Goal: Task Accomplishment & Management: Use online tool/utility

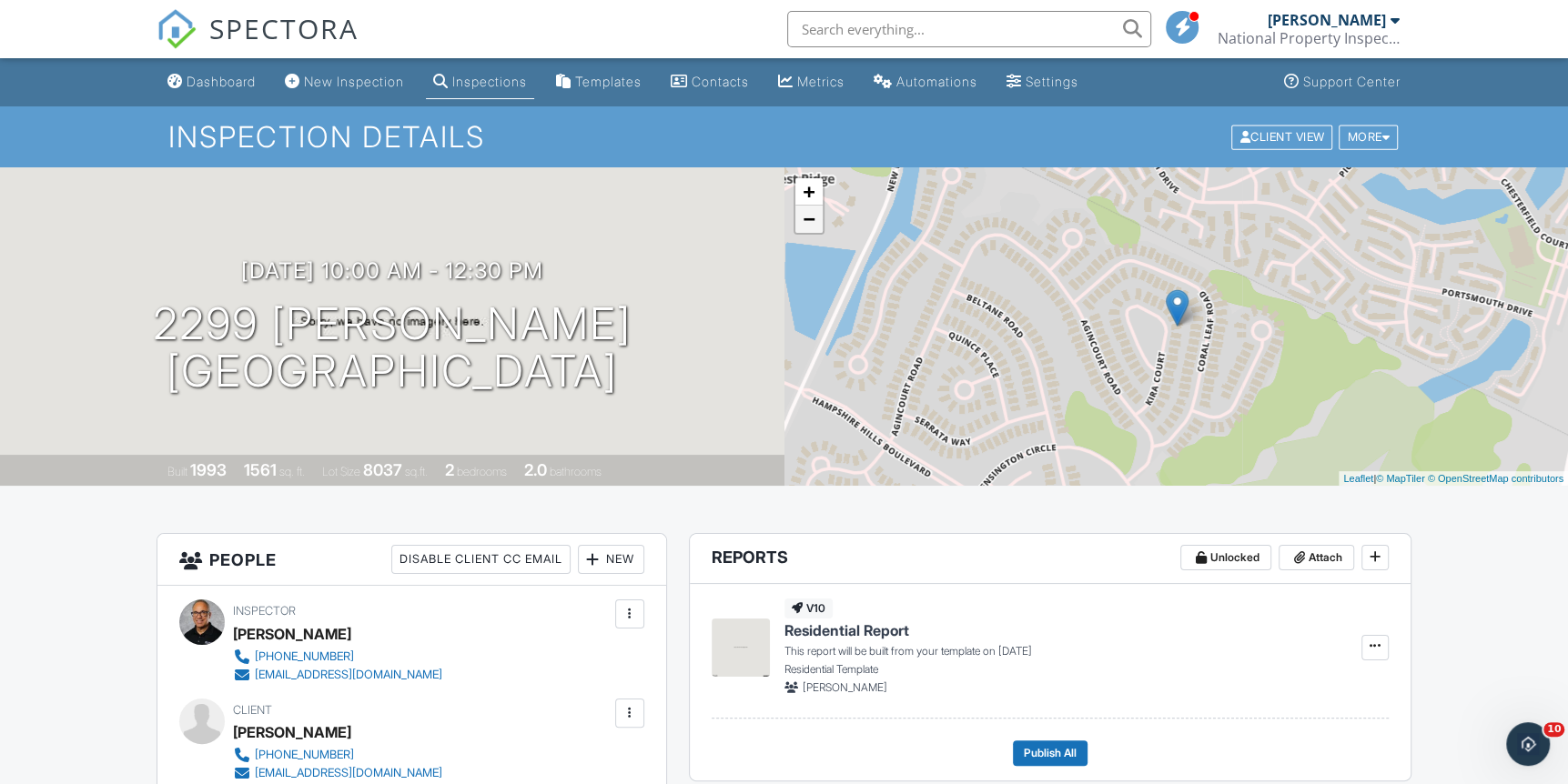
click at [811, 224] on link "−" at bounding box center [809, 219] width 27 height 27
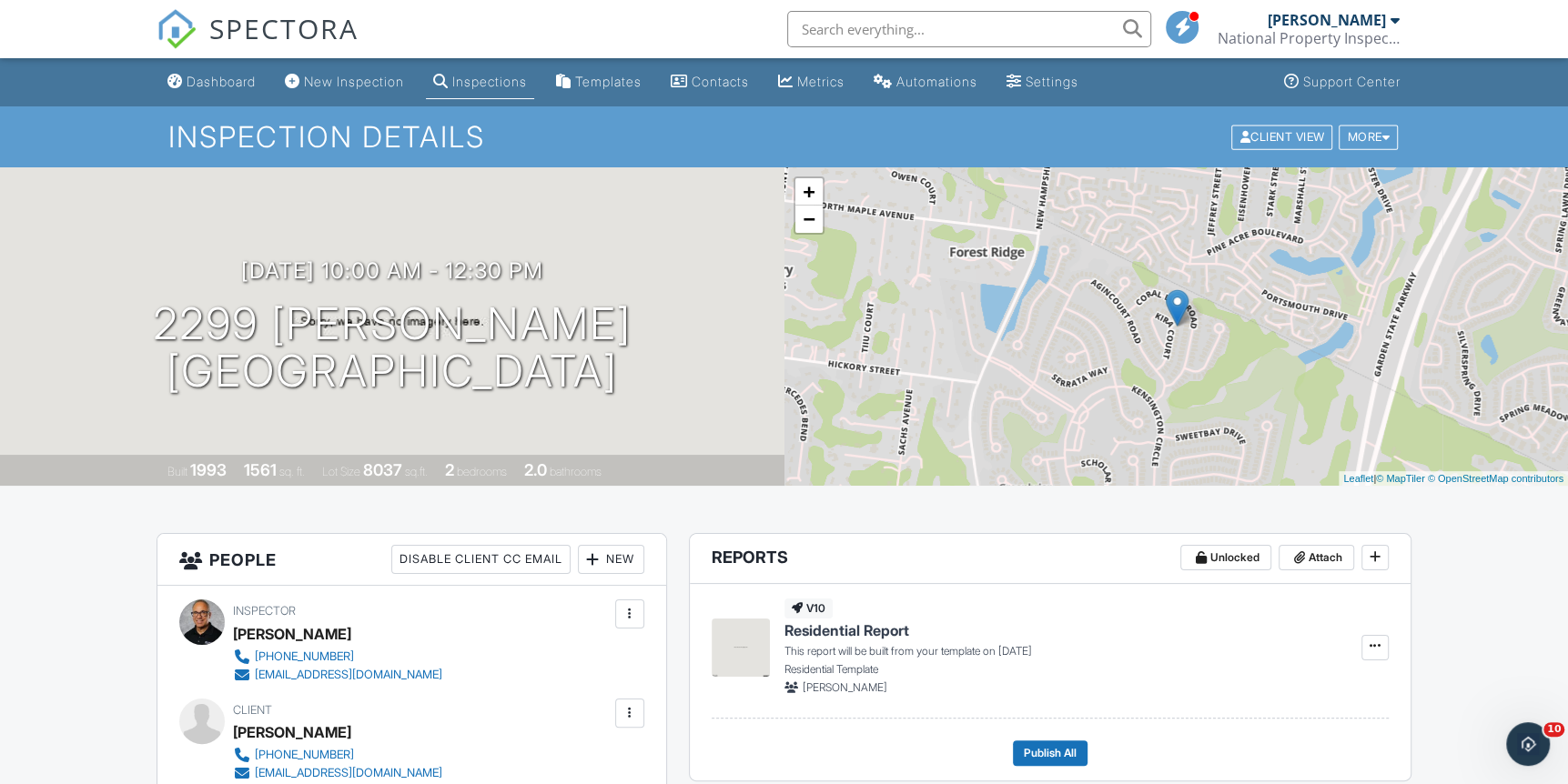
click at [811, 233] on div "+ −" at bounding box center [809, 206] width 31 height 58
click at [809, 225] on link "−" at bounding box center [809, 219] width 27 height 27
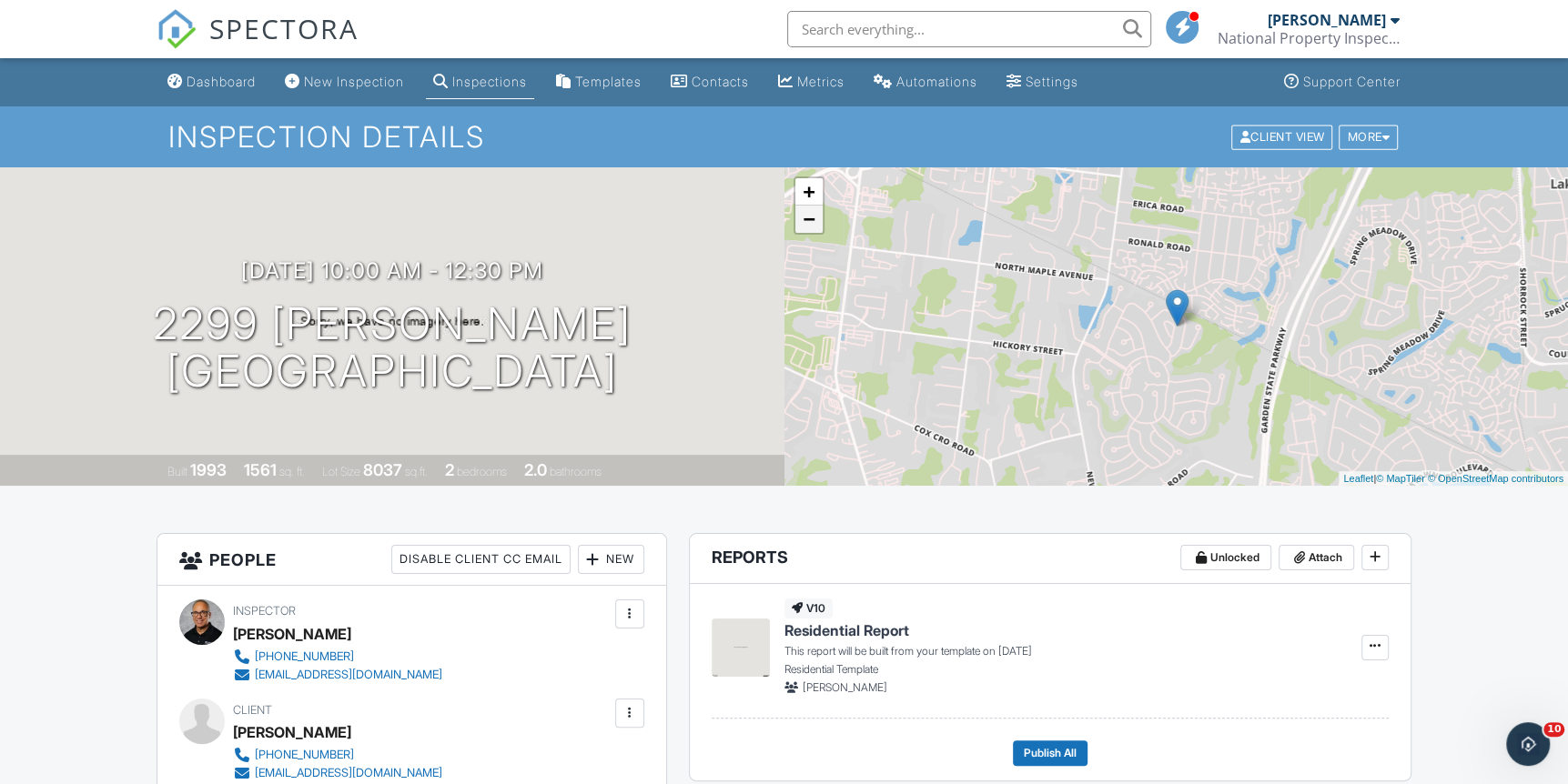
click at [809, 225] on link "−" at bounding box center [809, 219] width 27 height 27
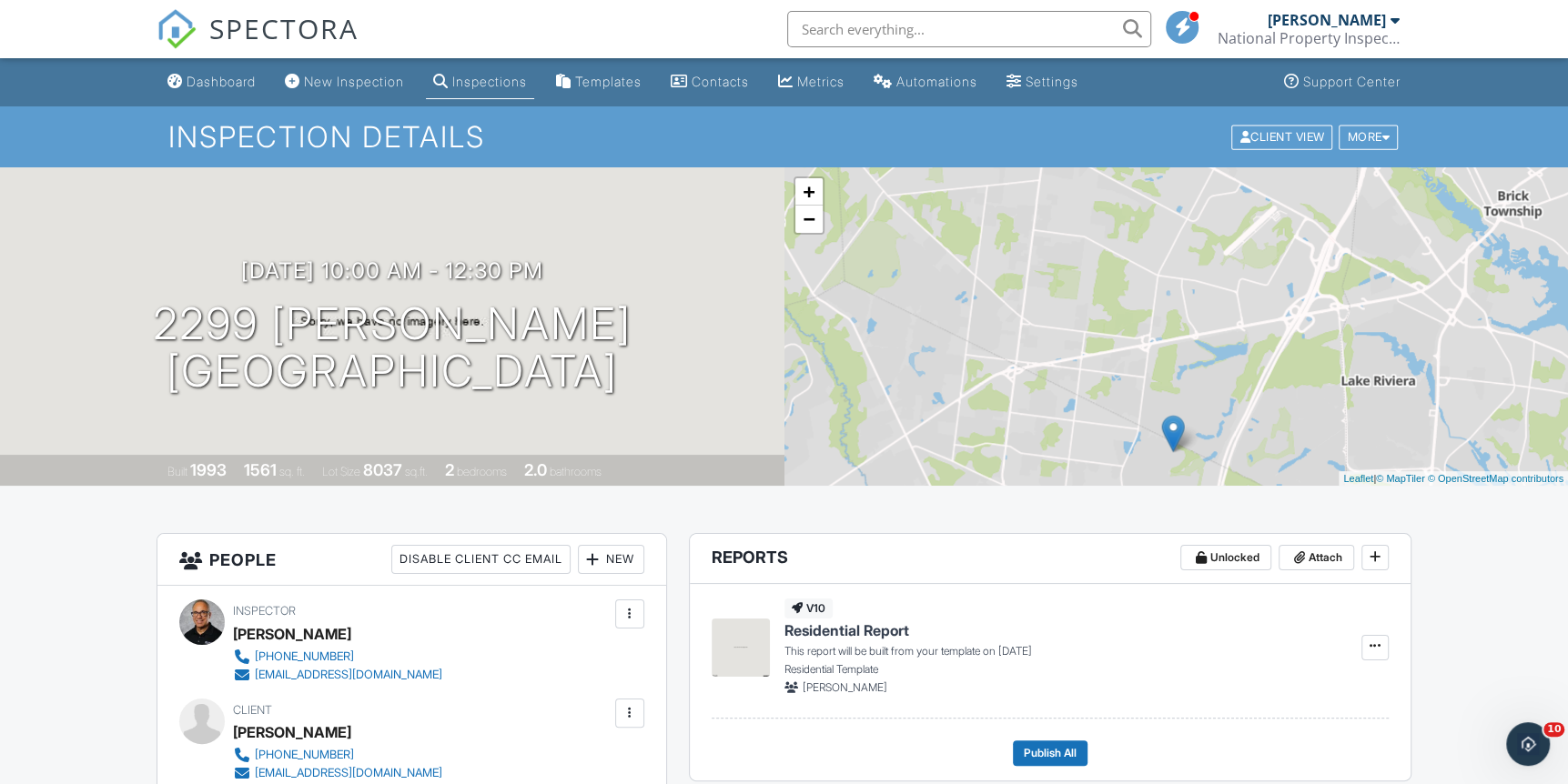
drag, startPoint x: 1257, startPoint y: 214, endPoint x: 1251, endPoint y: 343, distance: 129.1
click at [1251, 343] on div "+ − Leaflet | © MapTiler © OpenStreetMap contributors" at bounding box center [1176, 327] width 784 height 318
click at [806, 192] on link "+" at bounding box center [809, 192] width 27 height 27
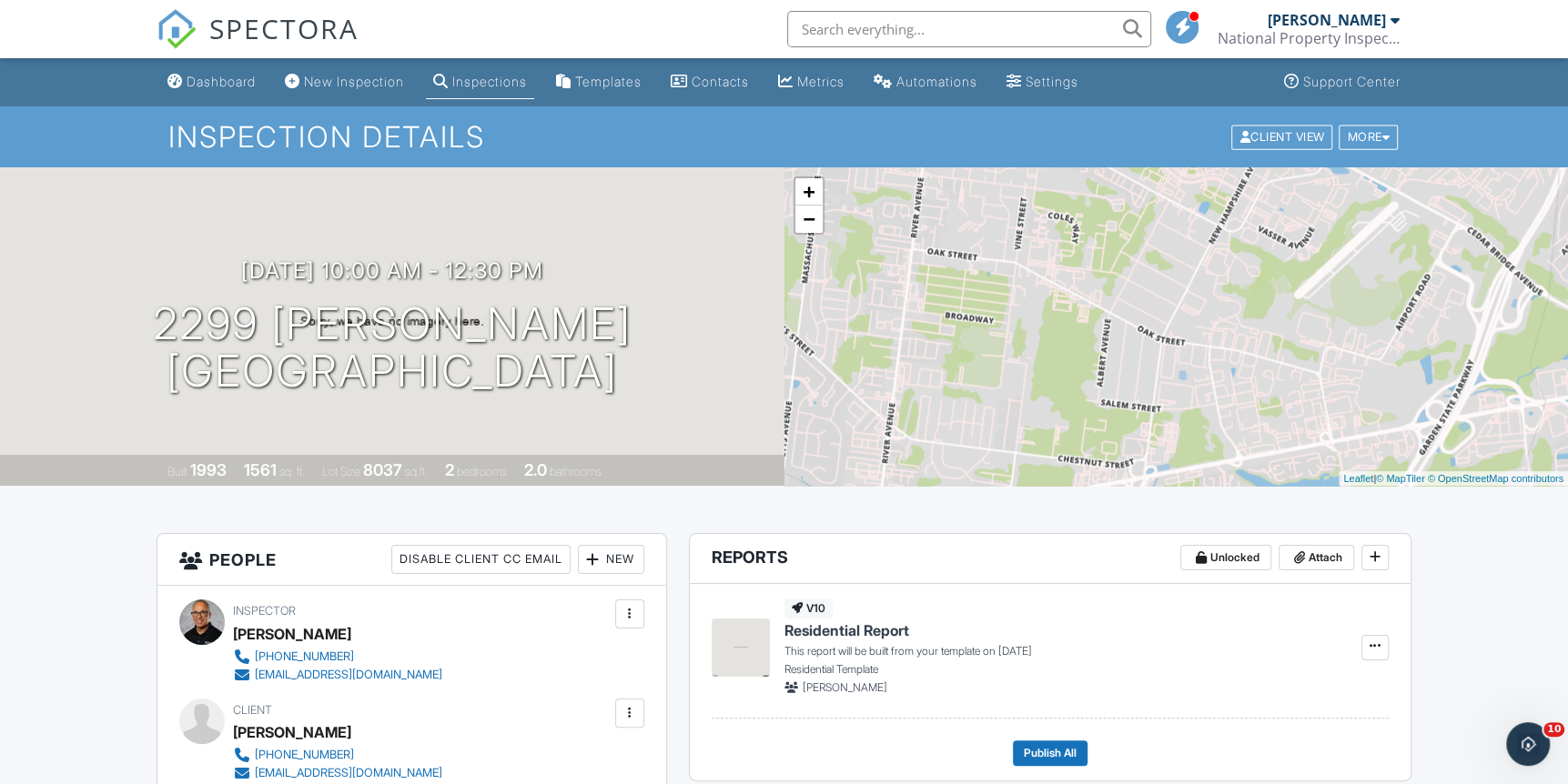
drag, startPoint x: 1289, startPoint y: 370, endPoint x: 1265, endPoint y: 406, distance: 43.3
click at [1305, 483] on div "+ − Leaflet | © MapTiler © OpenStreetMap contributors" at bounding box center [1176, 327] width 784 height 318
drag, startPoint x: 1168, startPoint y: 322, endPoint x: 1164, endPoint y: 337, distance: 15.5
click at [1165, 332] on div "+ − Leaflet | © MapTiler © OpenStreetMap contributors" at bounding box center [1176, 327] width 784 height 318
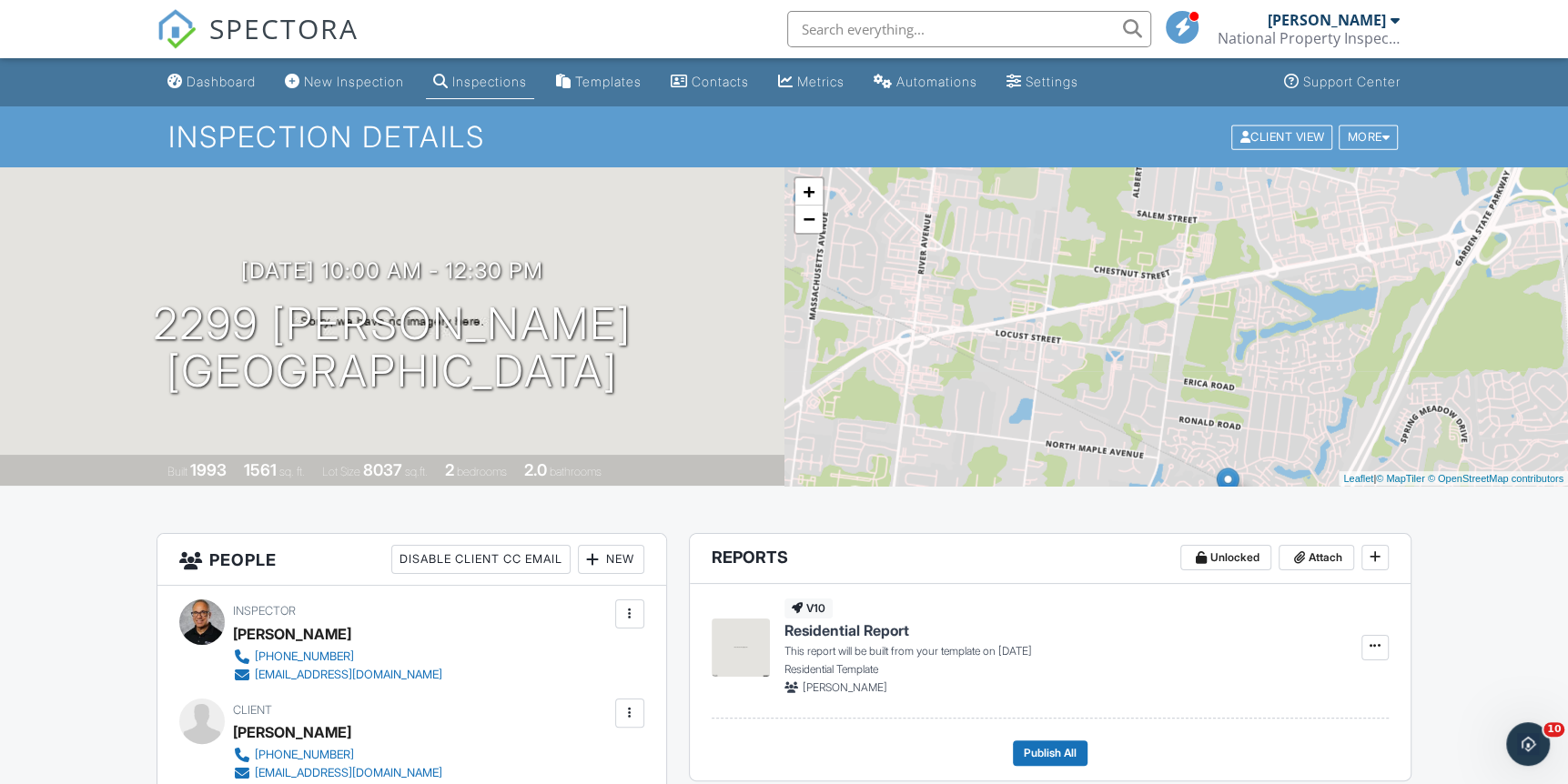
drag, startPoint x: 1246, startPoint y: 367, endPoint x: 1296, endPoint y: 152, distance: 220.7
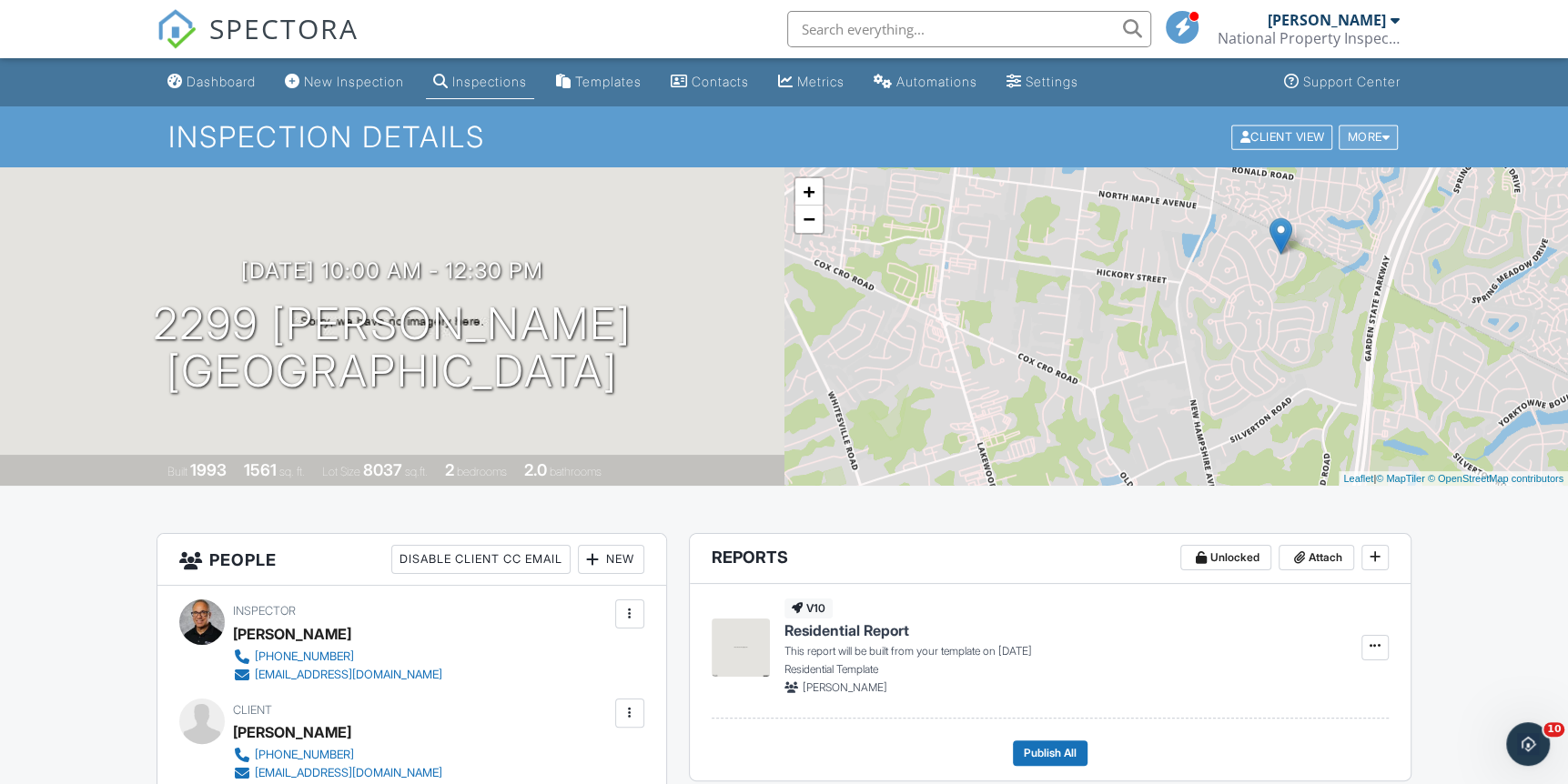
drag, startPoint x: 1296, startPoint y: 380, endPoint x: 1348, endPoint y: 127, distance: 258.3
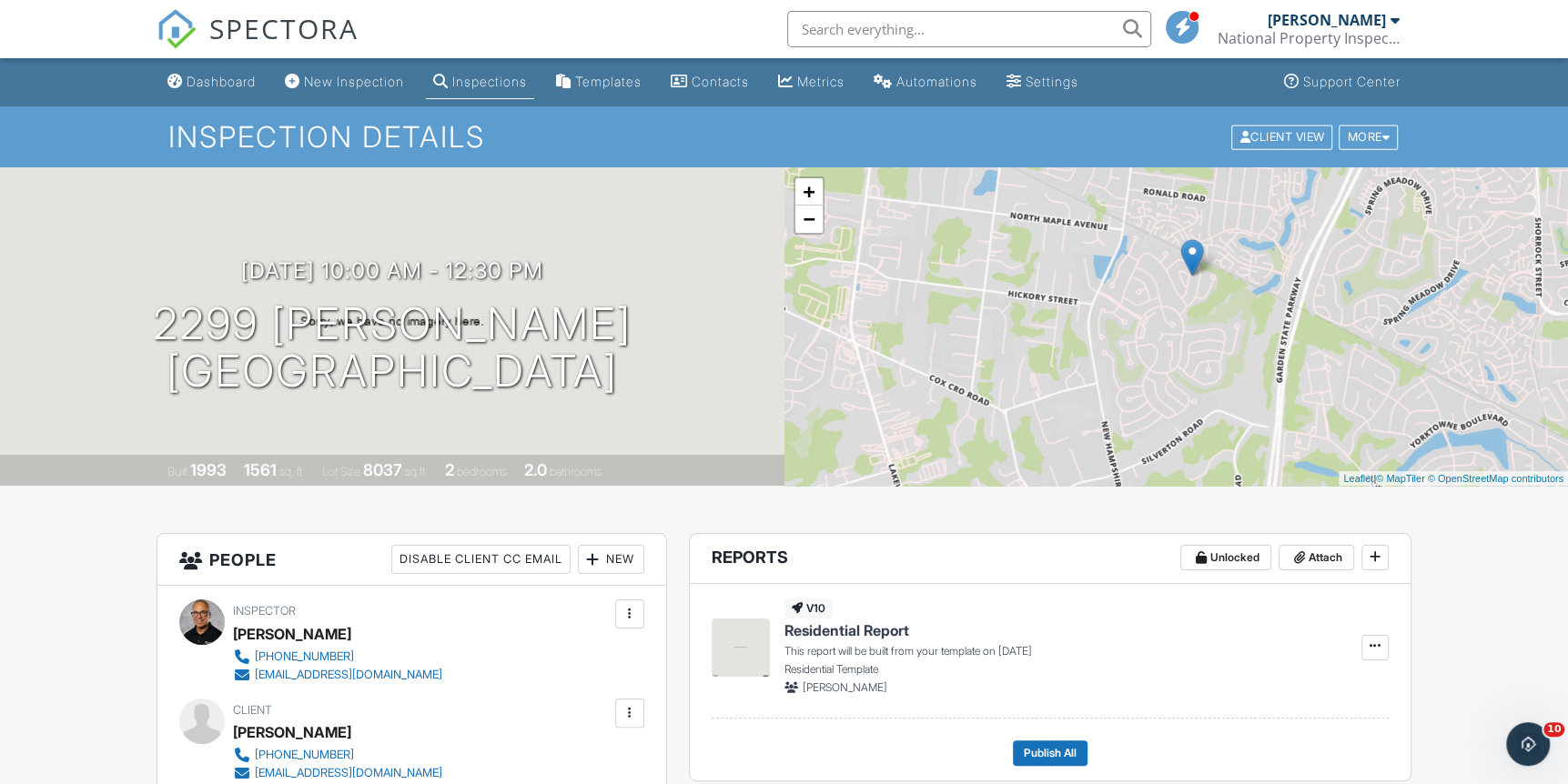
drag, startPoint x: 1225, startPoint y: 295, endPoint x: 1133, endPoint y: 318, distance: 94.8
click at [1133, 318] on div "+ − Leaflet | © MapTiler © OpenStreetMap contributors" at bounding box center [1176, 327] width 784 height 318
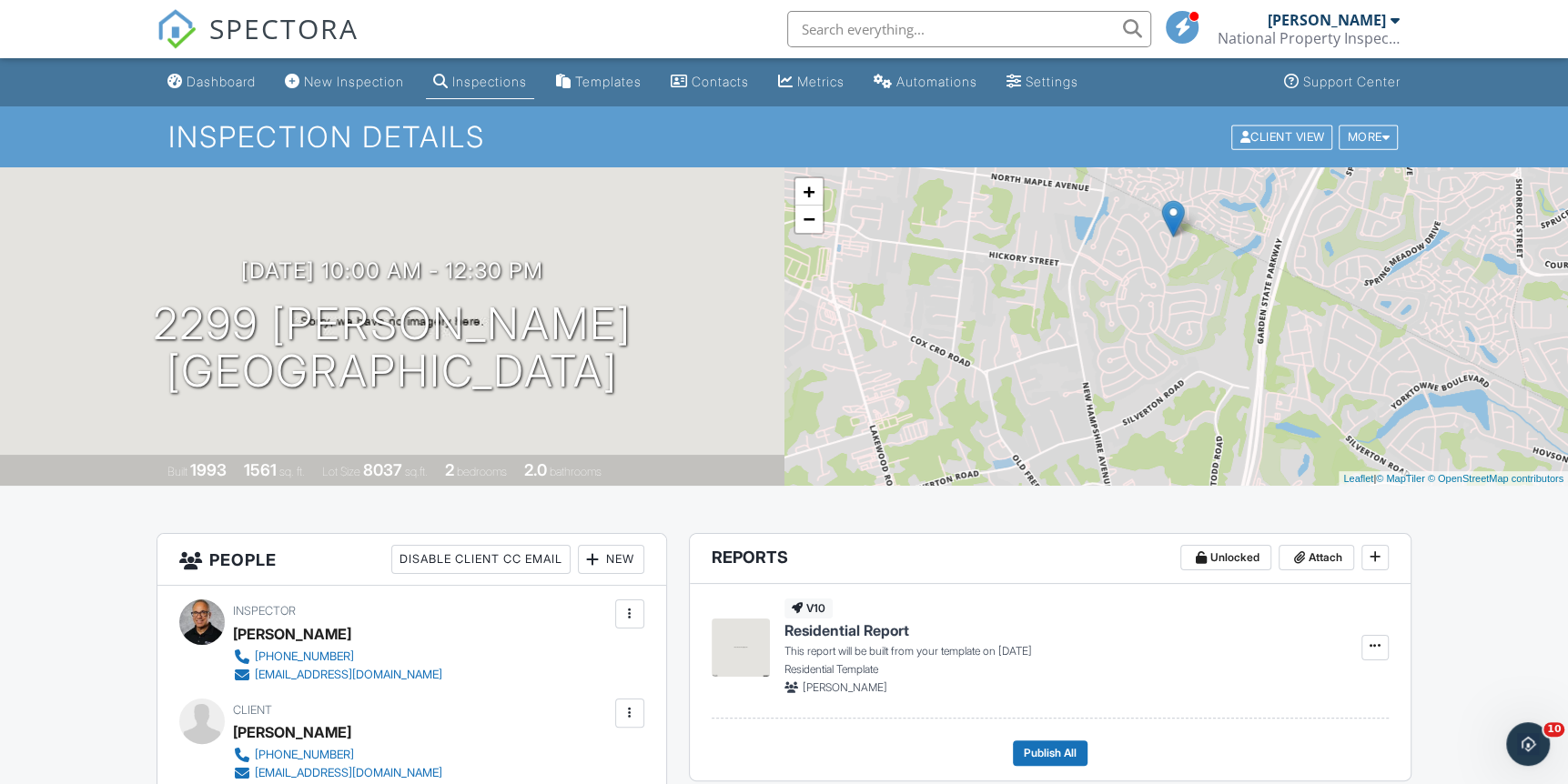
drag, startPoint x: 1193, startPoint y: 397, endPoint x: 1175, endPoint y: 354, distance: 46.6
click at [1175, 354] on div "+ − Leaflet | © MapTiler © OpenStreetMap contributors" at bounding box center [1176, 327] width 784 height 318
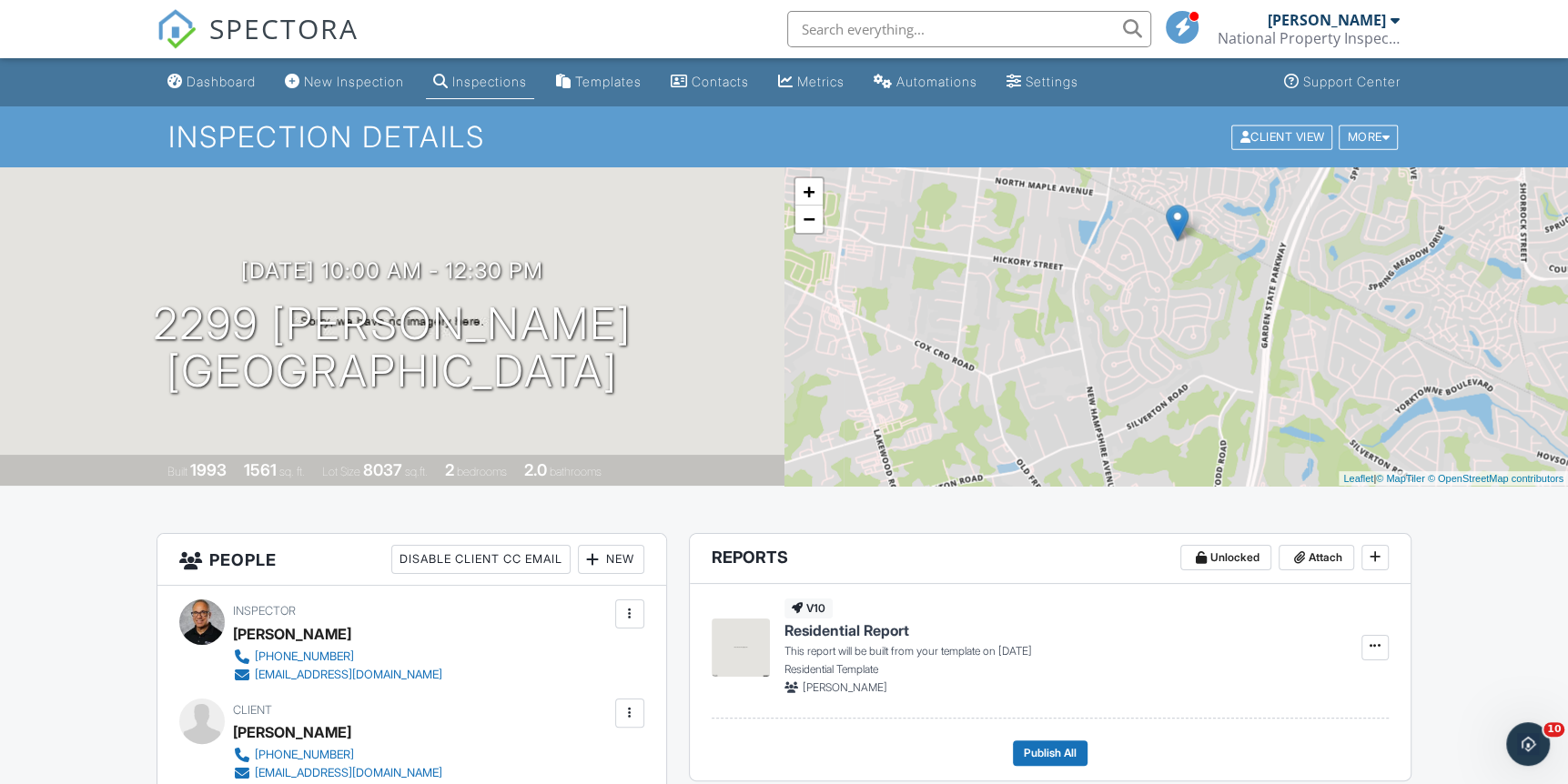
click at [963, 359] on div "+ − Leaflet | © MapTiler © OpenStreetMap contributors" at bounding box center [1176, 327] width 784 height 318
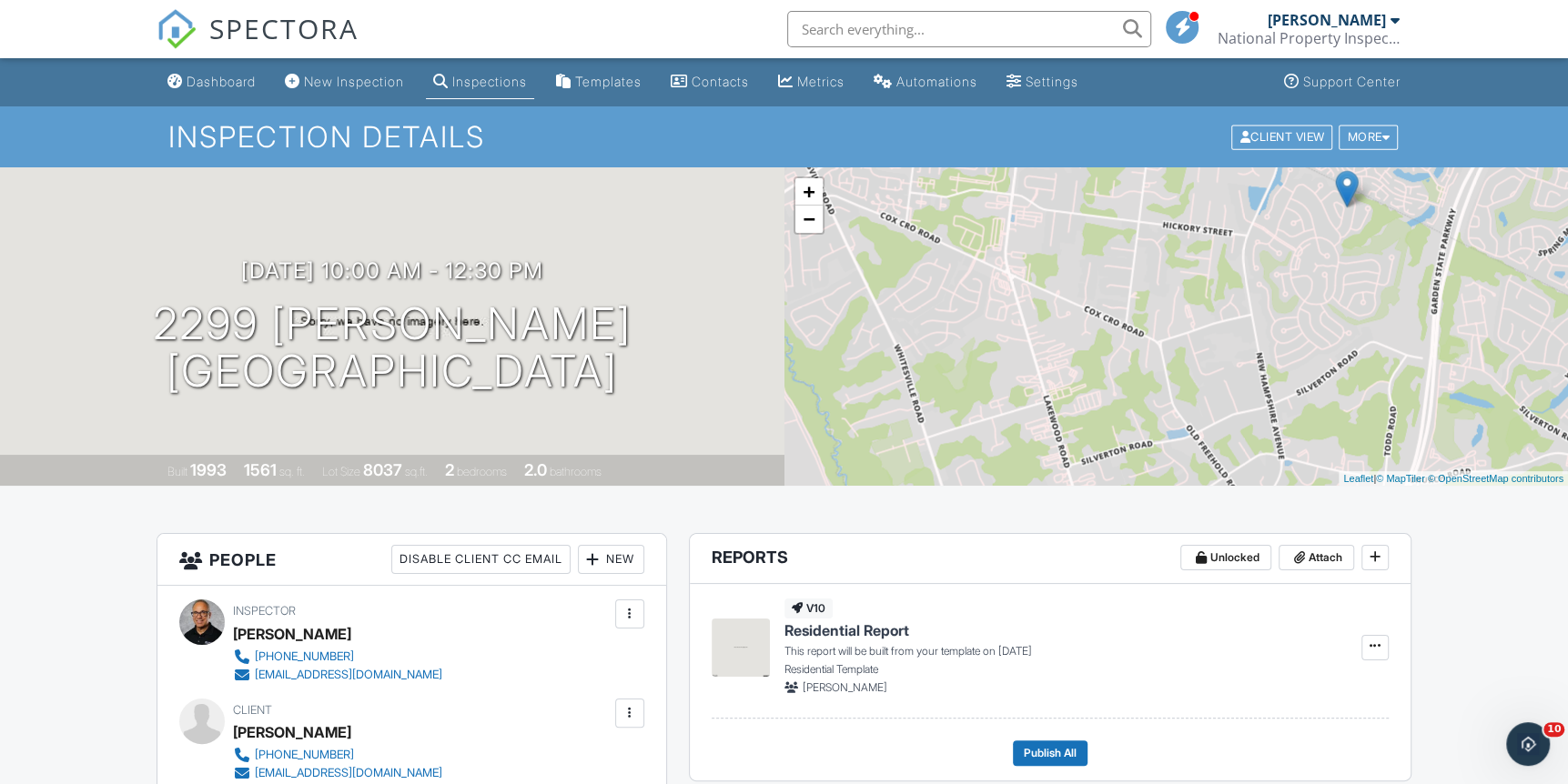
drag, startPoint x: 933, startPoint y: 339, endPoint x: 1107, endPoint y: 305, distance: 177.3
click at [1107, 305] on div "+ − Leaflet | © MapTiler © OpenStreetMap contributors" at bounding box center [1176, 327] width 784 height 318
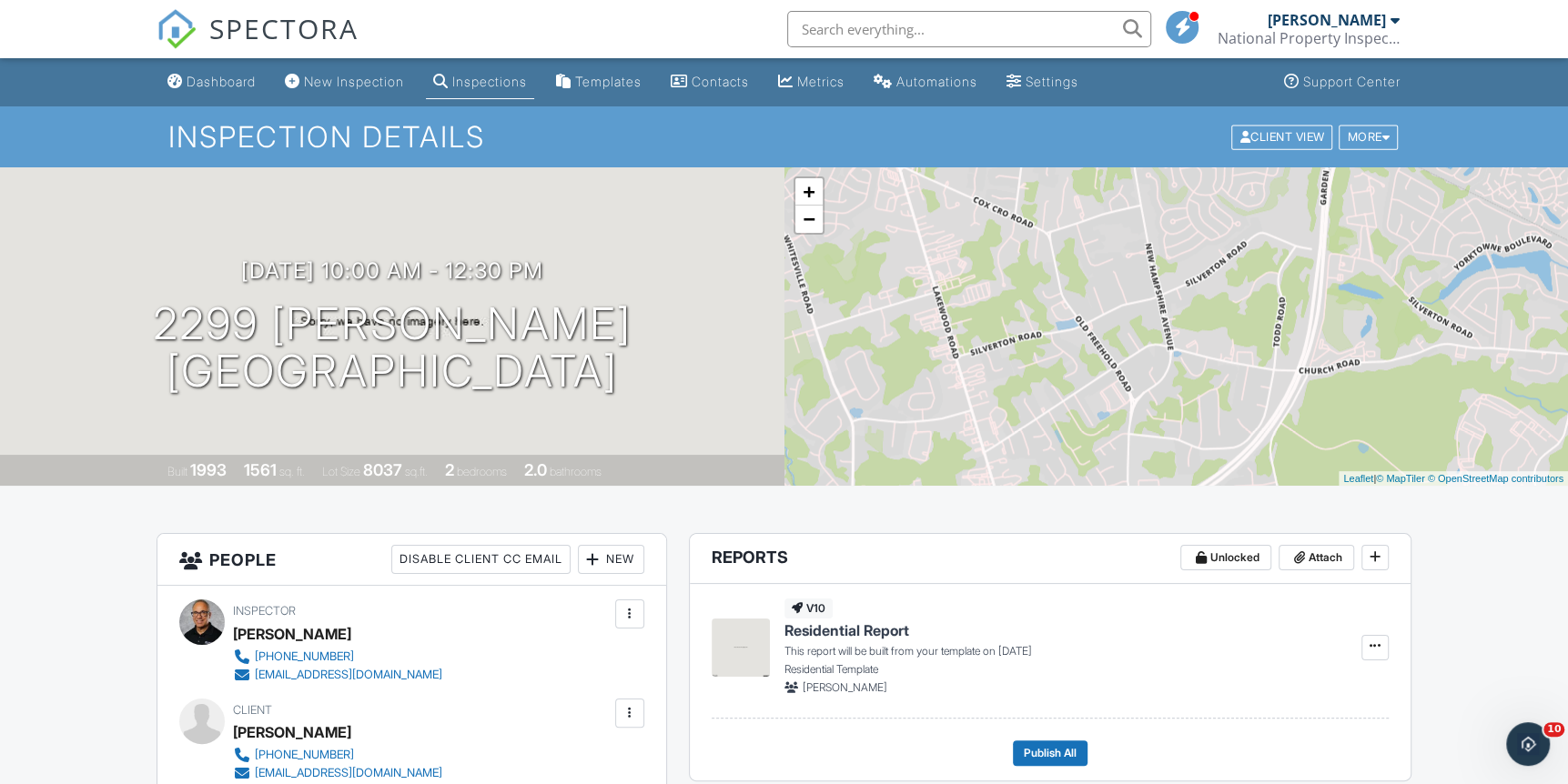
drag, startPoint x: 1250, startPoint y: 320, endPoint x: 1133, endPoint y: 212, distance: 159.2
click at [1133, 212] on div "+ − Leaflet | © MapTiler © OpenStreetMap contributors" at bounding box center [1176, 327] width 784 height 318
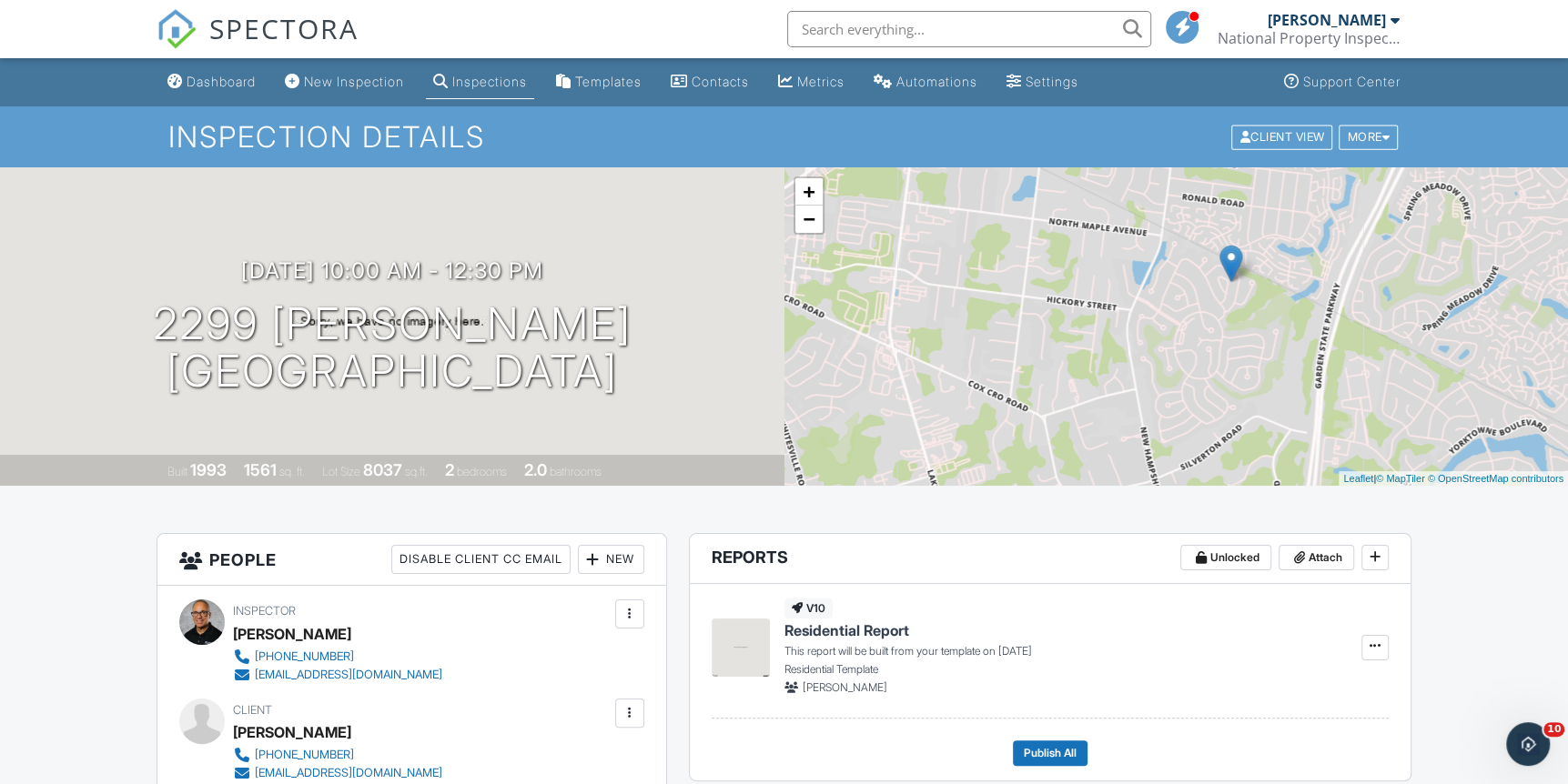
drag, startPoint x: 1218, startPoint y: 290, endPoint x: 1208, endPoint y: 461, distance: 171.3
click at [1208, 461] on div "+ − Leaflet | © MapTiler © OpenStreetMap contributors" at bounding box center [1176, 327] width 784 height 318
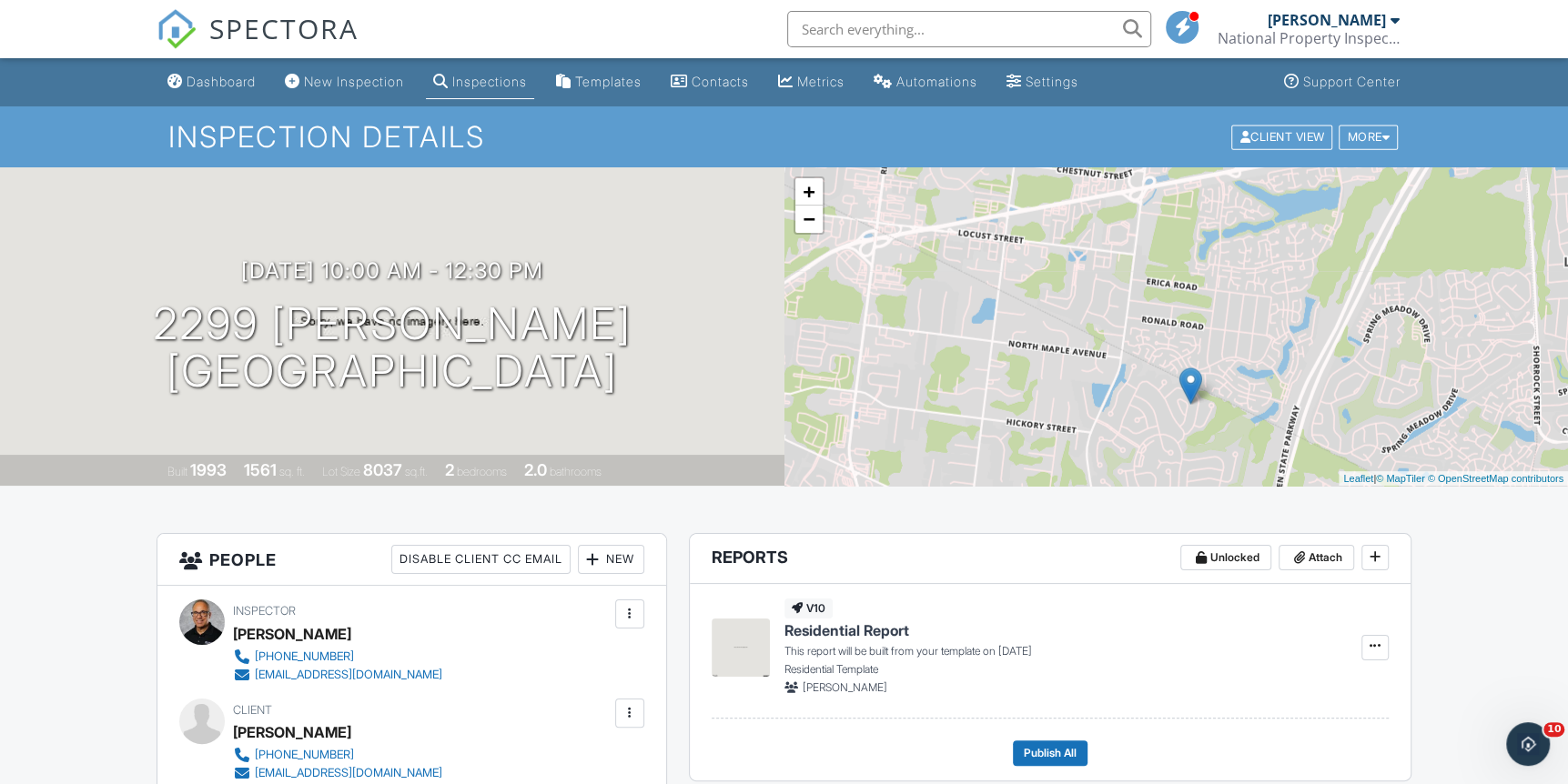
drag, startPoint x: 1150, startPoint y: 260, endPoint x: 1109, endPoint y: 359, distance: 107.2
click at [1107, 384] on div "+ − Leaflet | © MapTiler © OpenStreetMap contributors" at bounding box center [1176, 327] width 784 height 318
drag, startPoint x: 1151, startPoint y: 259, endPoint x: 1147, endPoint y: 270, distance: 11.7
click at [1147, 270] on div "+ − Leaflet | © MapTiler © OpenStreetMap contributors" at bounding box center [1176, 327] width 784 height 318
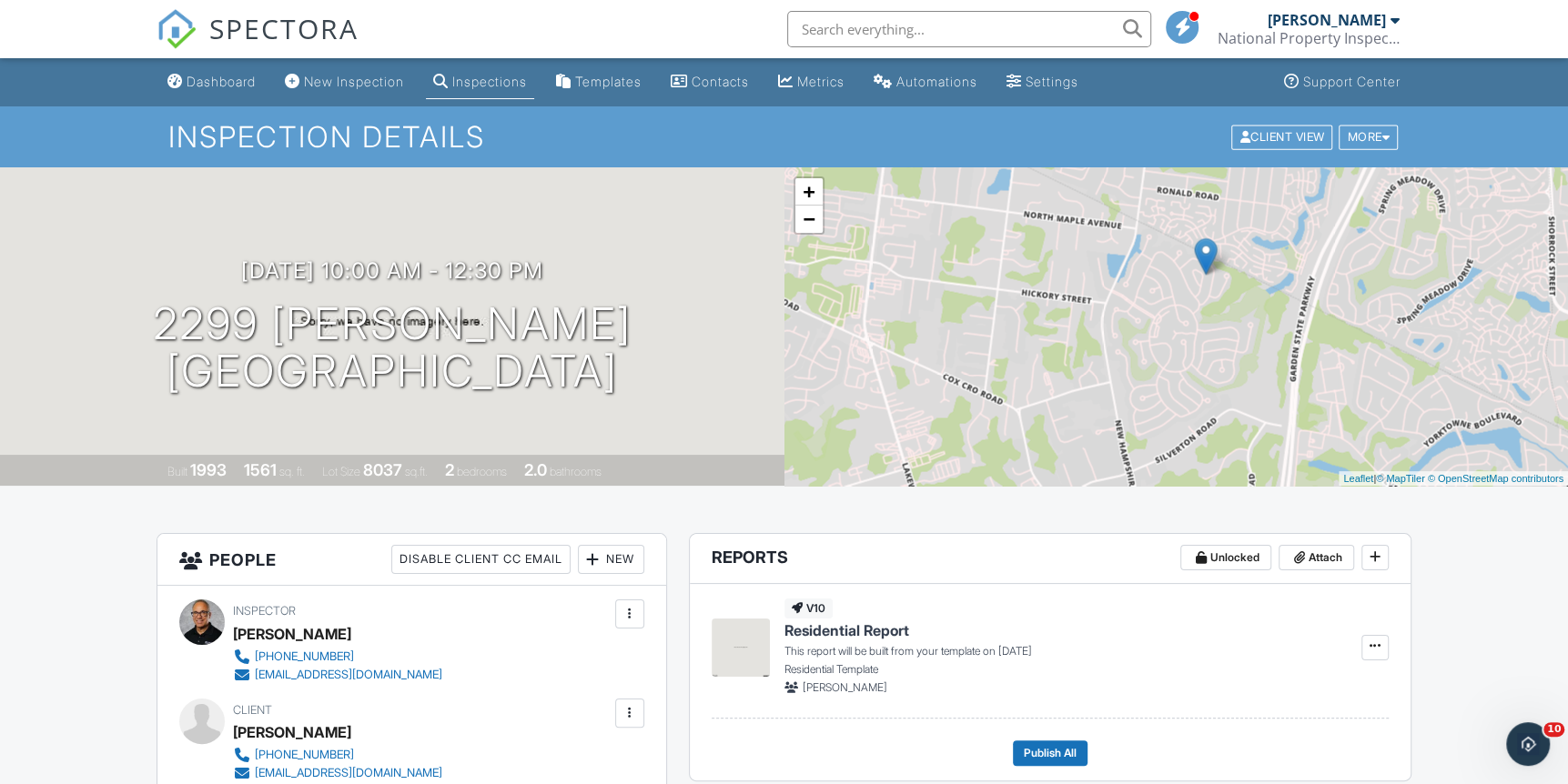
drag, startPoint x: 1142, startPoint y: 408, endPoint x: 1160, endPoint y: 281, distance: 128.3
click at [1160, 281] on div "+ − Leaflet | © MapTiler © OpenStreetMap contributors" at bounding box center [1176, 327] width 784 height 318
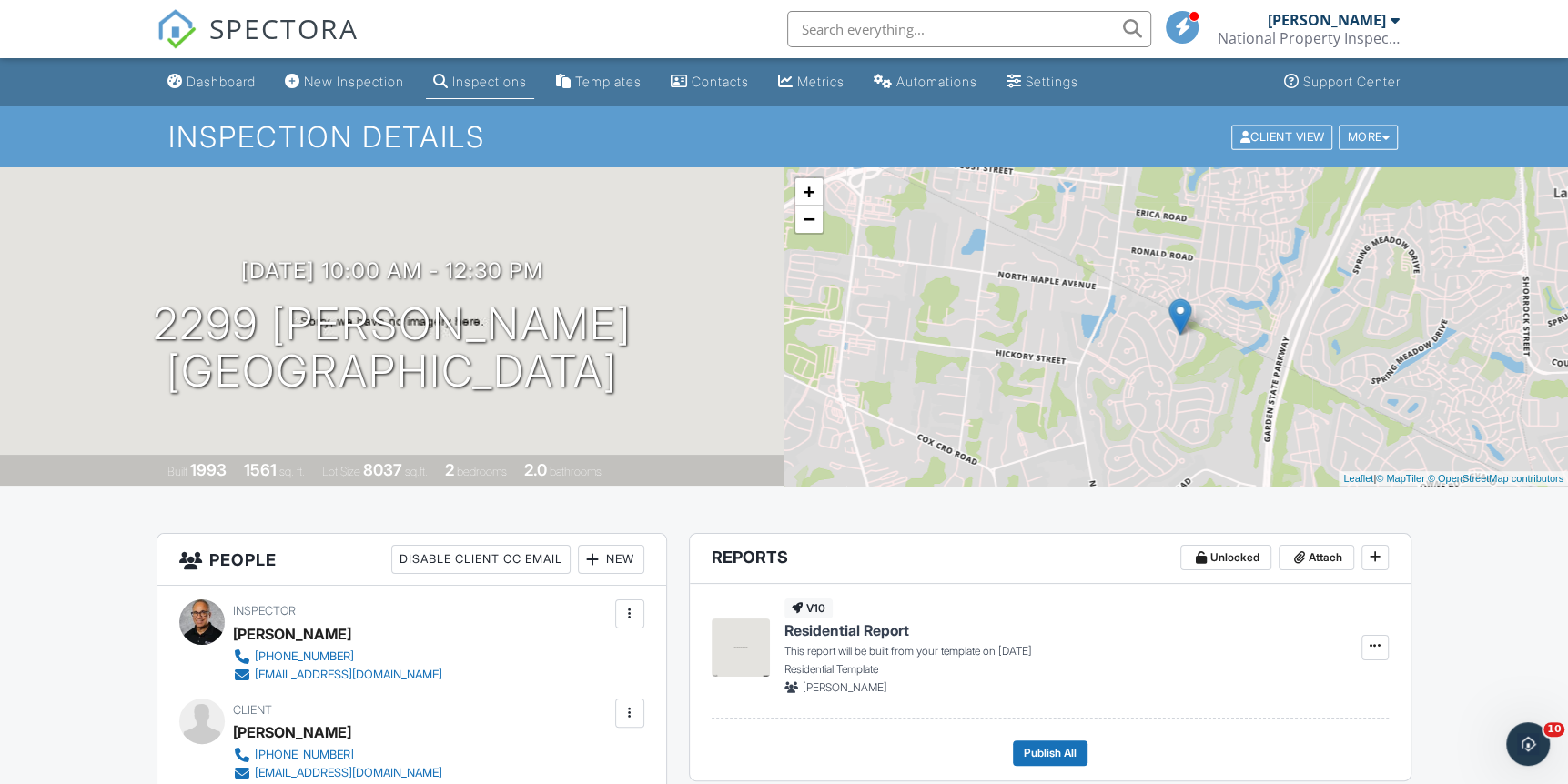
drag, startPoint x: 1210, startPoint y: 286, endPoint x: 1183, endPoint y: 359, distance: 77.8
click at [1183, 359] on div "+ − Leaflet | © MapTiler © OpenStreetMap contributors" at bounding box center [1176, 327] width 784 height 318
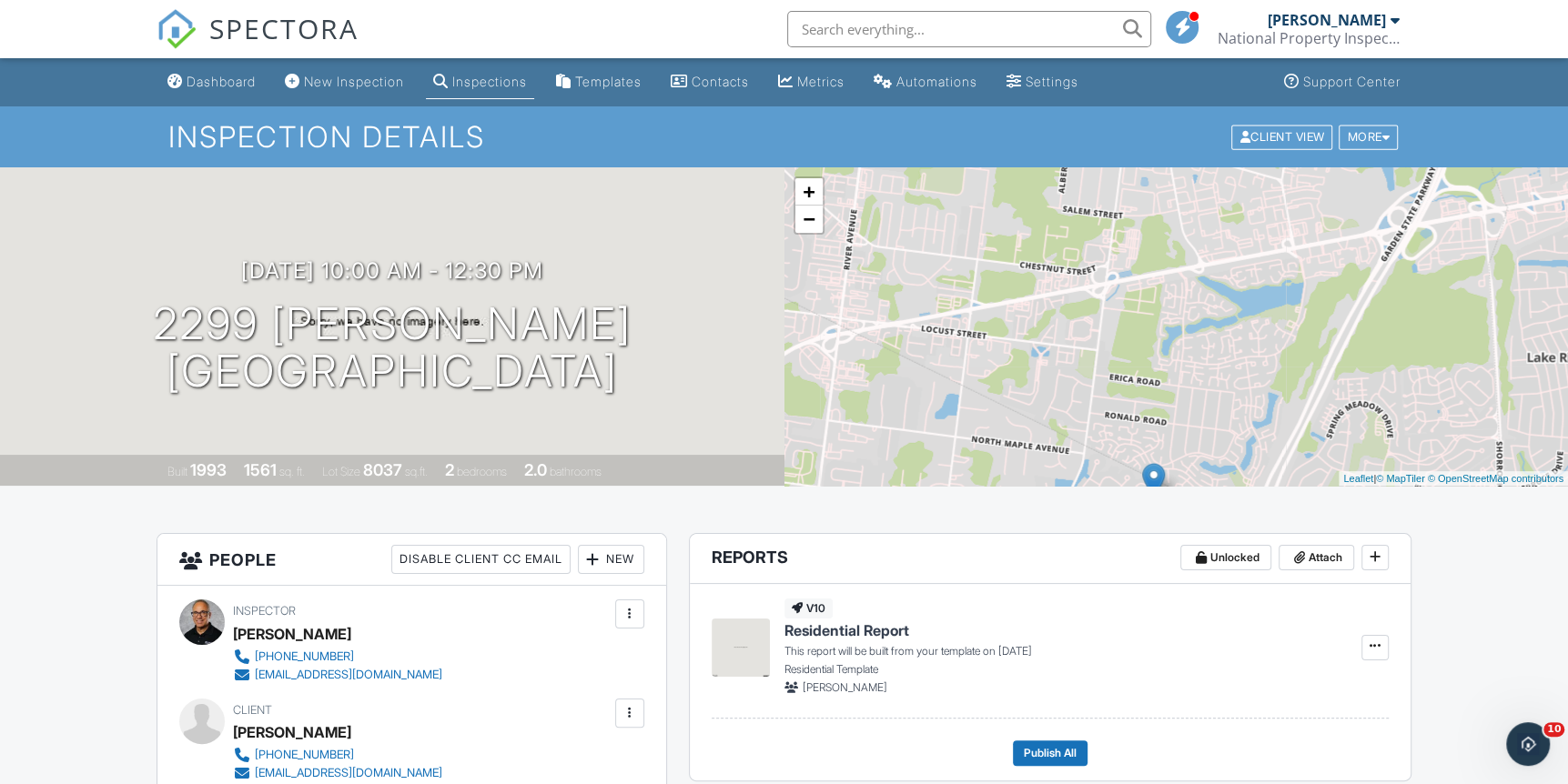
drag, startPoint x: 1232, startPoint y: 230, endPoint x: 1186, endPoint y: 380, distance: 156.9
click at [1204, 388] on div "+ − Leaflet | © MapTiler © OpenStreetMap contributors" at bounding box center [1176, 327] width 784 height 318
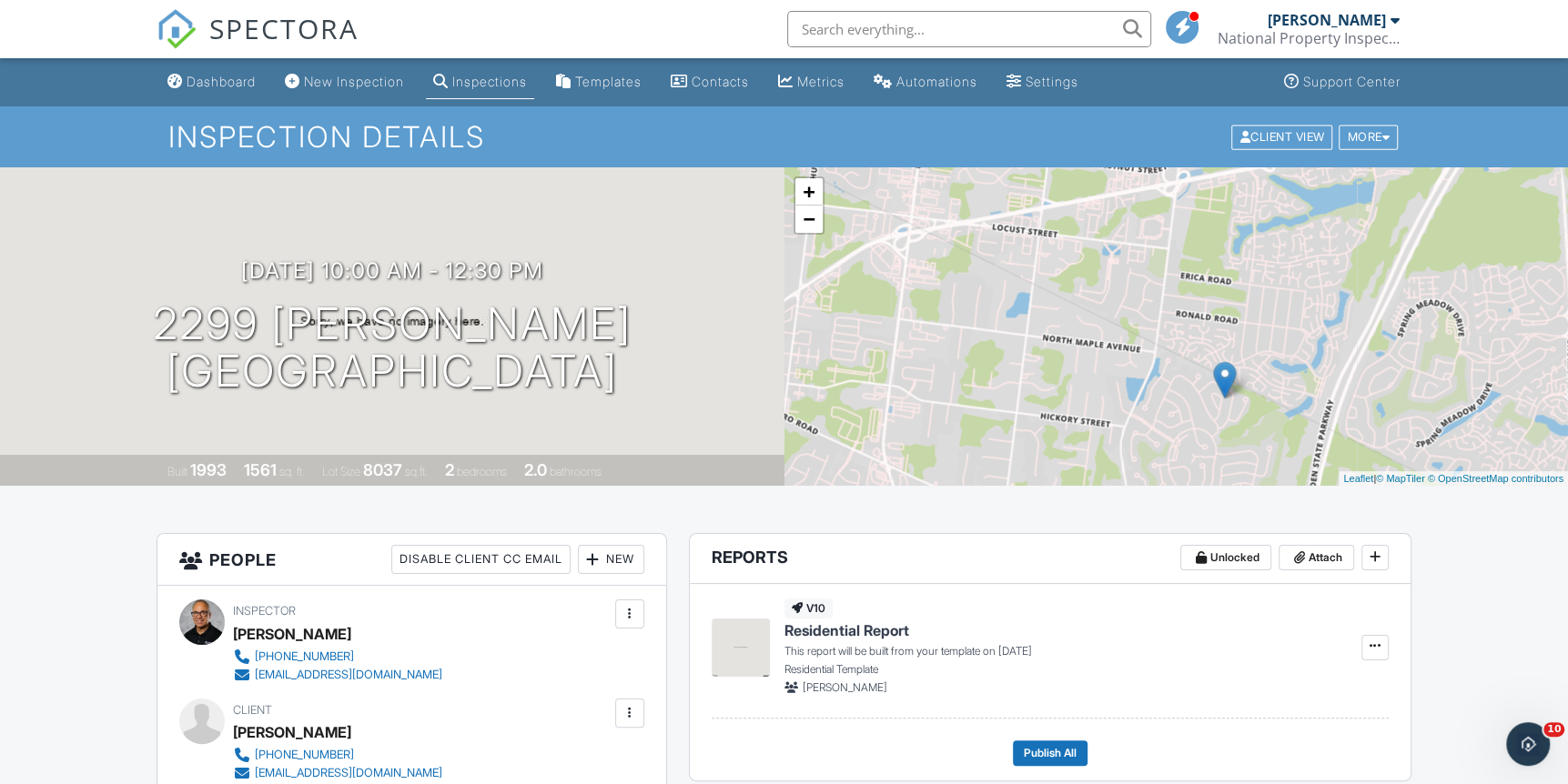
drag, startPoint x: 1206, startPoint y: 400, endPoint x: 1279, endPoint y: 300, distance: 123.8
click at [1279, 300] on div "+ − Leaflet | © MapTiler © OpenStreetMap contributors" at bounding box center [1176, 327] width 784 height 318
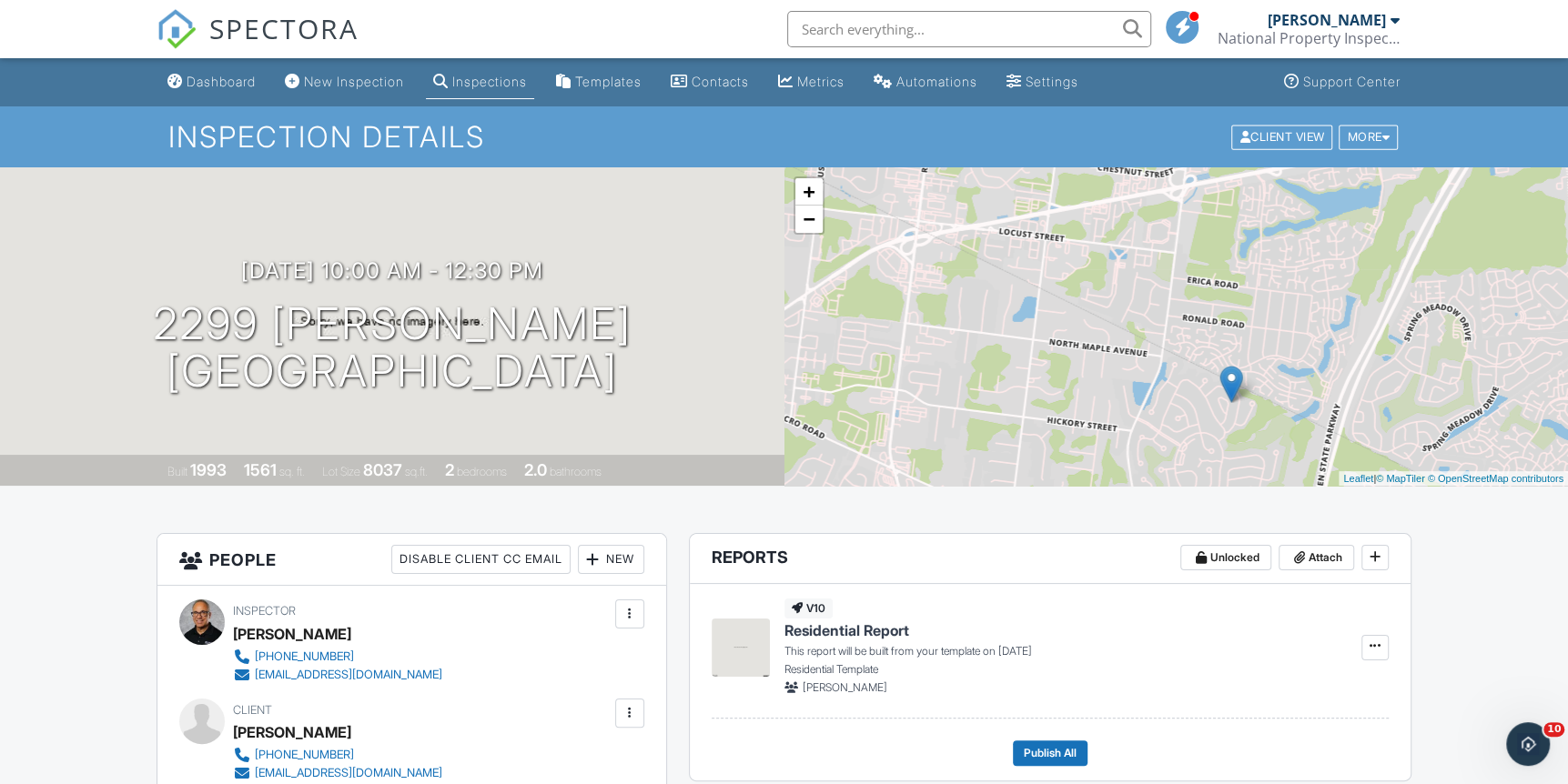
drag, startPoint x: 1224, startPoint y: 379, endPoint x: 1241, endPoint y: 387, distance: 18.8
click at [1238, 387] on img at bounding box center [1230, 384] width 22 height 37
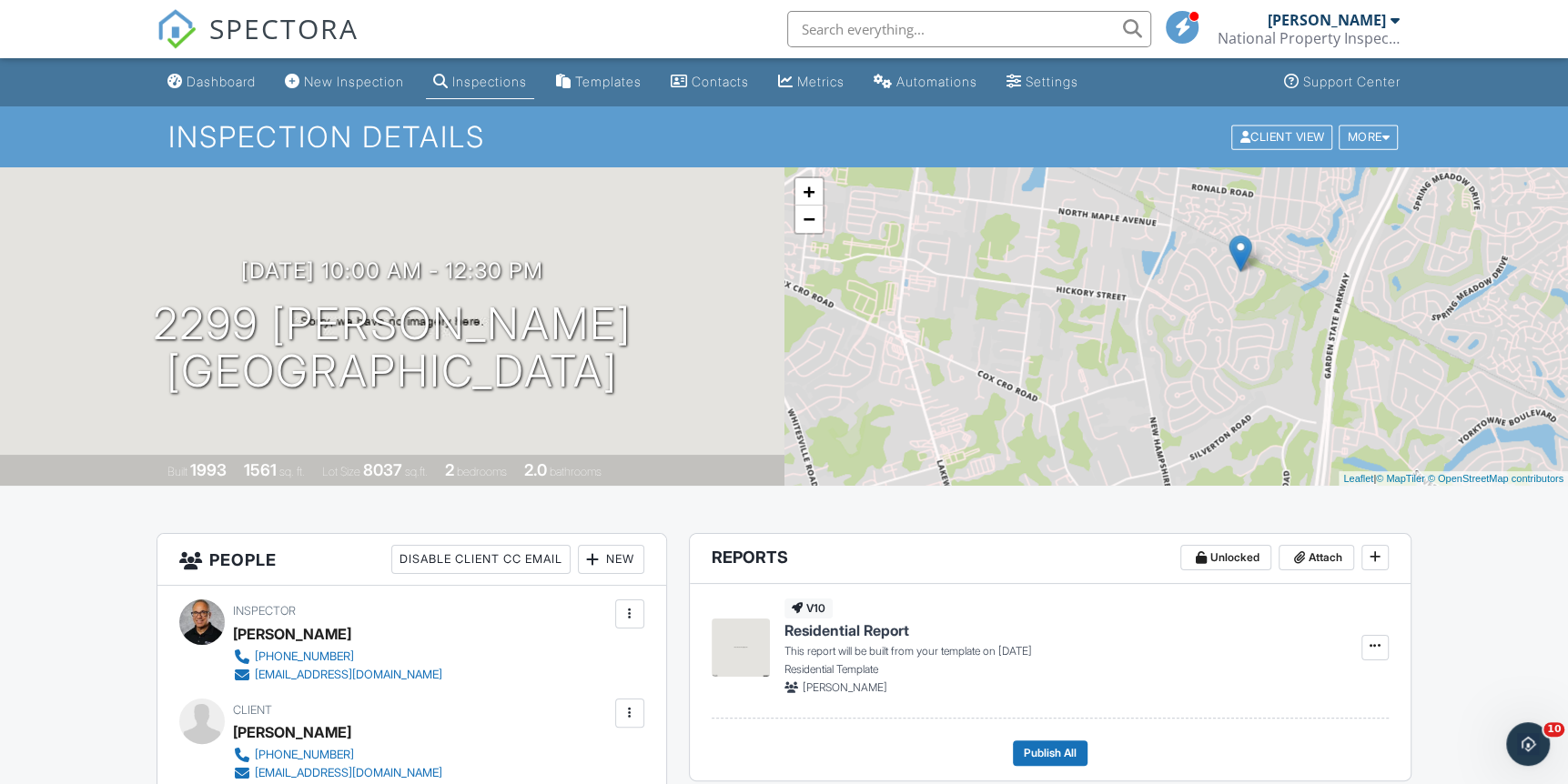
drag, startPoint x: 1212, startPoint y: 424, endPoint x: 1207, endPoint y: 282, distance: 142.1
click at [1207, 282] on div "+ − Leaflet | © MapTiler © OpenStreetMap contributors" at bounding box center [1176, 327] width 784 height 318
click at [813, 193] on link "+" at bounding box center [809, 192] width 27 height 27
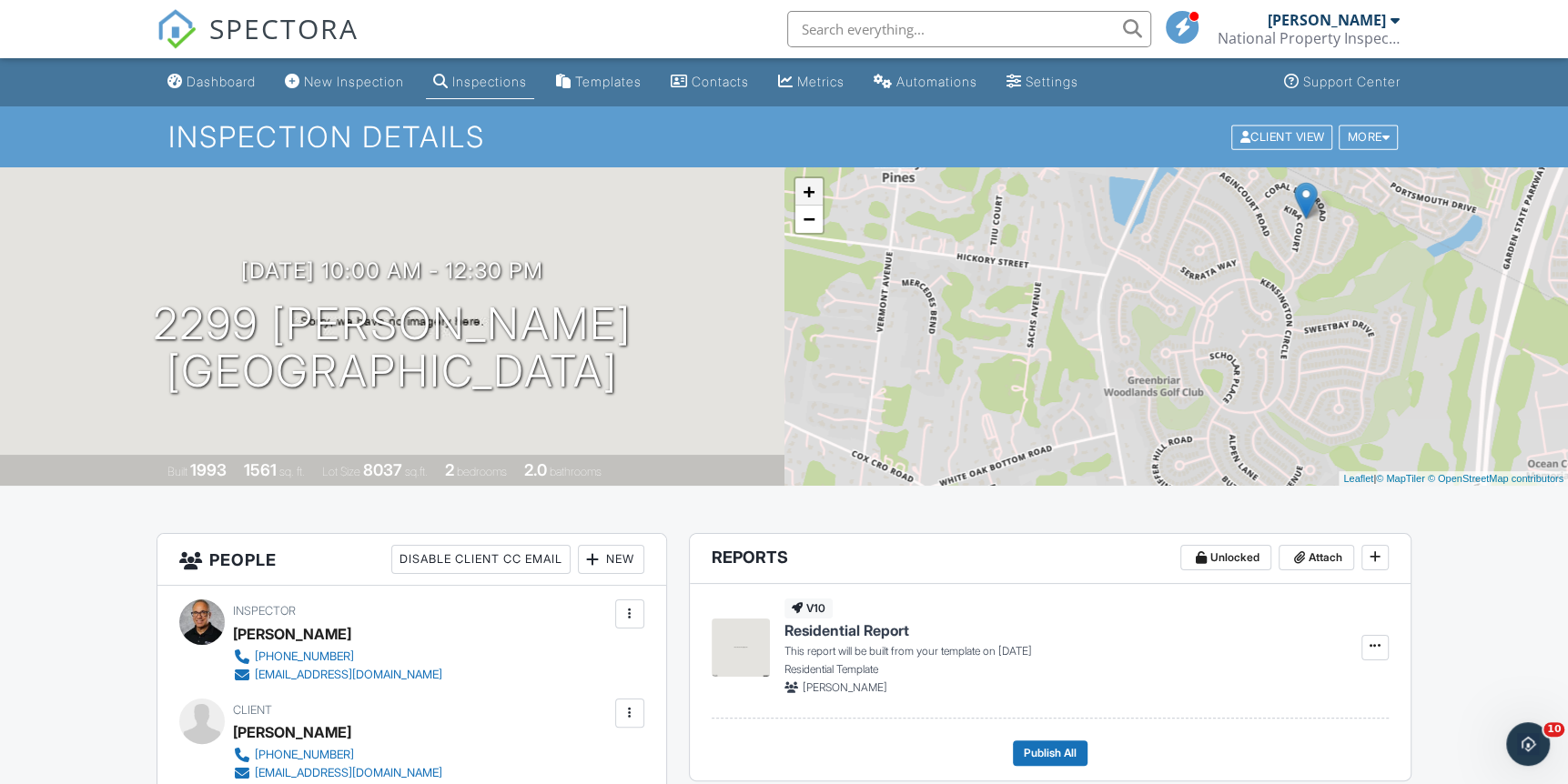
click at [804, 197] on link "+" at bounding box center [809, 192] width 27 height 27
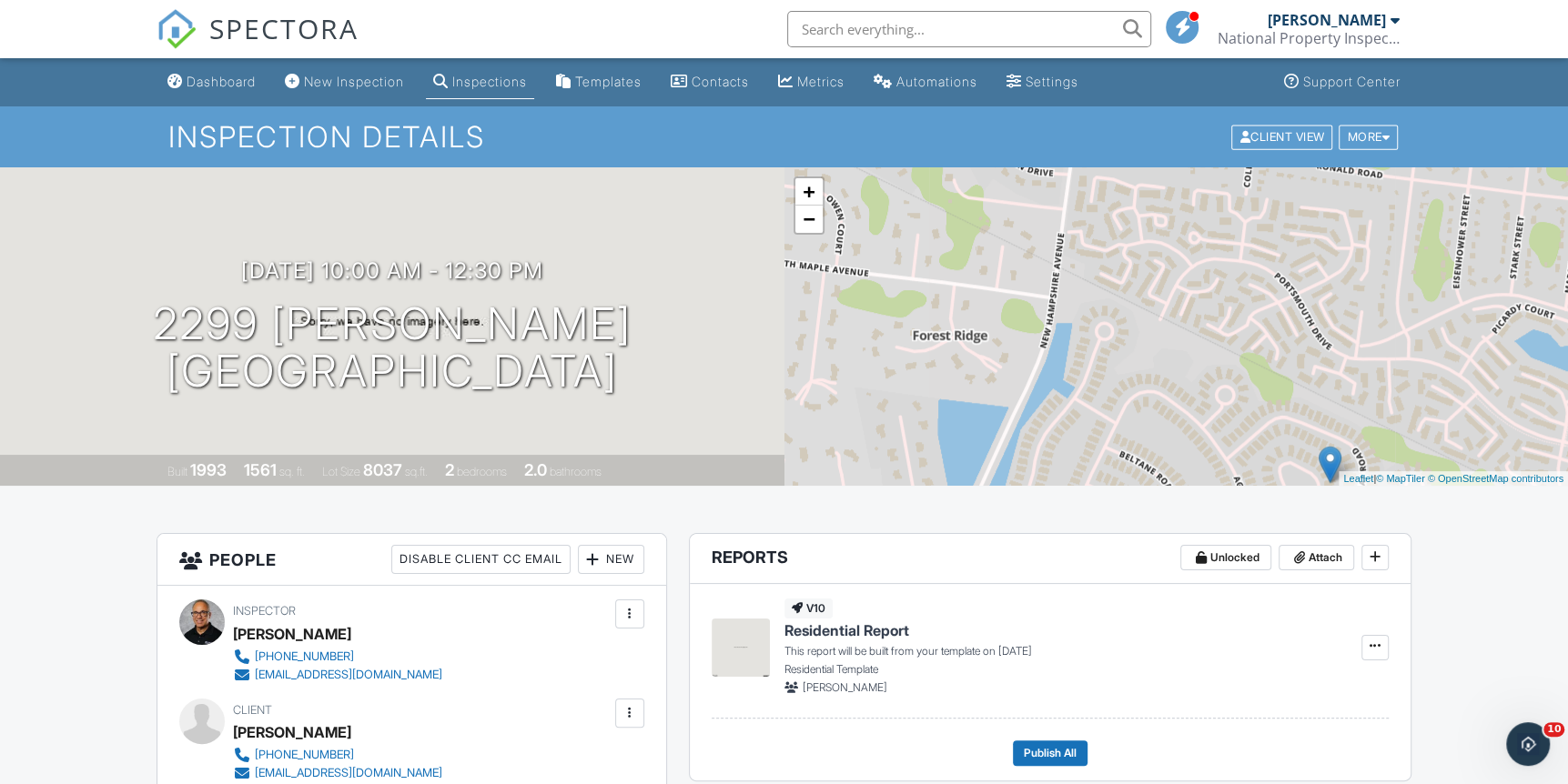
drag, startPoint x: 1323, startPoint y: 270, endPoint x: 1218, endPoint y: 643, distance: 387.5
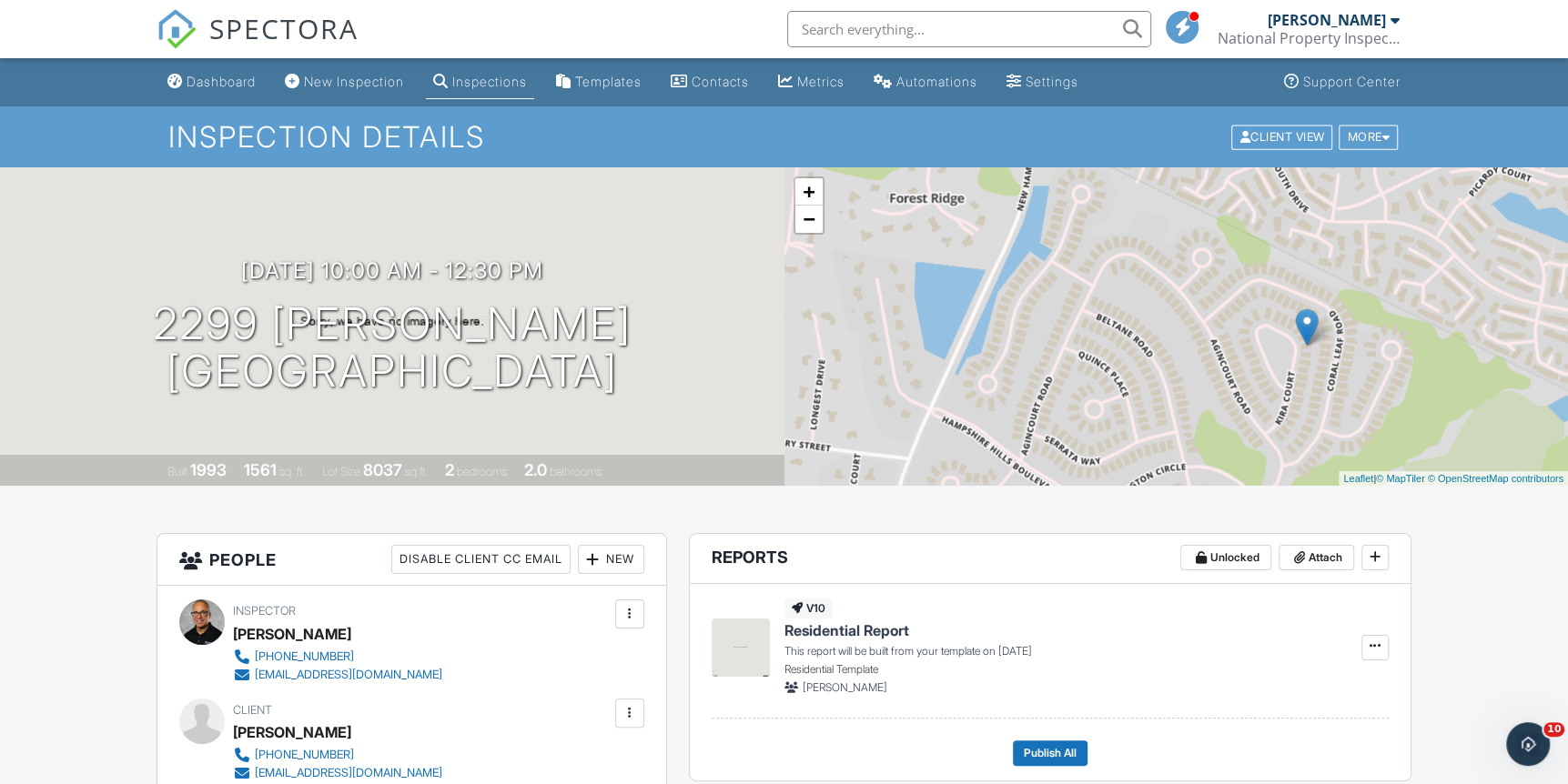
drag, startPoint x: 1303, startPoint y: 418, endPoint x: 1279, endPoint y: 285, distance: 135.1
click at [1279, 285] on div "+ − Leaflet | © MapTiler © OpenStreetMap contributors" at bounding box center [1176, 327] width 784 height 318
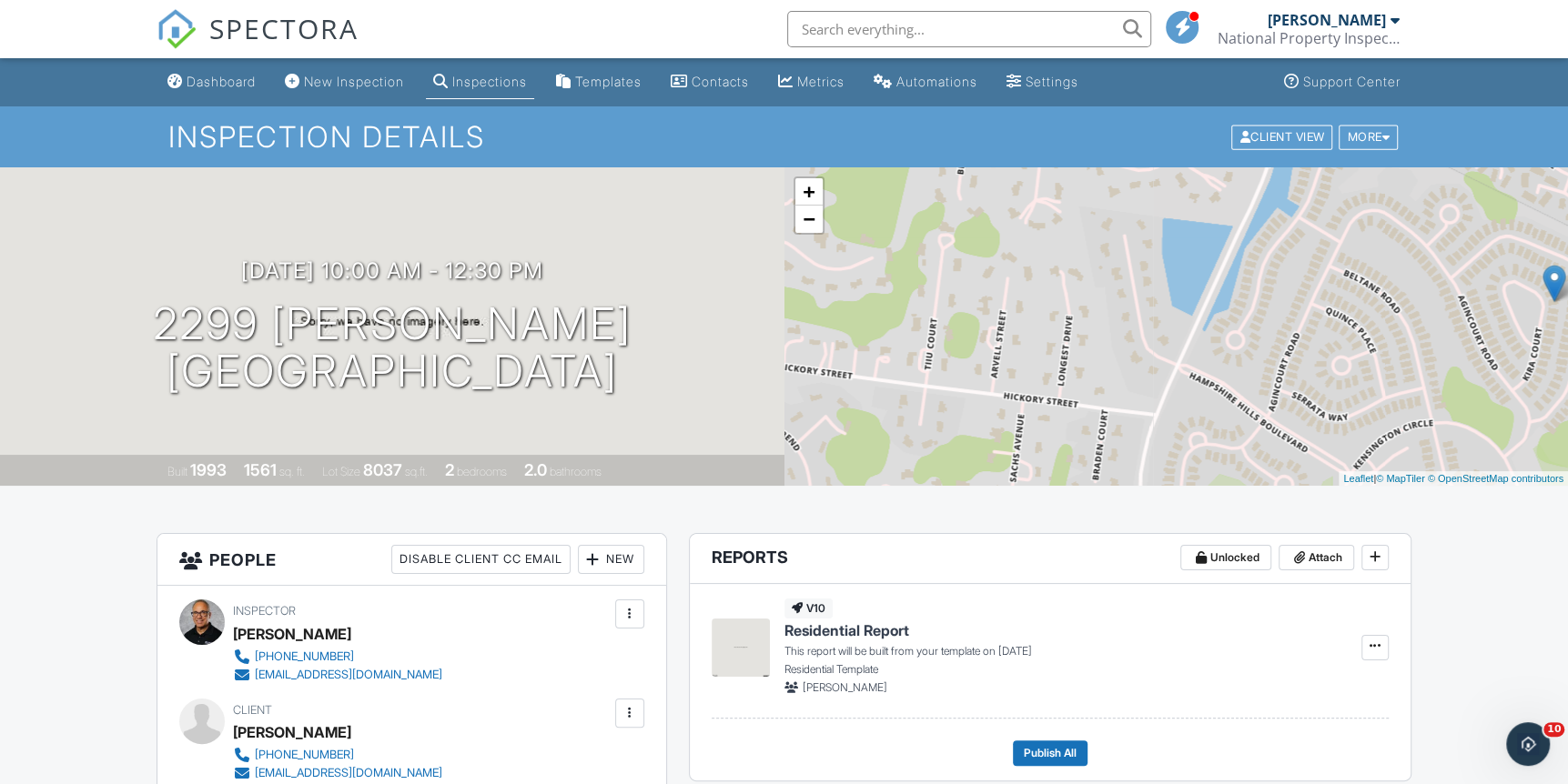
drag, startPoint x: 1111, startPoint y: 331, endPoint x: 1356, endPoint y: 291, distance: 248.2
click at [1356, 291] on div "+ − Leaflet | © MapTiler © OpenStreetMap contributors" at bounding box center [1176, 327] width 784 height 318
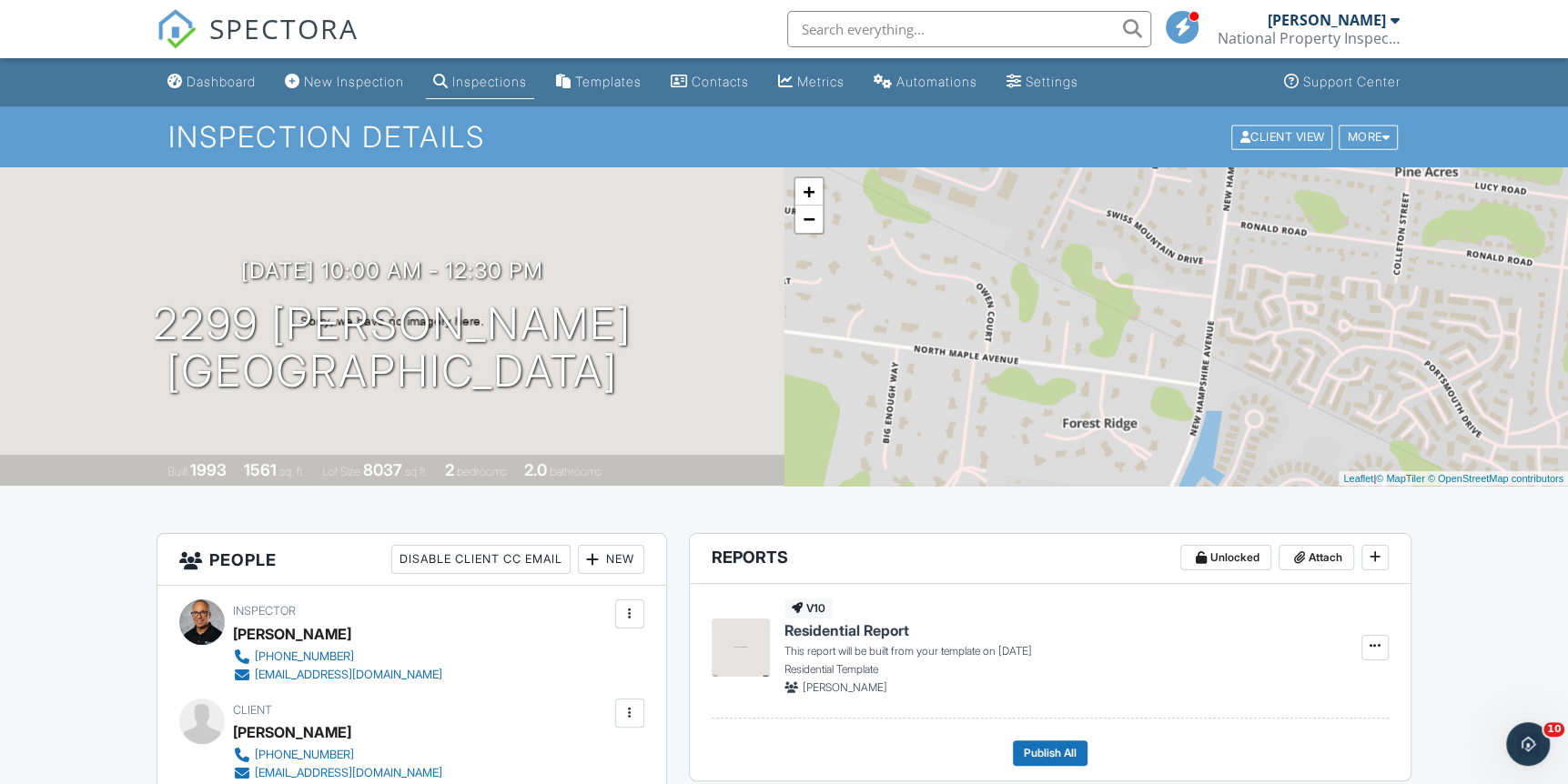
drag, startPoint x: 1323, startPoint y: 267, endPoint x: 1248, endPoint y: 541, distance: 284.1
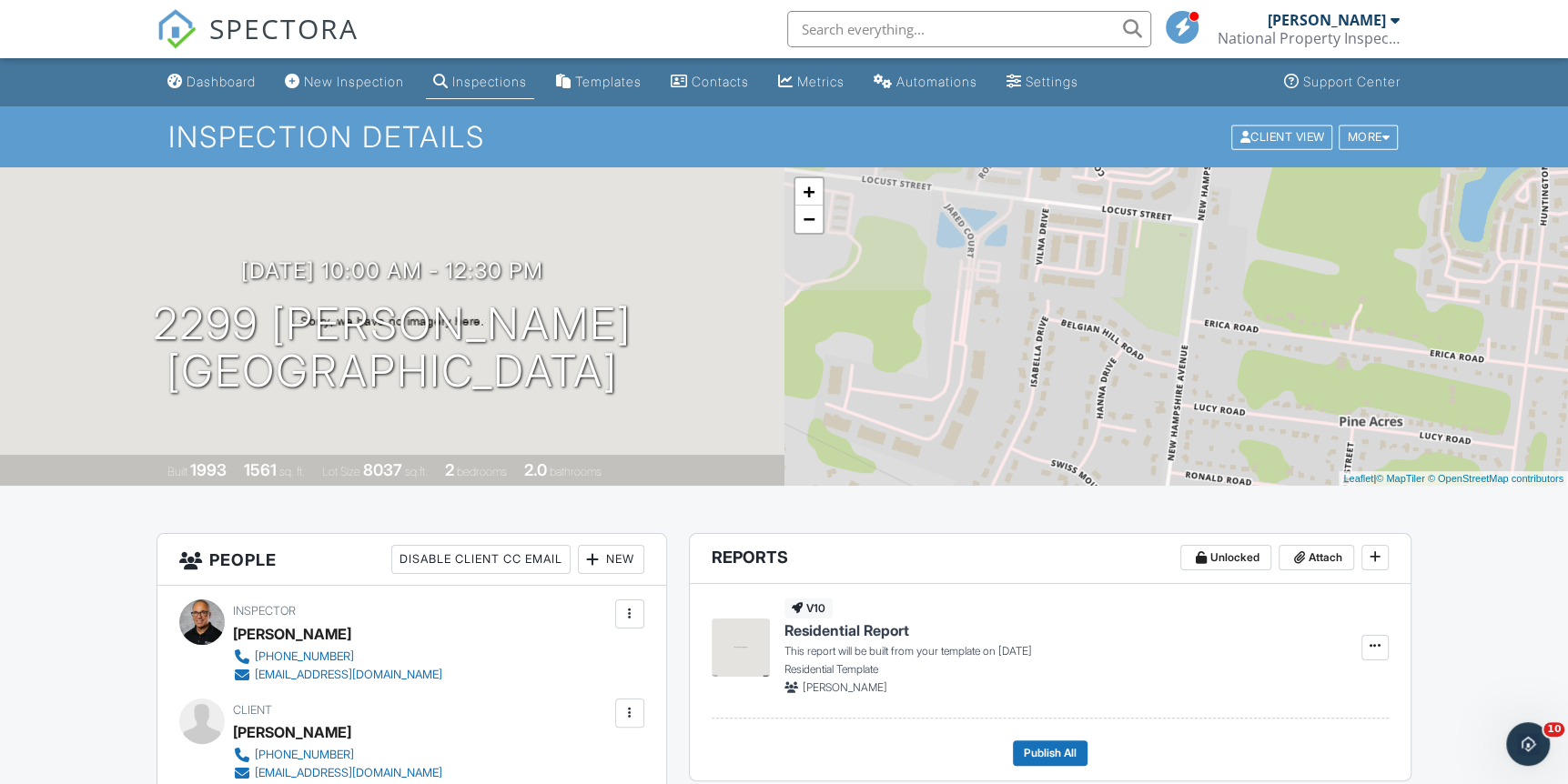
drag, startPoint x: 1206, startPoint y: 414, endPoint x: 1191, endPoint y: 522, distance: 109.0
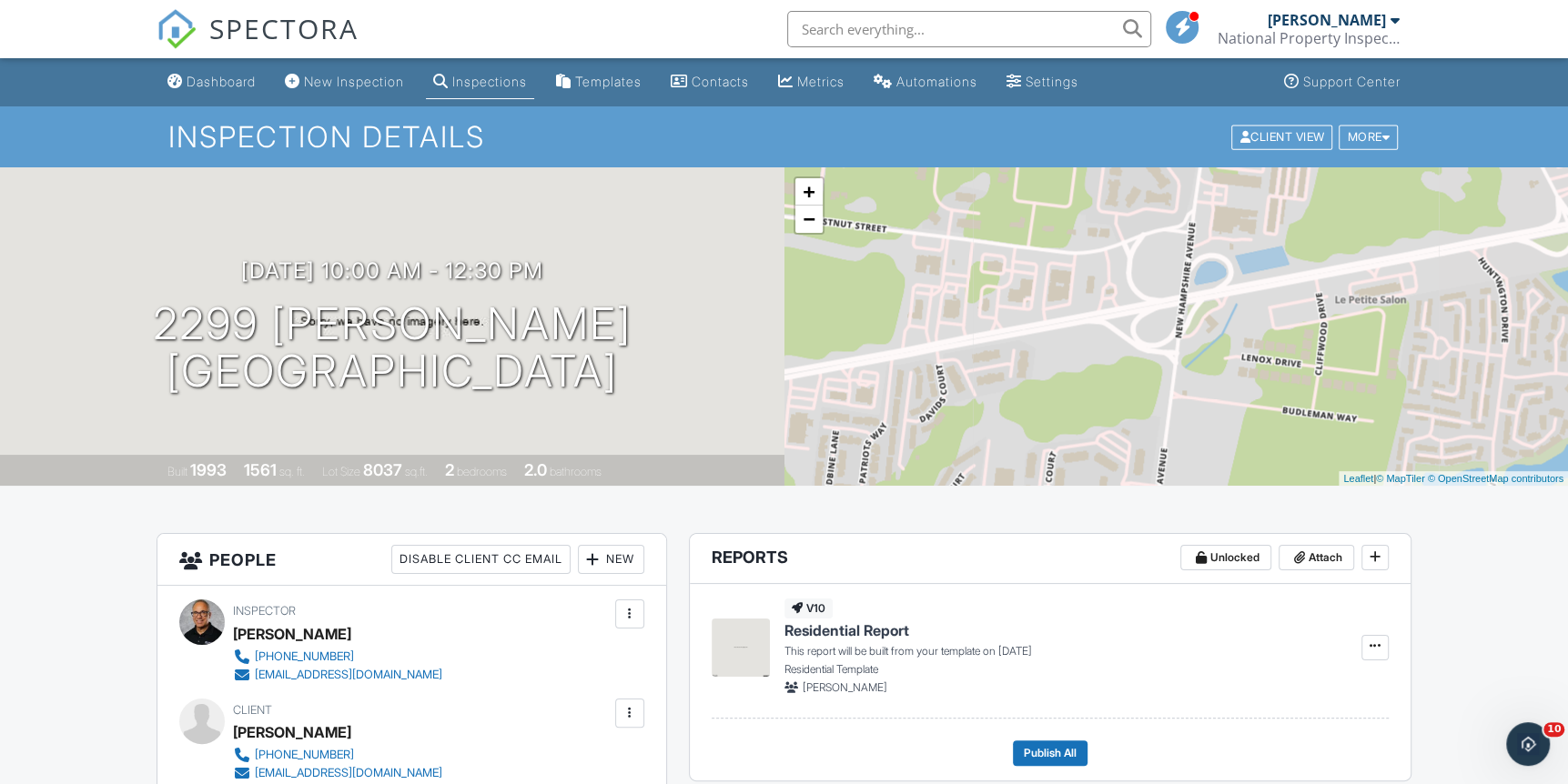
drag, startPoint x: 1253, startPoint y: 230, endPoint x: 1203, endPoint y: 578, distance: 351.6
click at [807, 192] on link "+" at bounding box center [809, 192] width 27 height 27
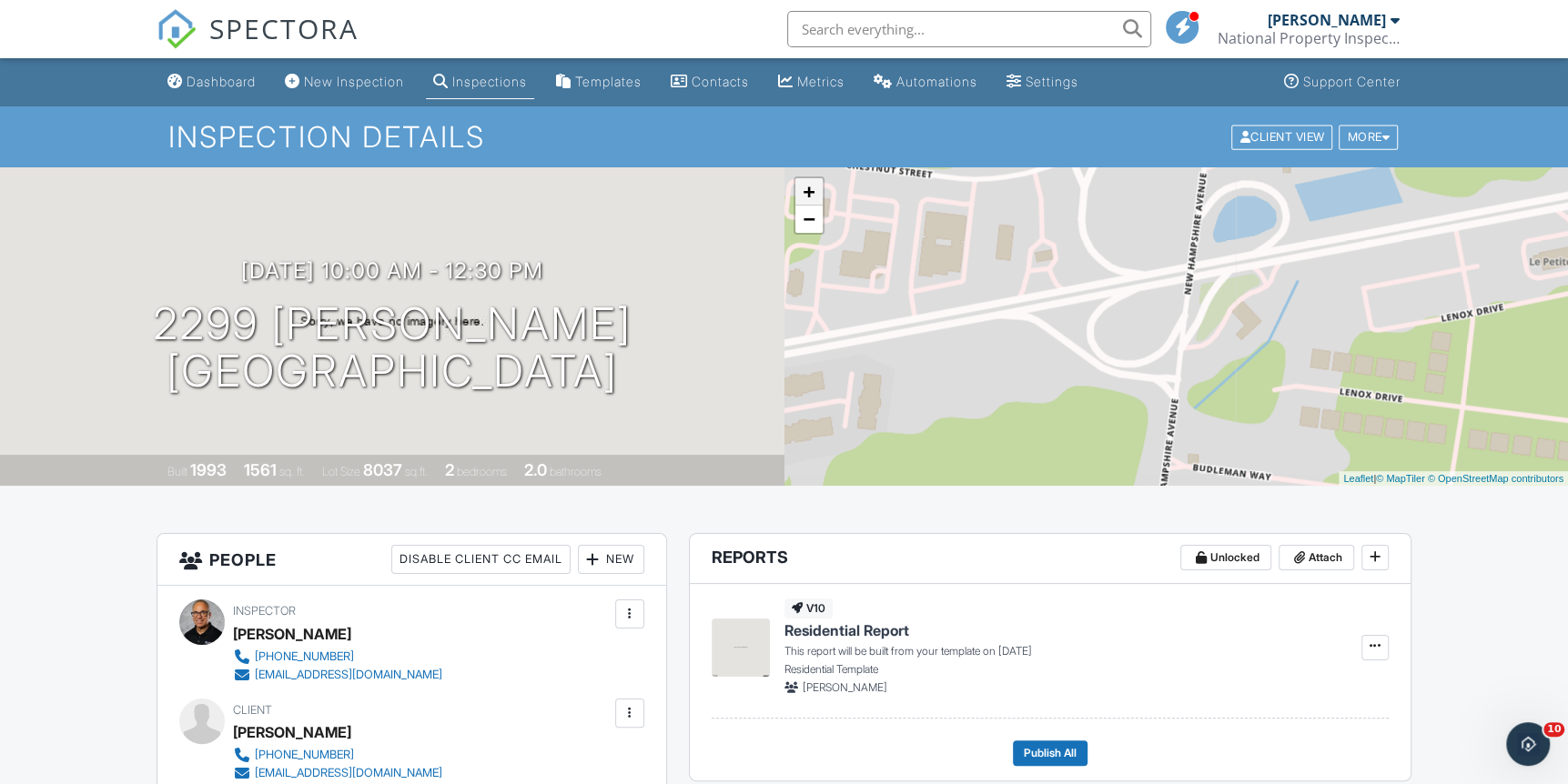
click at [807, 192] on link "+" at bounding box center [809, 192] width 27 height 27
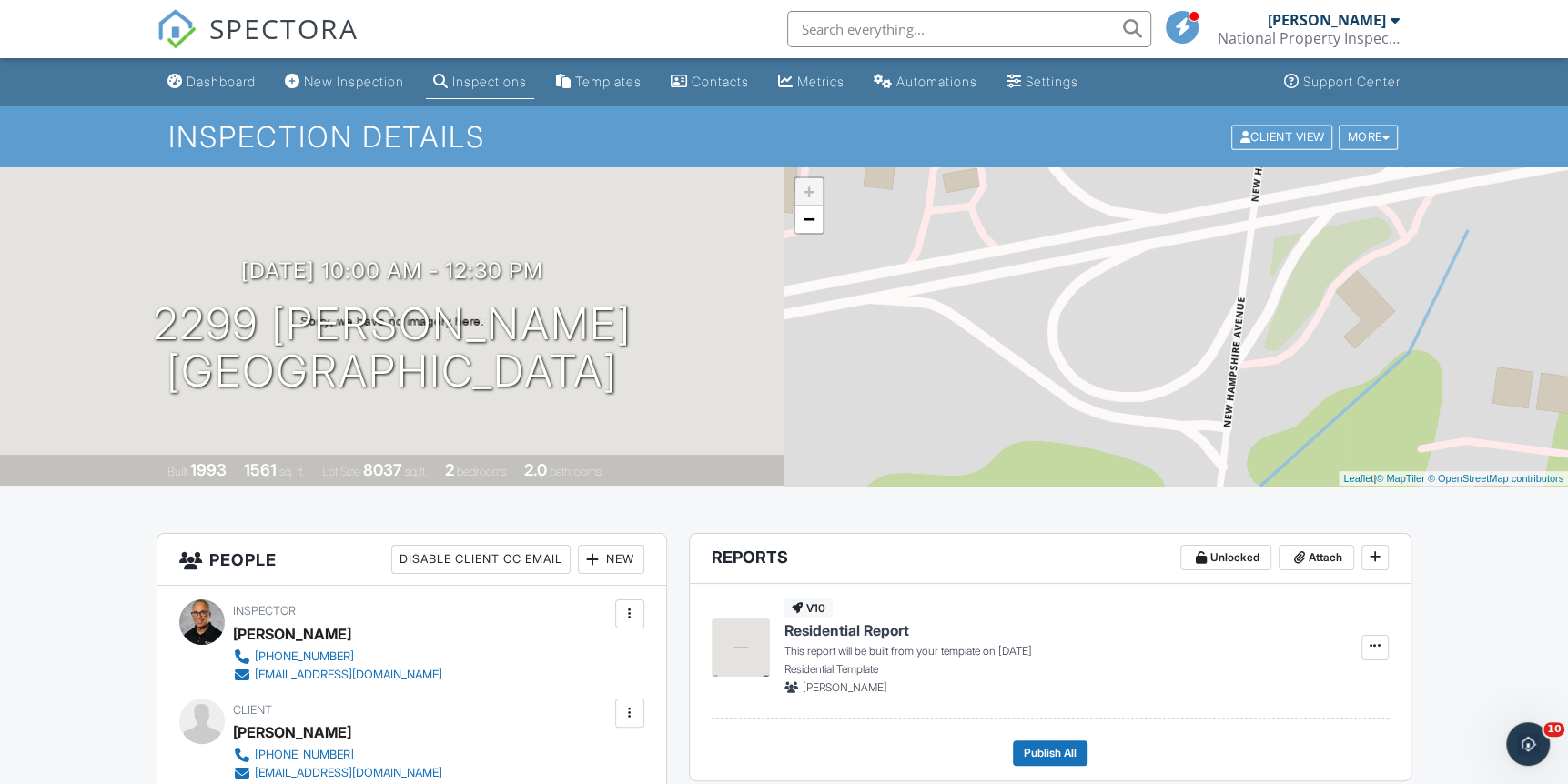
drag, startPoint x: 1231, startPoint y: 306, endPoint x: 1023, endPoint y: 282, distance: 209.4
click at [1023, 282] on div "+ − Leaflet | © MapTiler © OpenStreetMap contributors" at bounding box center [1176, 327] width 784 height 318
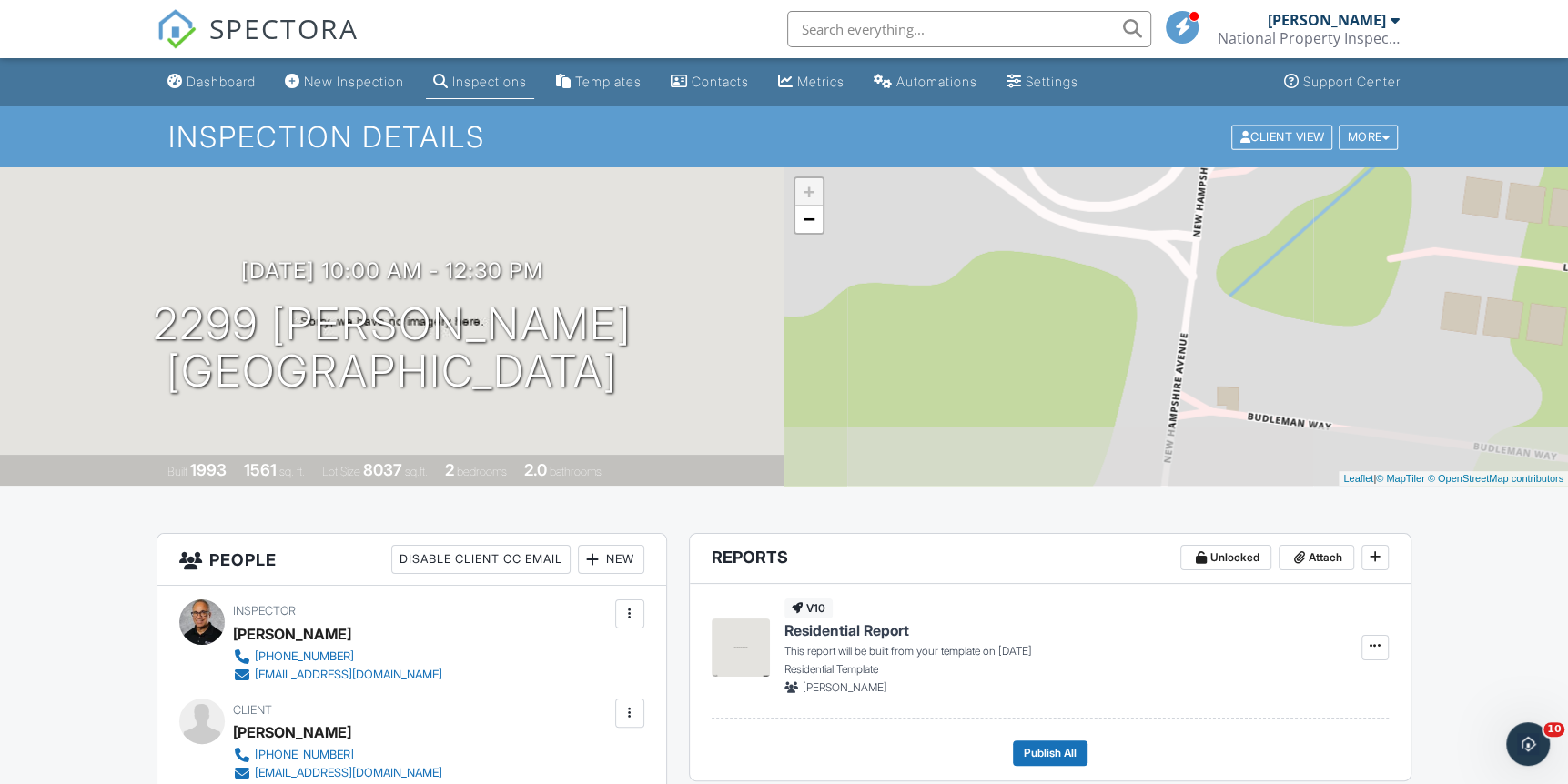
drag, startPoint x: 1182, startPoint y: 402, endPoint x: 1151, endPoint y: 209, distance: 195.5
click at [1151, 209] on div "+ − Leaflet | © MapTiler © OpenStreetMap contributors" at bounding box center [1176, 327] width 784 height 318
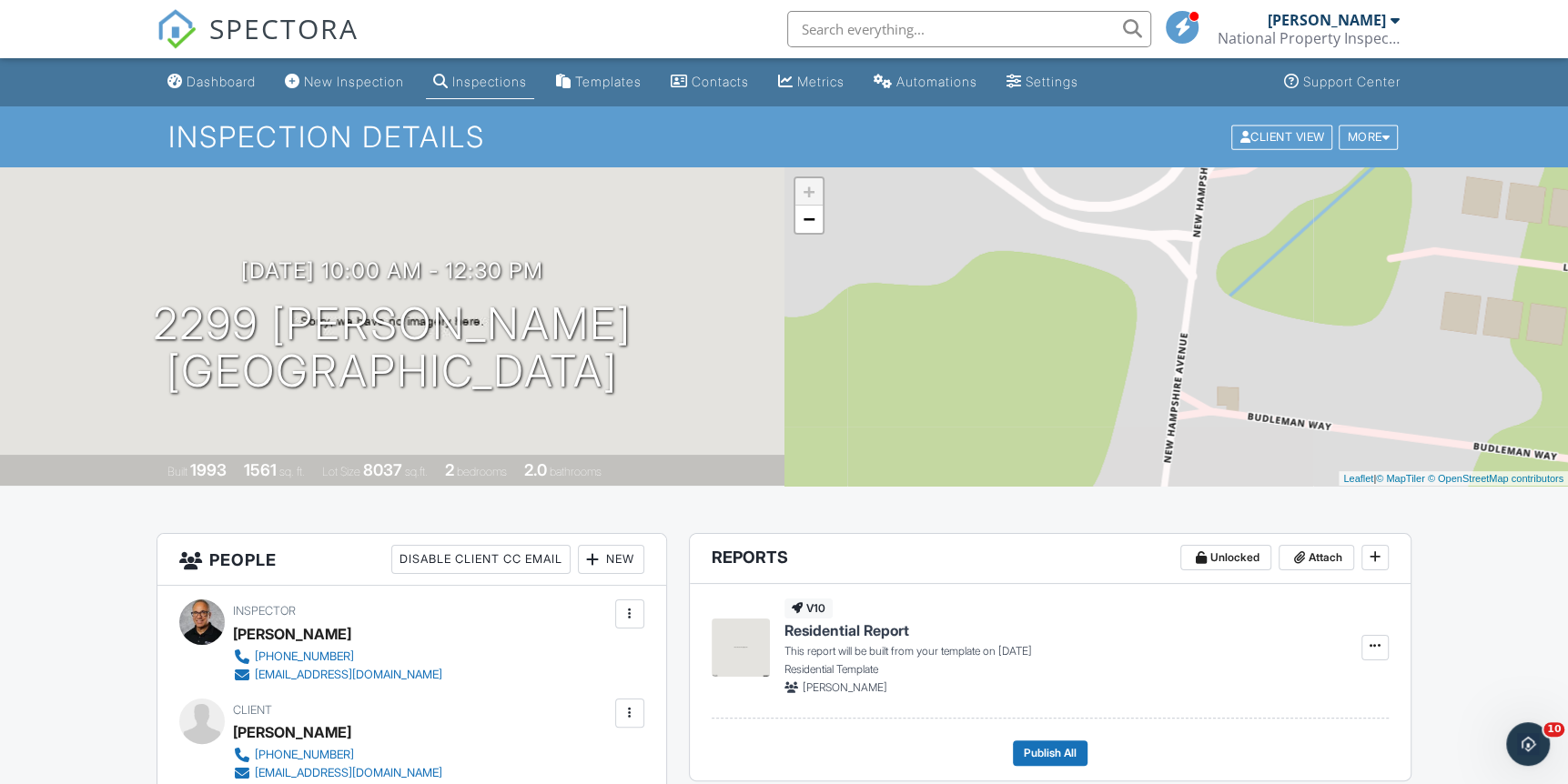
click at [787, 214] on div "+ − Leaflet | © MapTiler © OpenStreetMap contributors" at bounding box center [1176, 327] width 784 height 318
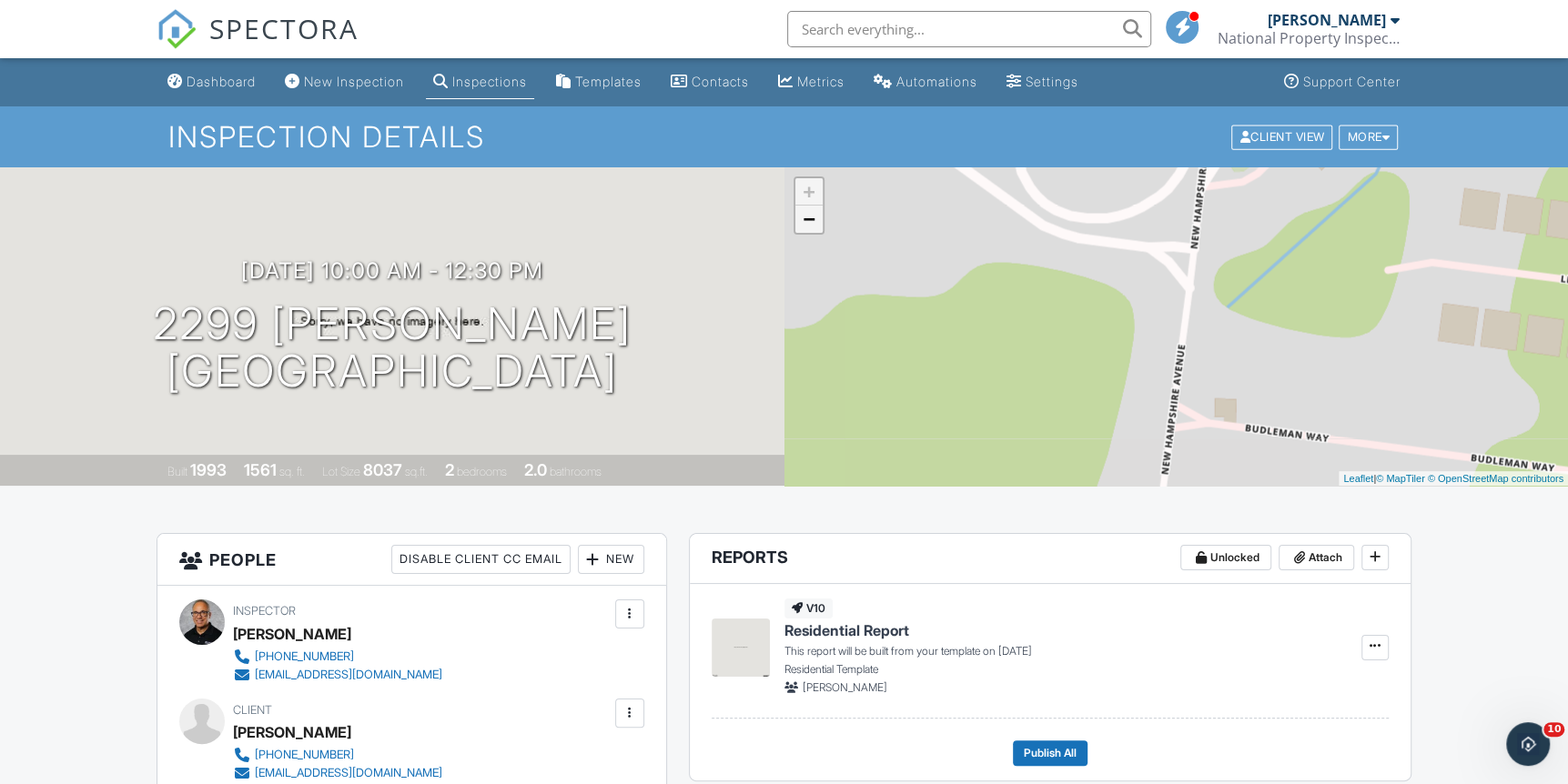
click at [809, 224] on link "−" at bounding box center [809, 219] width 27 height 27
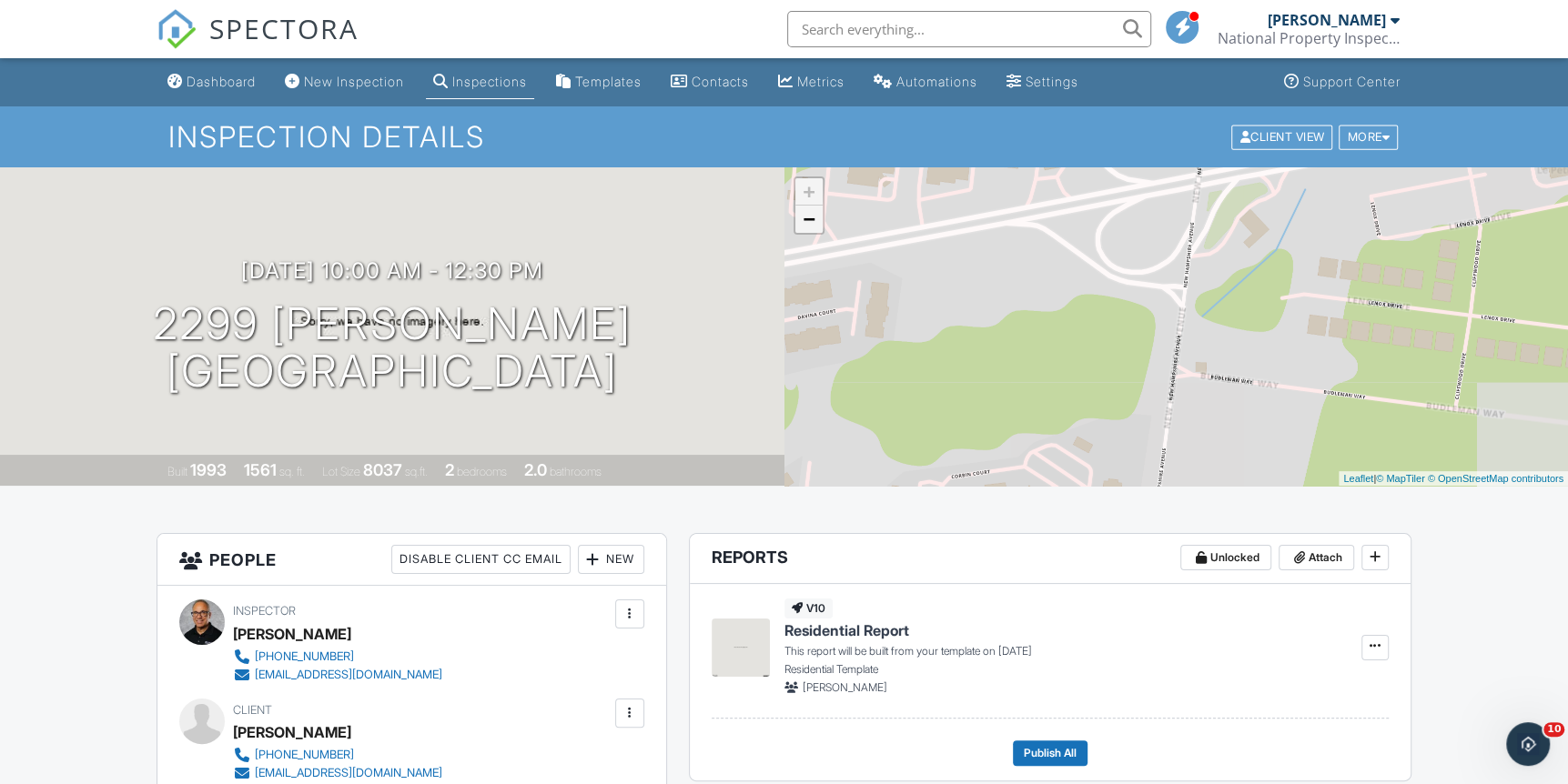
click at [809, 224] on link "−" at bounding box center [809, 219] width 27 height 27
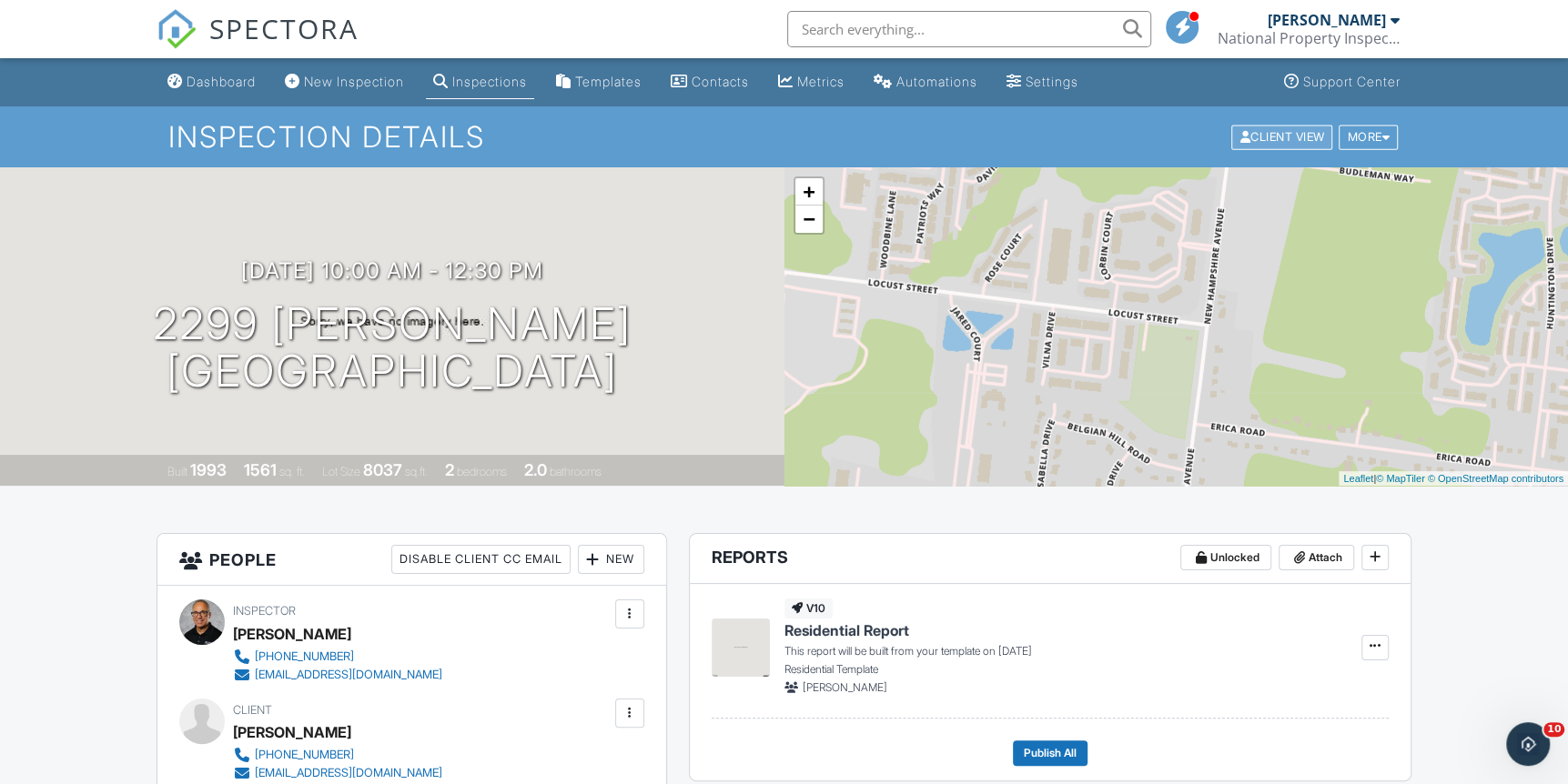
drag, startPoint x: 1202, startPoint y: 306, endPoint x: 1255, endPoint y: 124, distance: 189.6
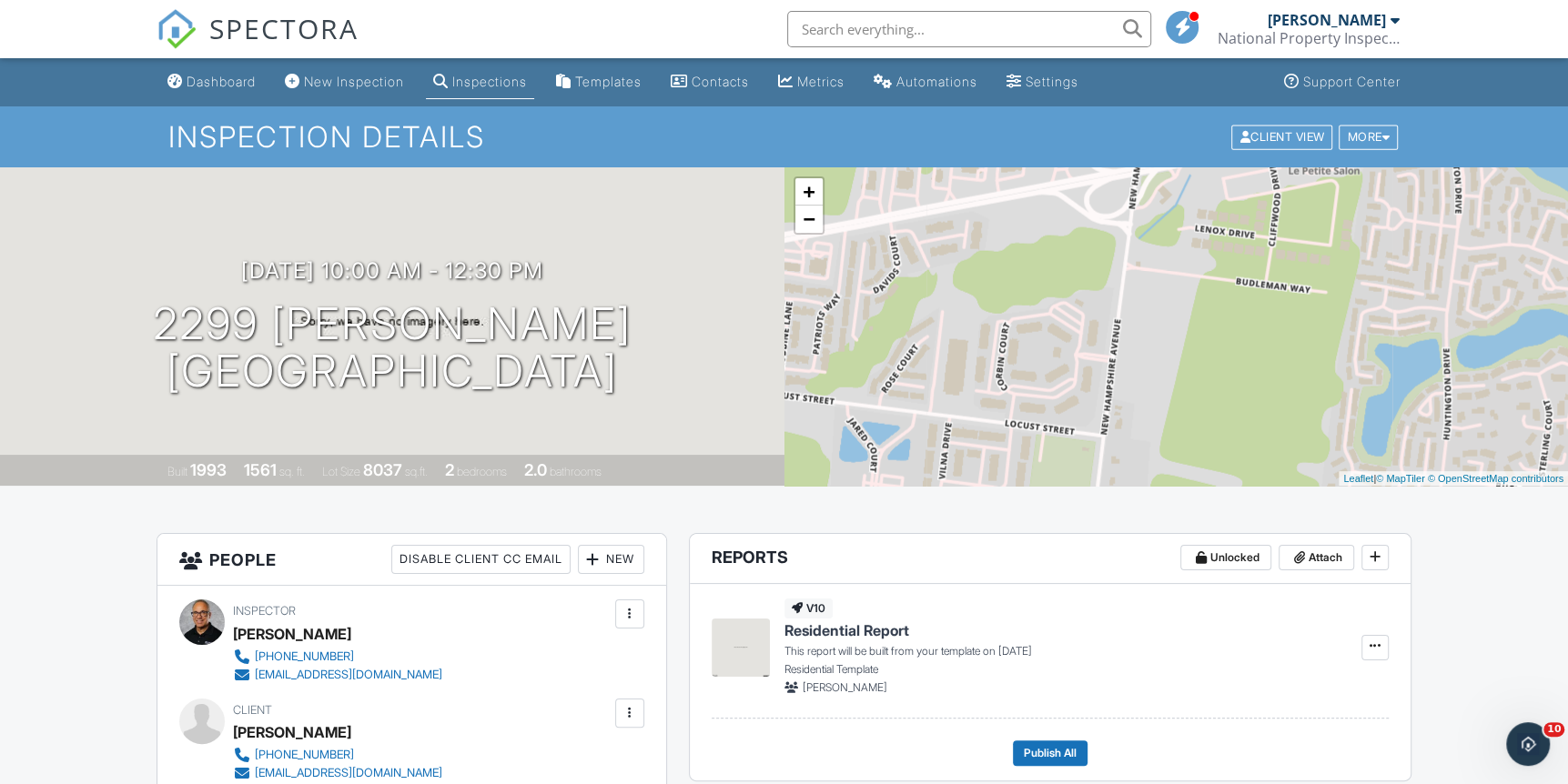
drag, startPoint x: 1290, startPoint y: 433, endPoint x: 1184, endPoint y: 538, distance: 149.2
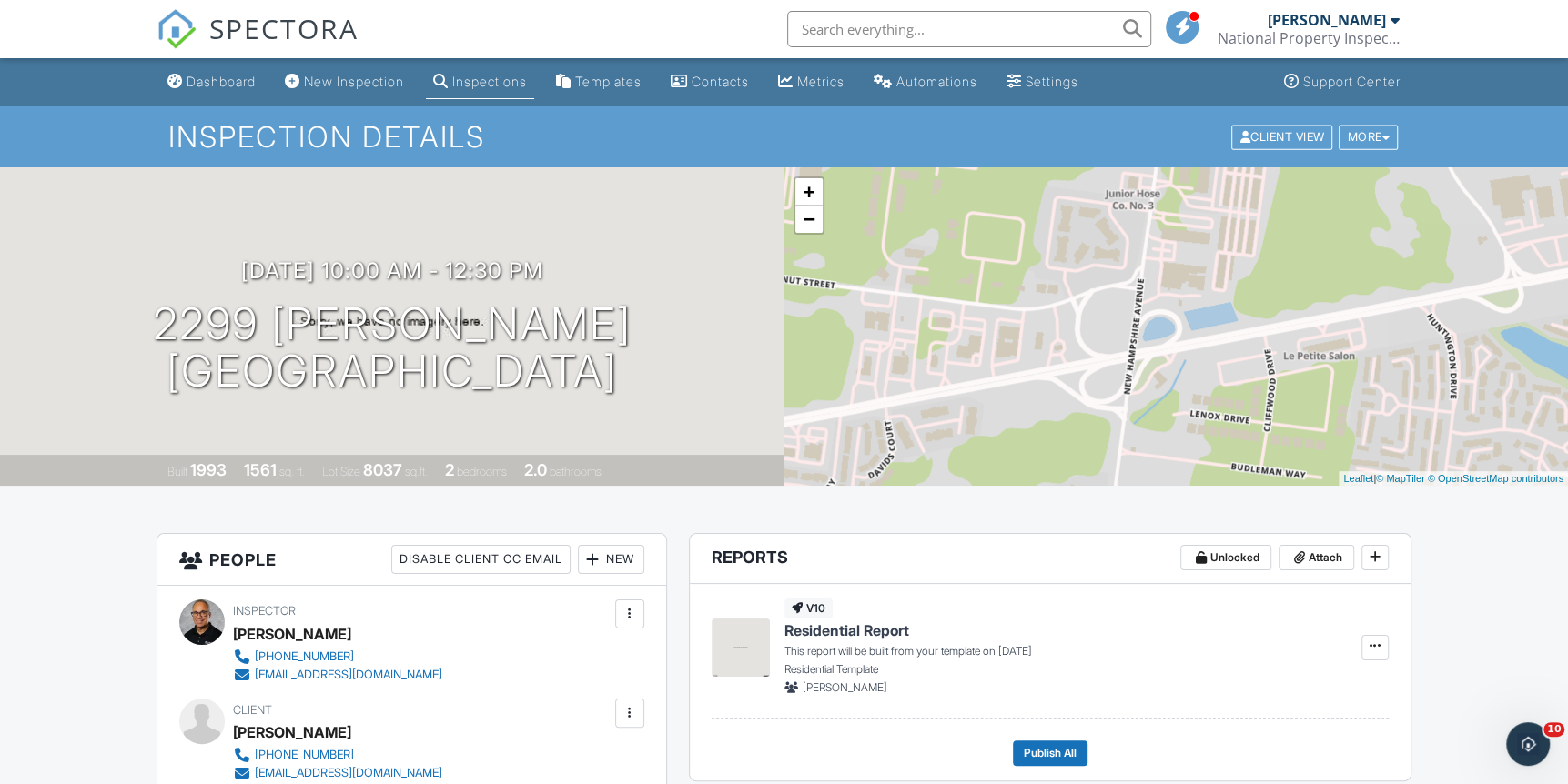
drag, startPoint x: 1162, startPoint y: 256, endPoint x: 1158, endPoint y: 441, distance: 185.0
click at [1158, 441] on div "+ − Leaflet | © MapTiler © OpenStreetMap contributors" at bounding box center [1176, 327] width 784 height 318
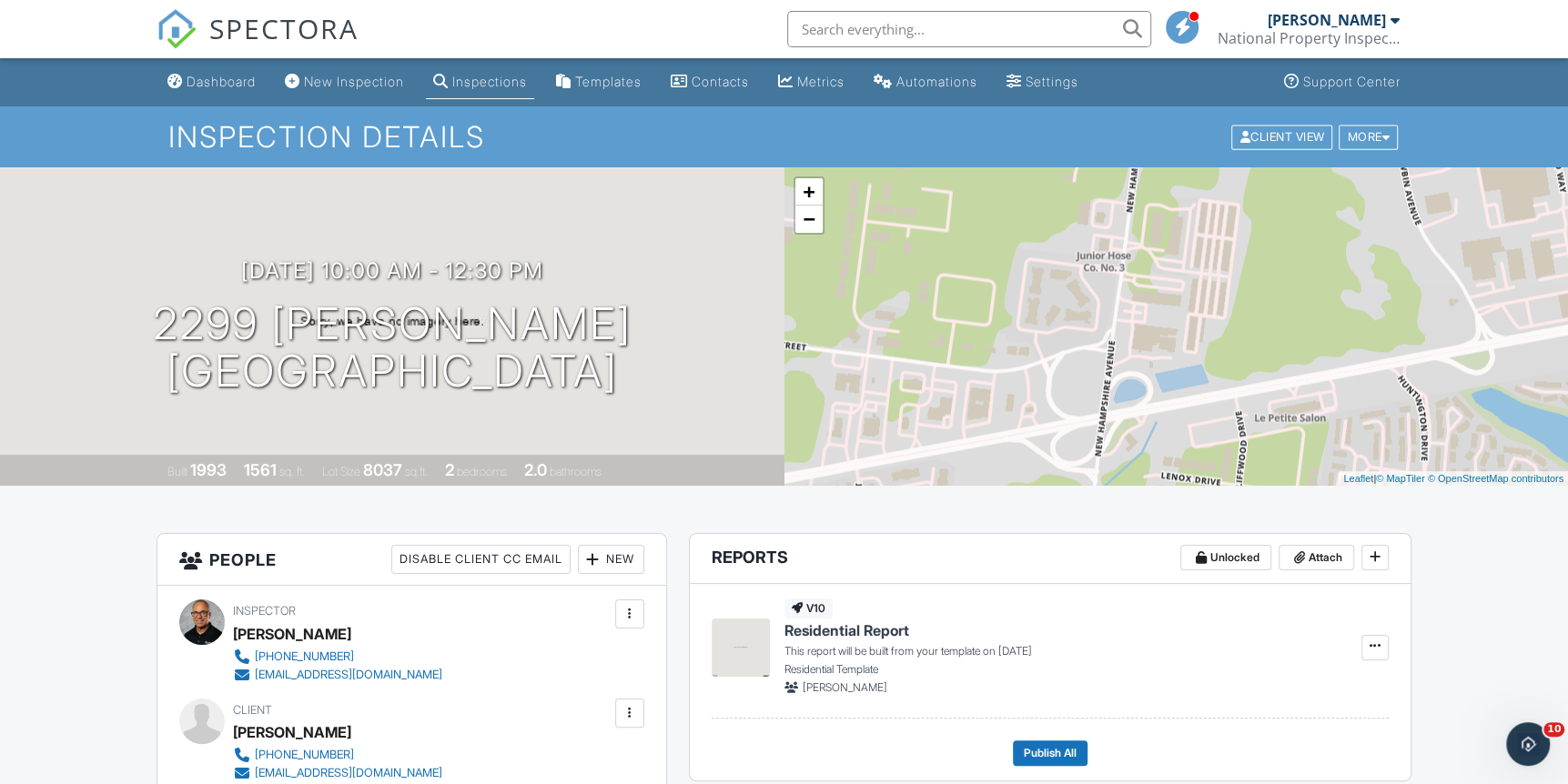
drag, startPoint x: 1343, startPoint y: 387, endPoint x: 1313, endPoint y: 451, distance: 70.7
click at [1313, 451] on div "+ − Leaflet | © MapTiler © OpenStreetMap contributors" at bounding box center [1176, 327] width 784 height 318
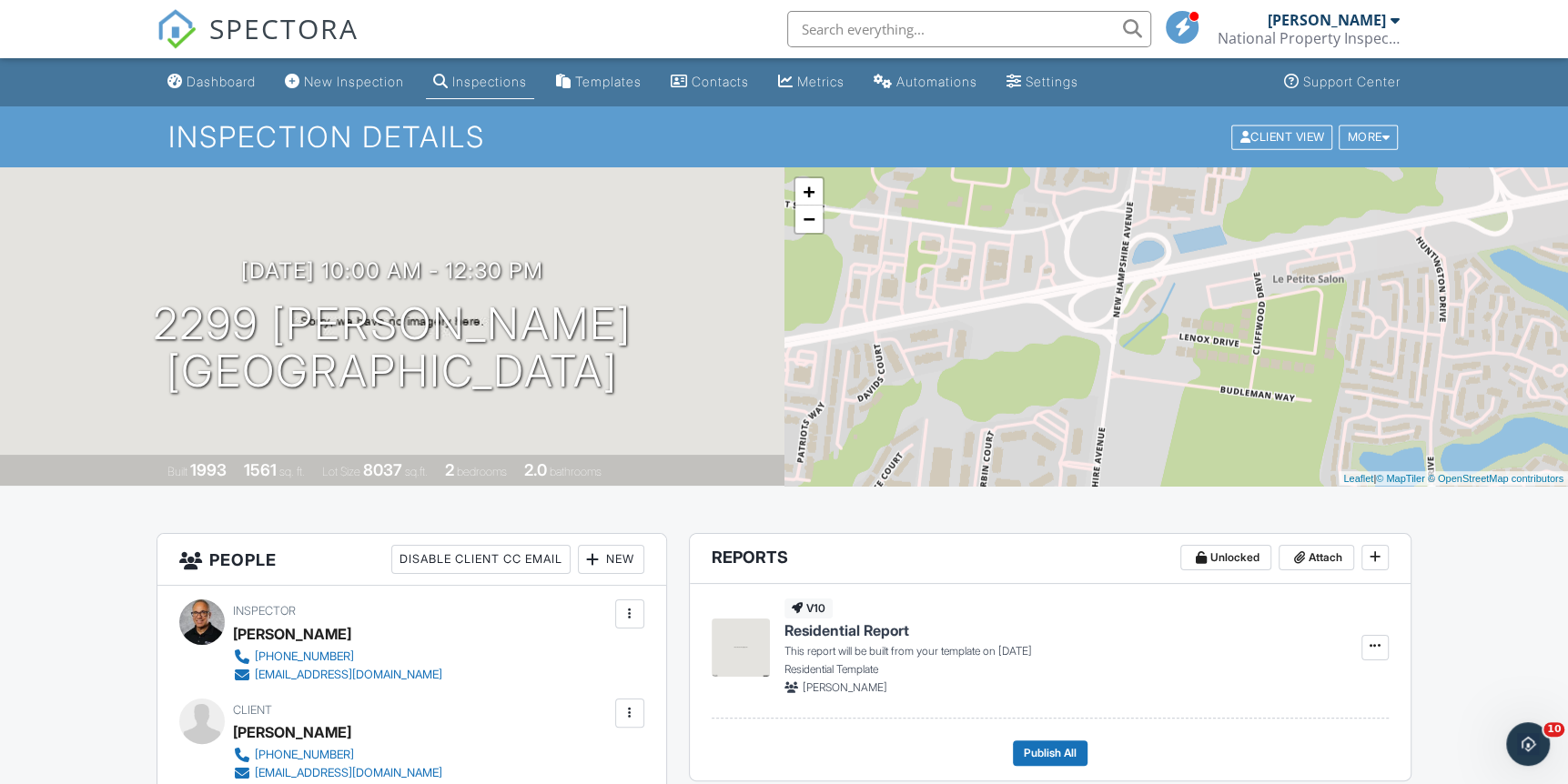
drag, startPoint x: 1347, startPoint y: 388, endPoint x: 1365, endPoint y: 254, distance: 135.2
click at [1365, 254] on div "+ − Leaflet | © MapTiler © OpenStreetMap contributors" at bounding box center [1176, 327] width 784 height 318
click at [809, 222] on link "−" at bounding box center [809, 219] width 27 height 27
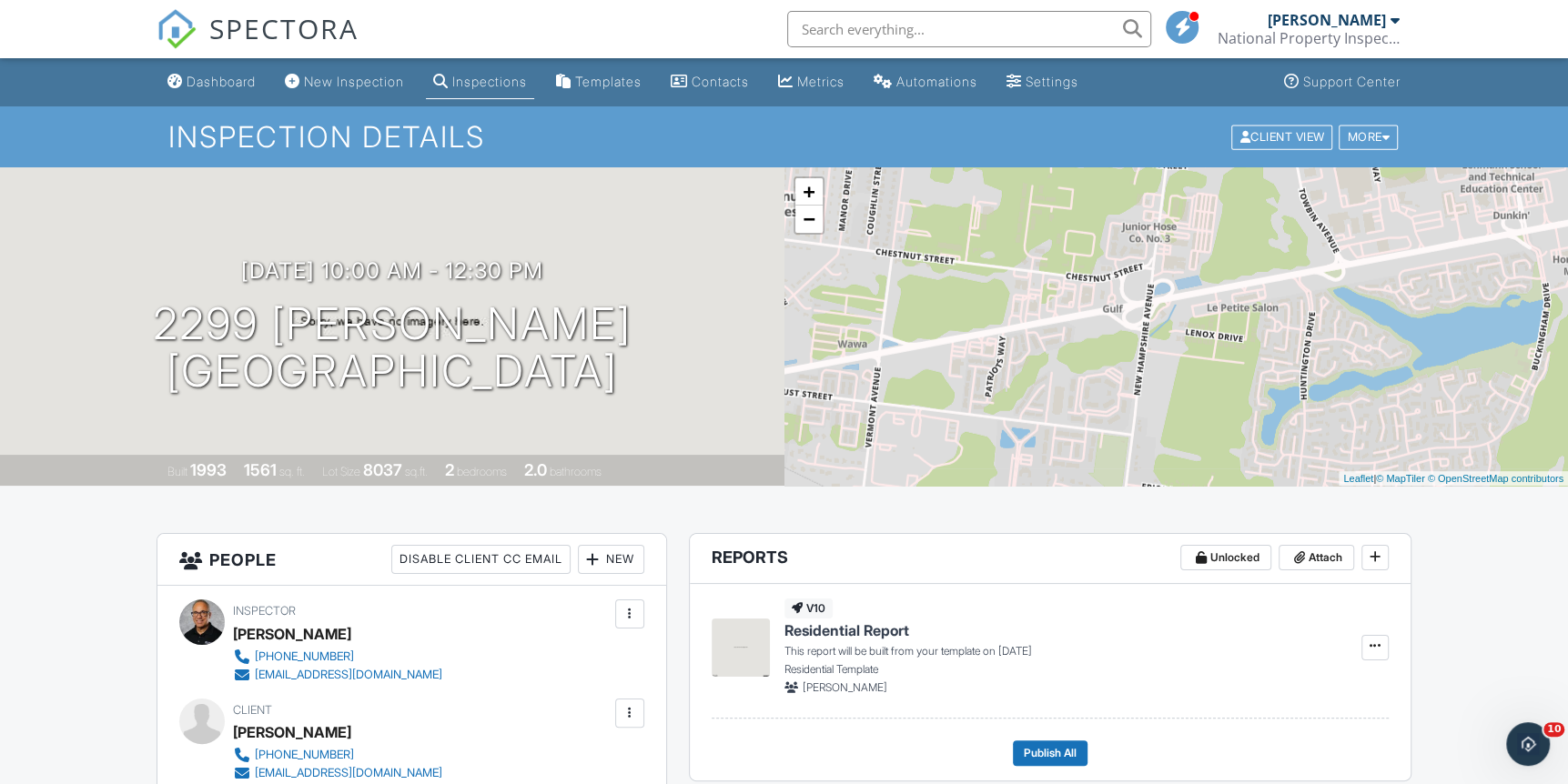
drag, startPoint x: 1290, startPoint y: 286, endPoint x: 1255, endPoint y: 290, distance: 35.2
click at [1258, 290] on div "+ − Leaflet | © MapTiler © OpenStreetMap contributors" at bounding box center [1176, 327] width 784 height 318
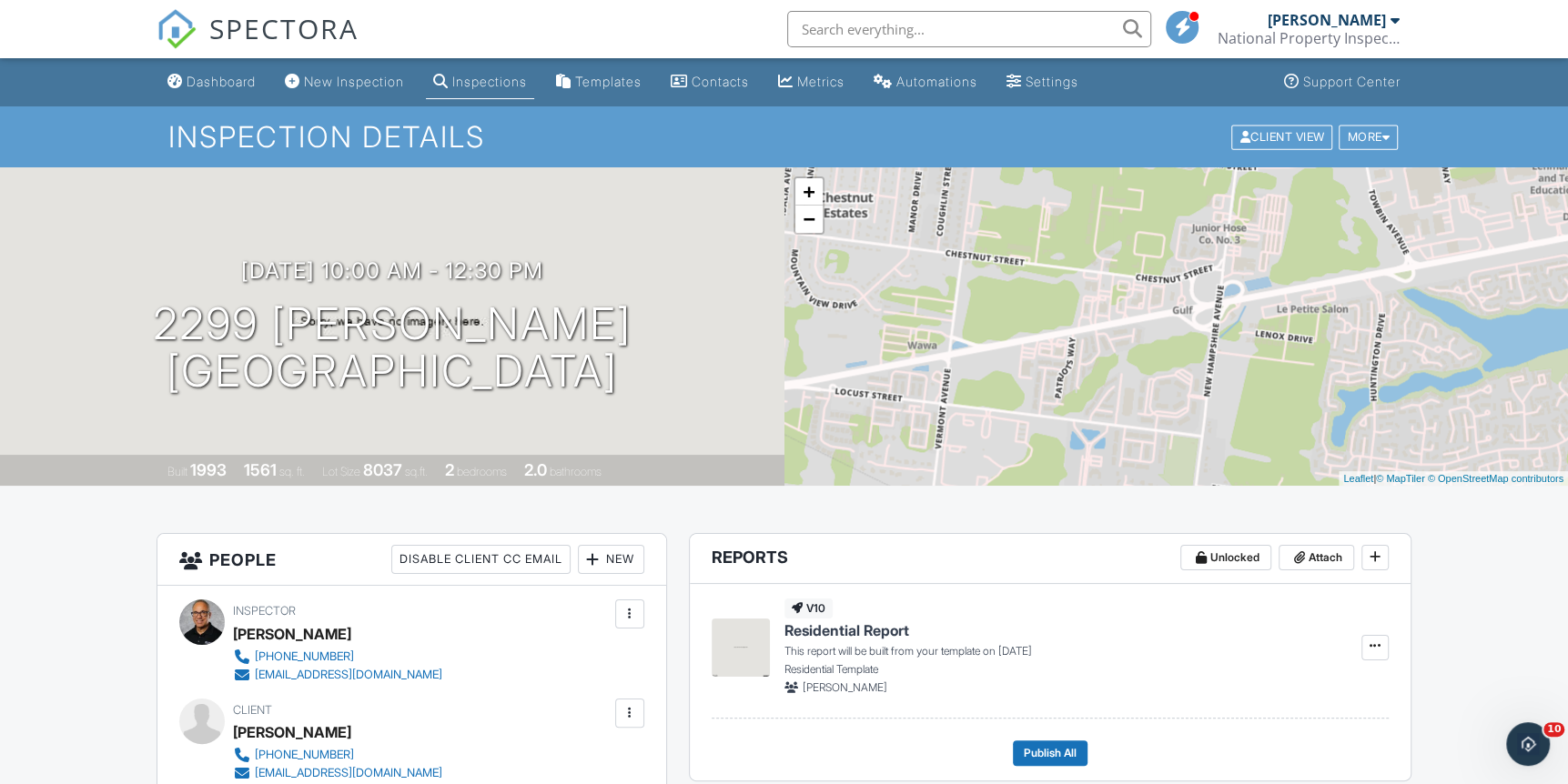
drag, startPoint x: 855, startPoint y: 363, endPoint x: 958, endPoint y: 359, distance: 103.1
click at [958, 359] on div "+ − Leaflet | © MapTiler © OpenStreetMap contributors" at bounding box center [1176, 327] width 784 height 318
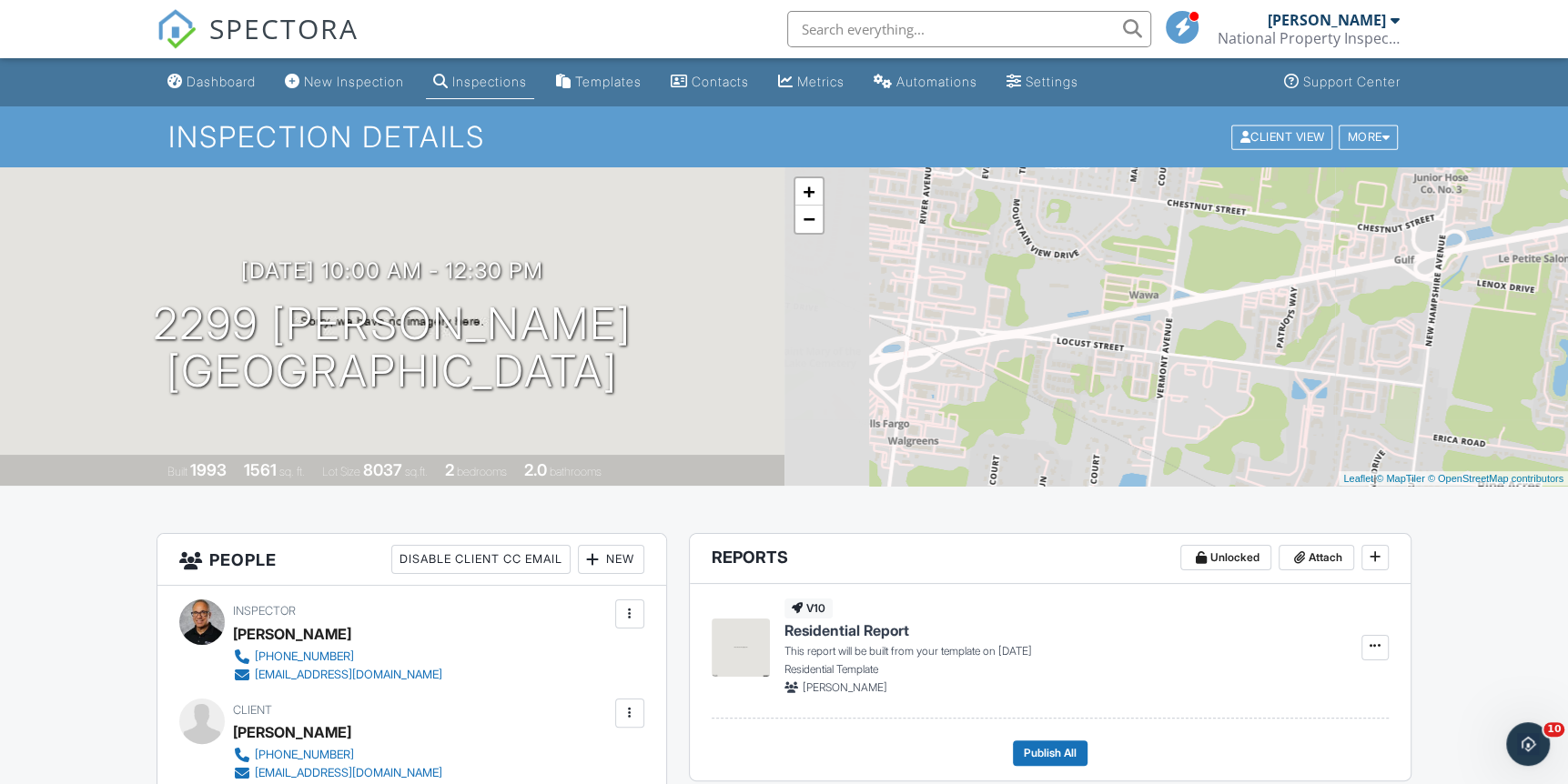
drag, startPoint x: 950, startPoint y: 356, endPoint x: 1181, endPoint y: 301, distance: 237.5
click at [1181, 301] on div "+ − Leaflet | © MapTiler © OpenStreetMap contributors" at bounding box center [1176, 327] width 784 height 318
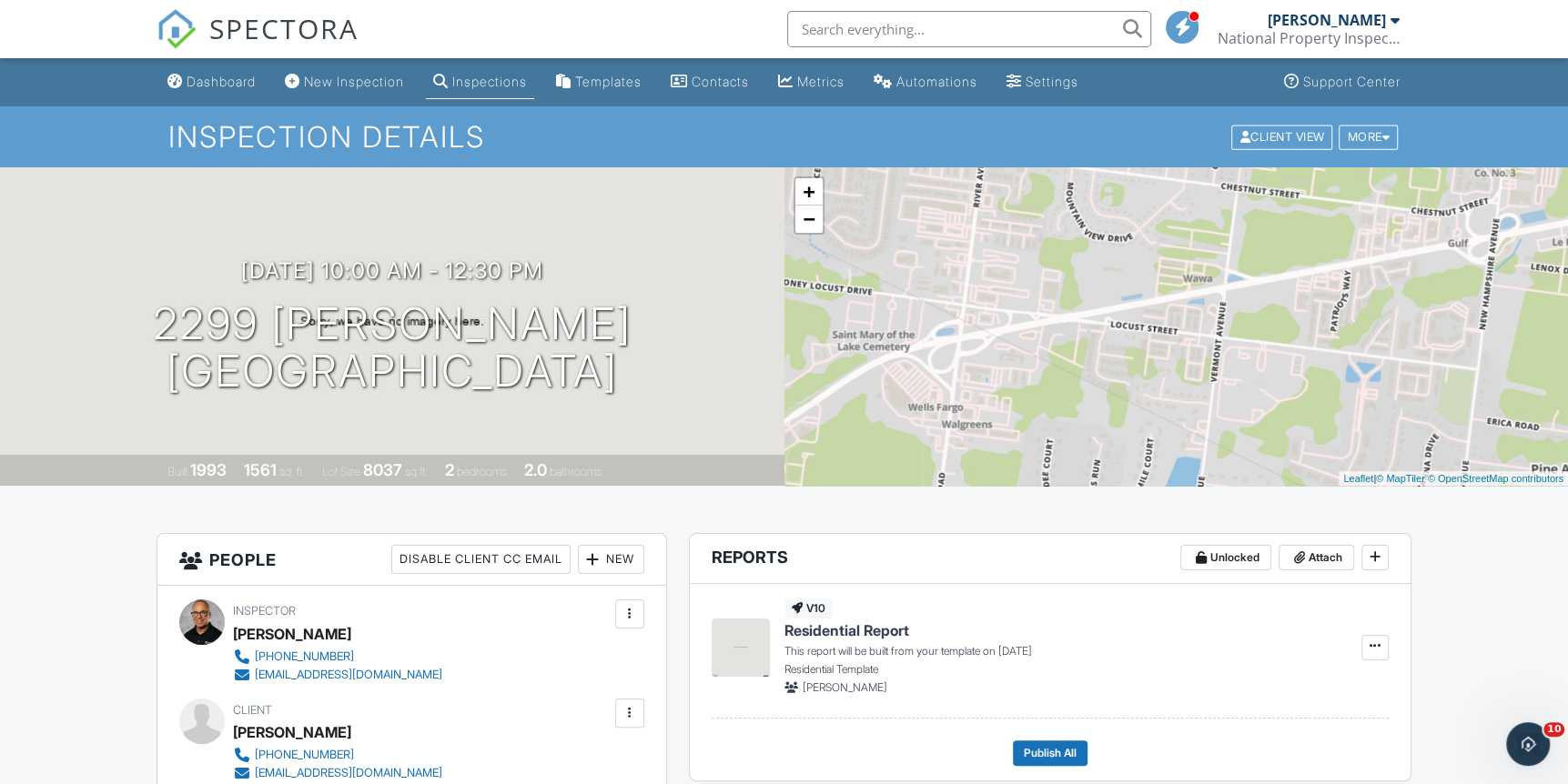
drag, startPoint x: 920, startPoint y: 351, endPoint x: 943, endPoint y: 344, distance: 24.0
click at [943, 344] on div "+ − Leaflet | © MapTiler © OpenStreetMap contributors" at bounding box center [1176, 327] width 784 height 318
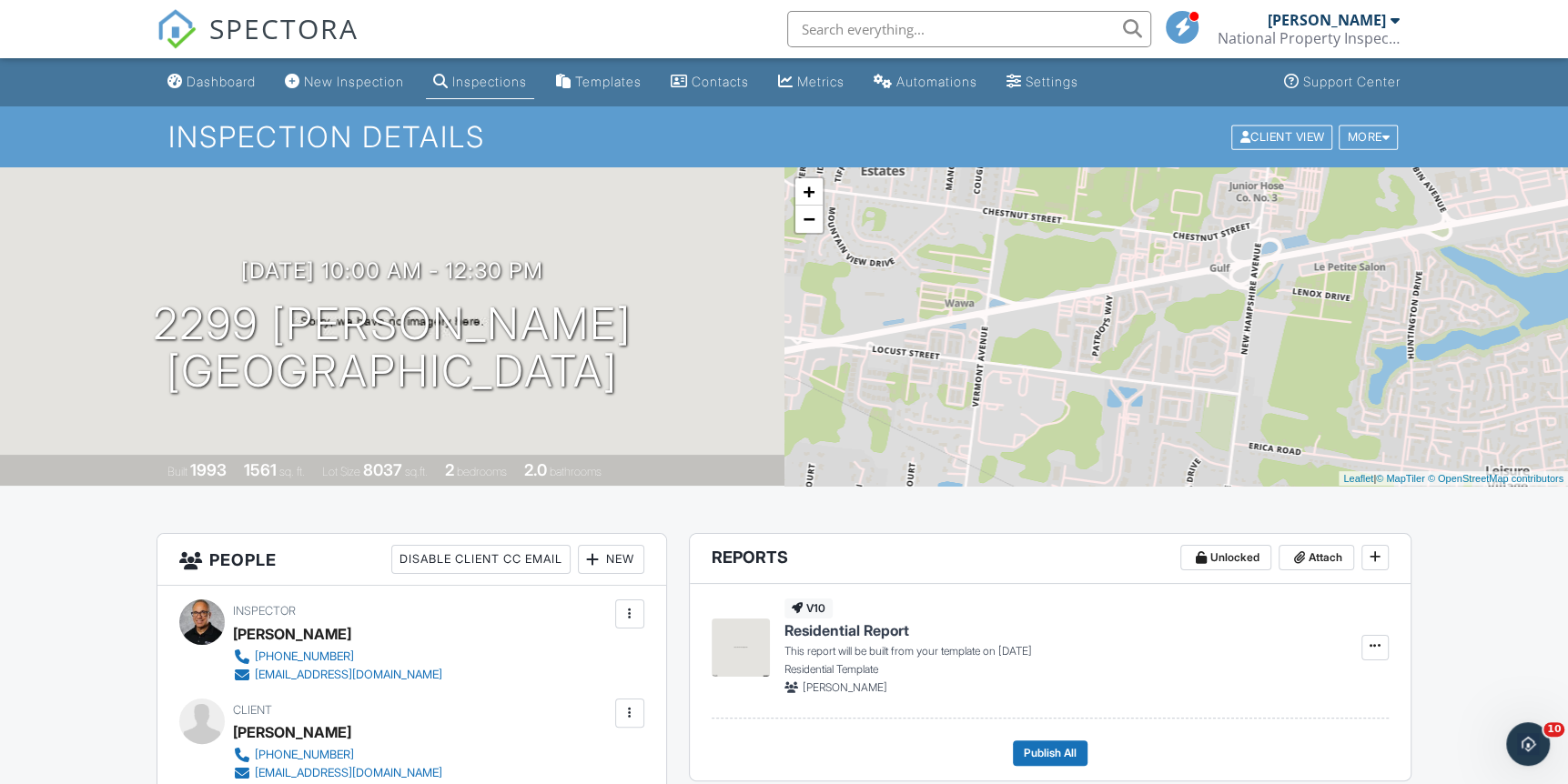
drag, startPoint x: 1268, startPoint y: 289, endPoint x: 1051, endPoint y: 304, distance: 217.5
click at [1029, 312] on div "+ − Leaflet | © MapTiler © OpenStreetMap contributors" at bounding box center [1176, 327] width 784 height 318
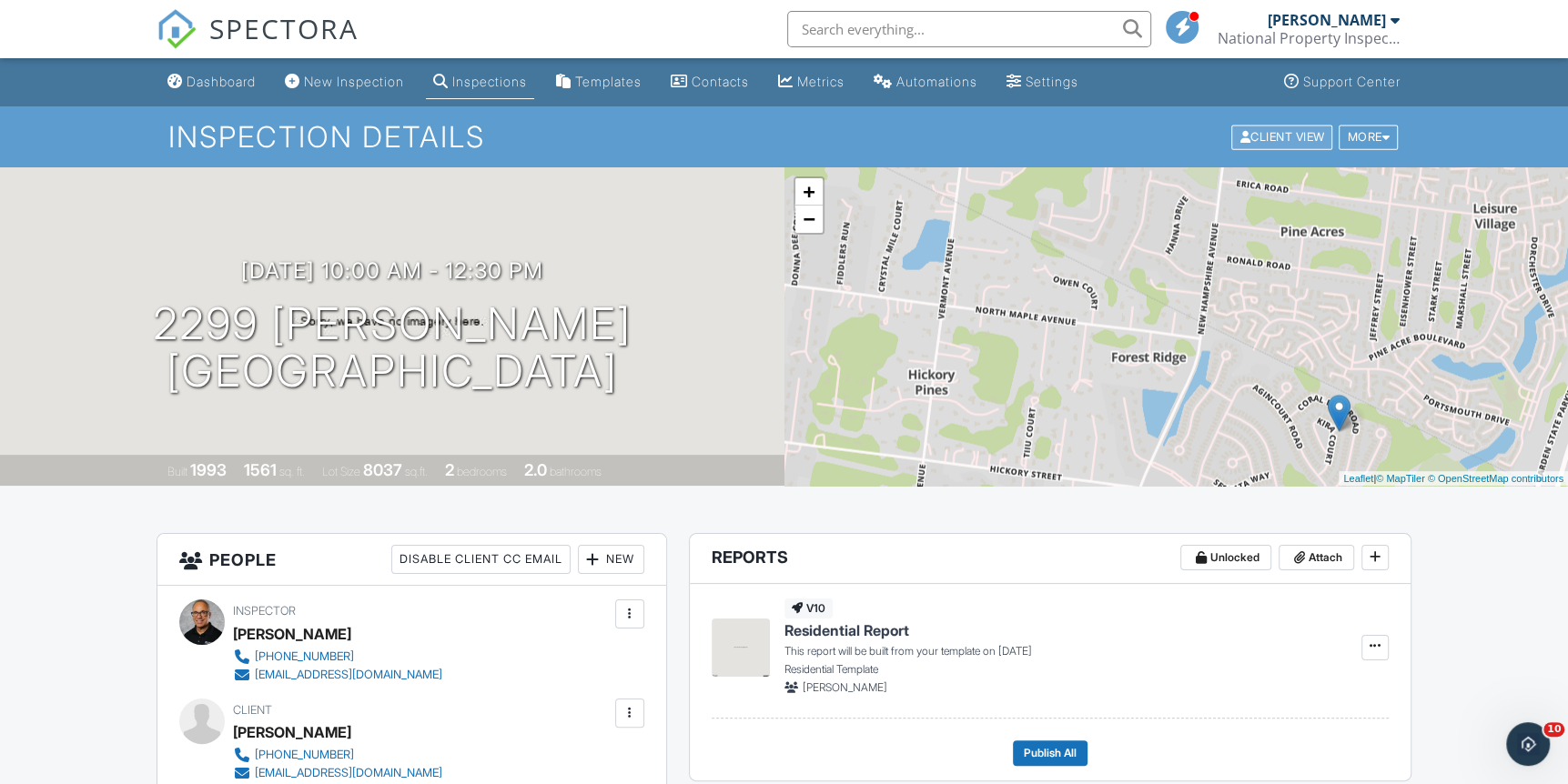
drag, startPoint x: 1242, startPoint y: 402, endPoint x: 1226, endPoint y: 141, distance: 261.5
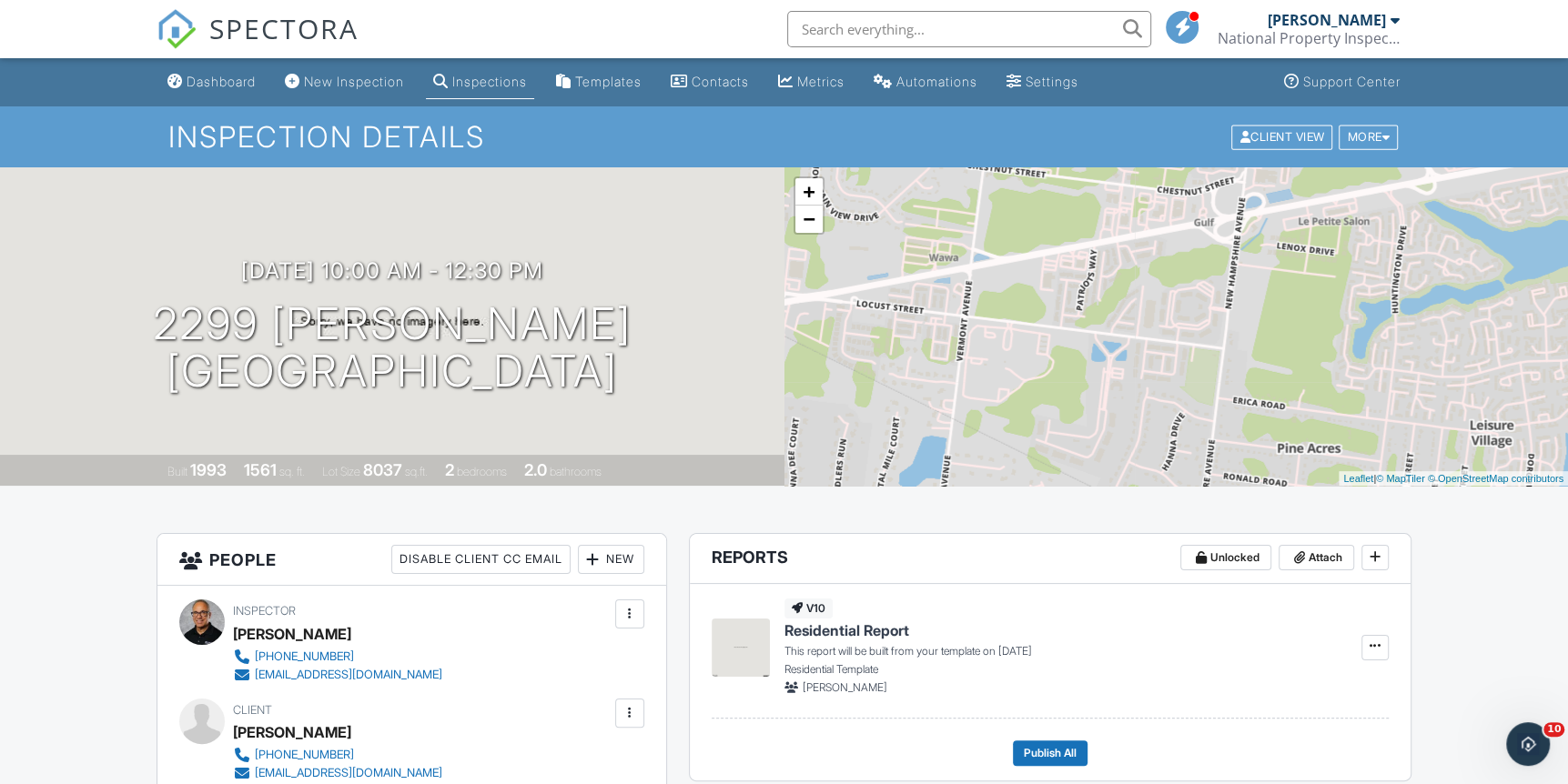
drag, startPoint x: 1219, startPoint y: 298, endPoint x: 1215, endPoint y: 521, distance: 223.0
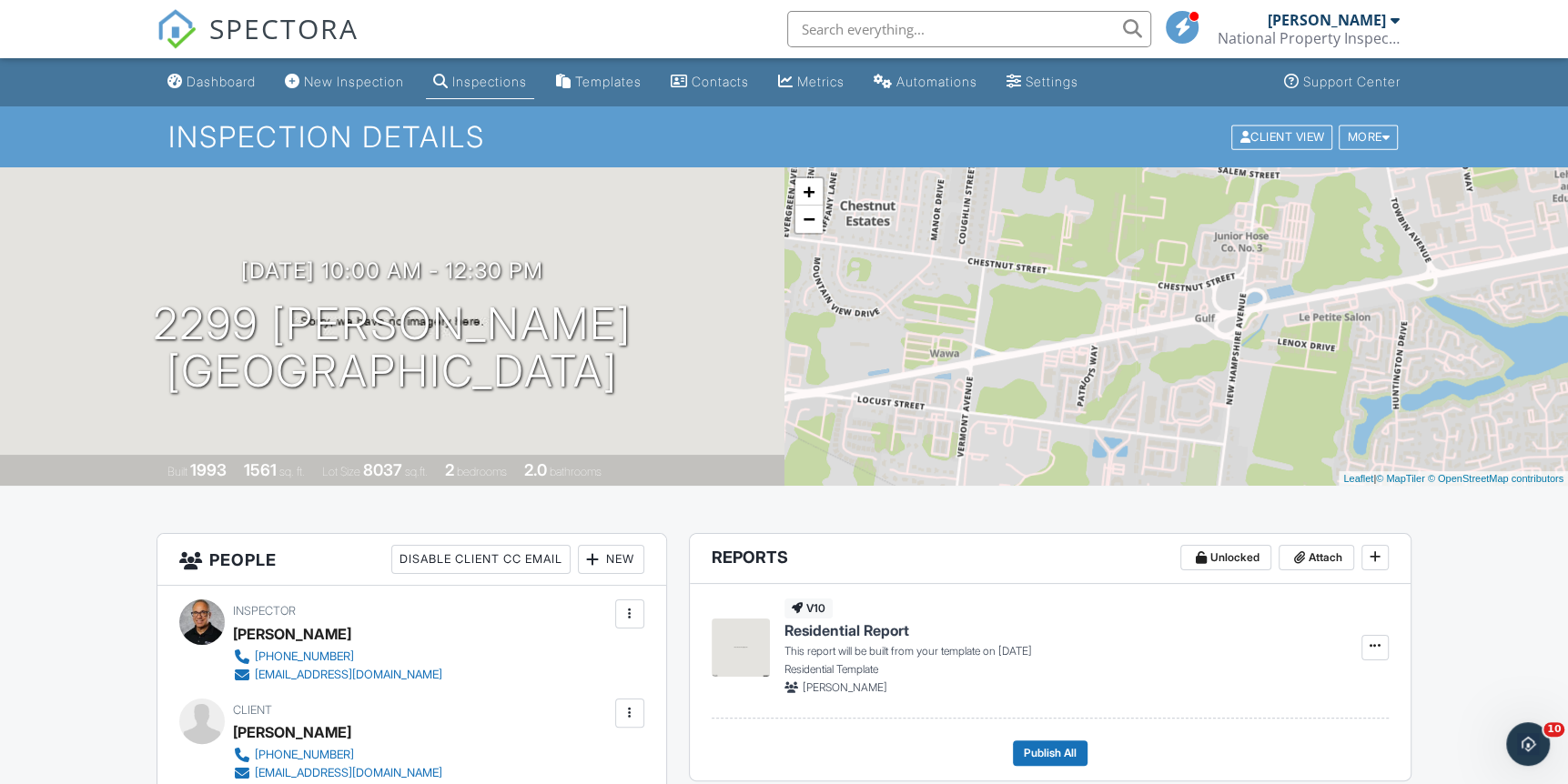
drag, startPoint x: 1243, startPoint y: 307, endPoint x: 1244, endPoint y: 387, distance: 80.0
click at [1244, 387] on div "+ − Leaflet | © MapTiler © OpenStreetMap contributors" at bounding box center [1176, 327] width 784 height 318
drag, startPoint x: 966, startPoint y: 363, endPoint x: 924, endPoint y: 369, distance: 42.4
click at [944, 369] on div "+ − Leaflet | © MapTiler © OpenStreetMap contributors" at bounding box center [1176, 327] width 784 height 318
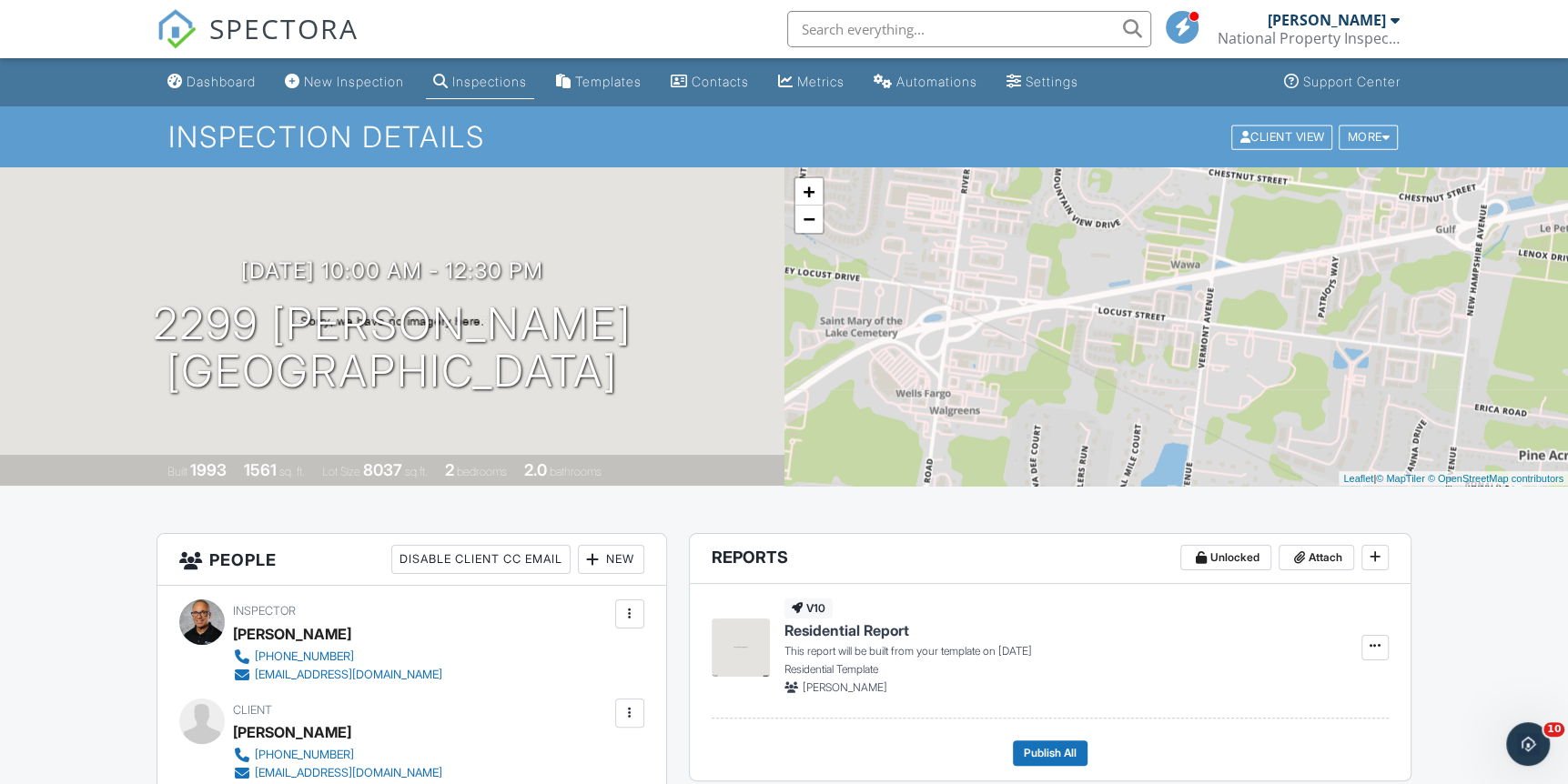
drag, startPoint x: 1189, startPoint y: 416, endPoint x: 1486, endPoint y: 310, distance: 315.3
click at [1486, 310] on div "+ − Leaflet | © MapTiler © OpenStreetMap contributors" at bounding box center [1176, 327] width 784 height 318
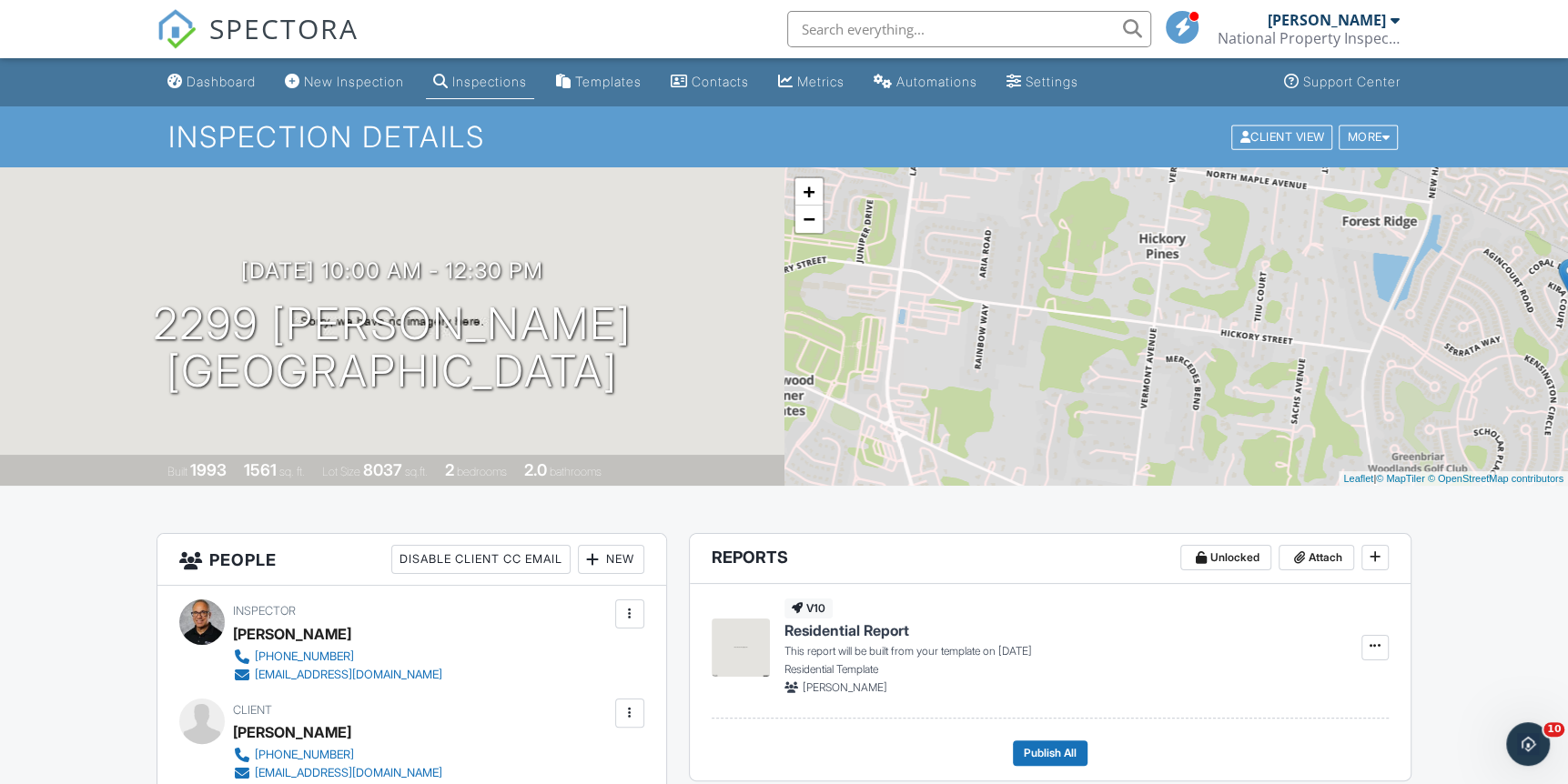
drag, startPoint x: 1478, startPoint y: 376, endPoint x: 1470, endPoint y: 24, distance: 352.1
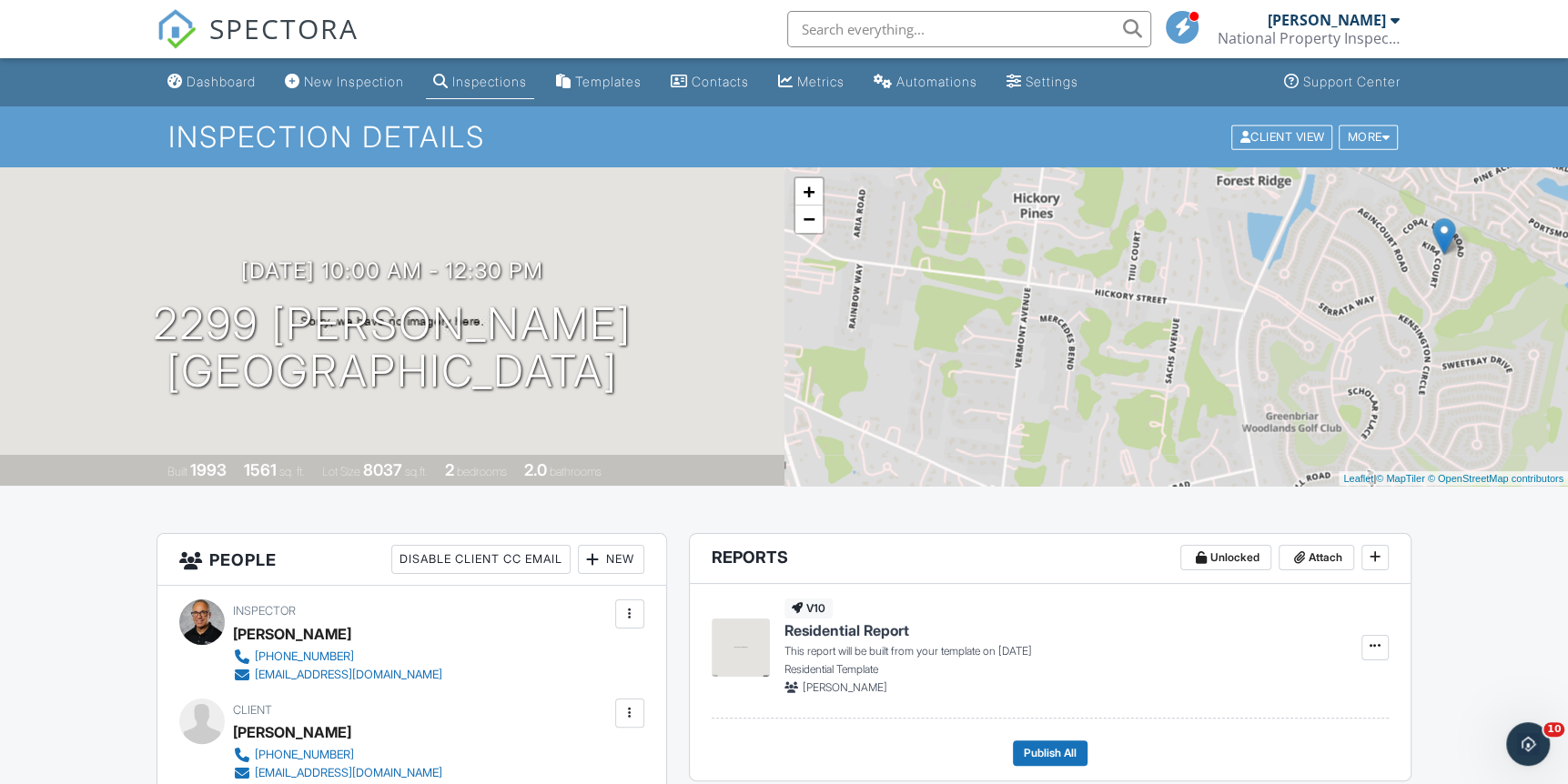
drag, startPoint x: 1433, startPoint y: 388, endPoint x: 1309, endPoint y: 349, distance: 130.0
click at [1309, 350] on div "+ − Leaflet | © MapTiler © OpenStreetMap contributors" at bounding box center [1176, 327] width 784 height 318
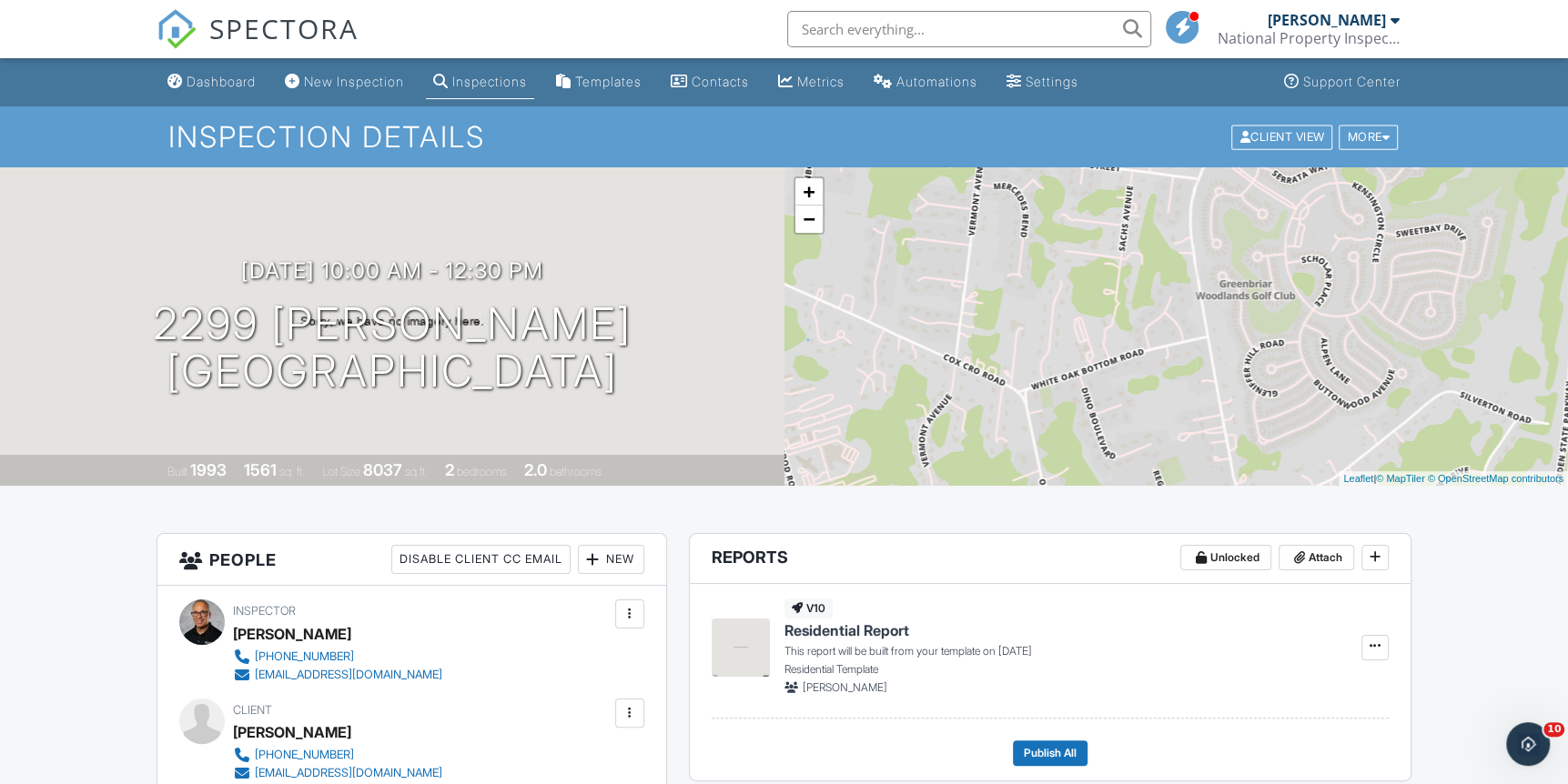
drag, startPoint x: 1311, startPoint y: 370, endPoint x: 1236, endPoint y: 168, distance: 215.5
click at [1236, 168] on div "+ − Leaflet | © MapTiler © OpenStreetMap contributors" at bounding box center [1176, 327] width 784 height 318
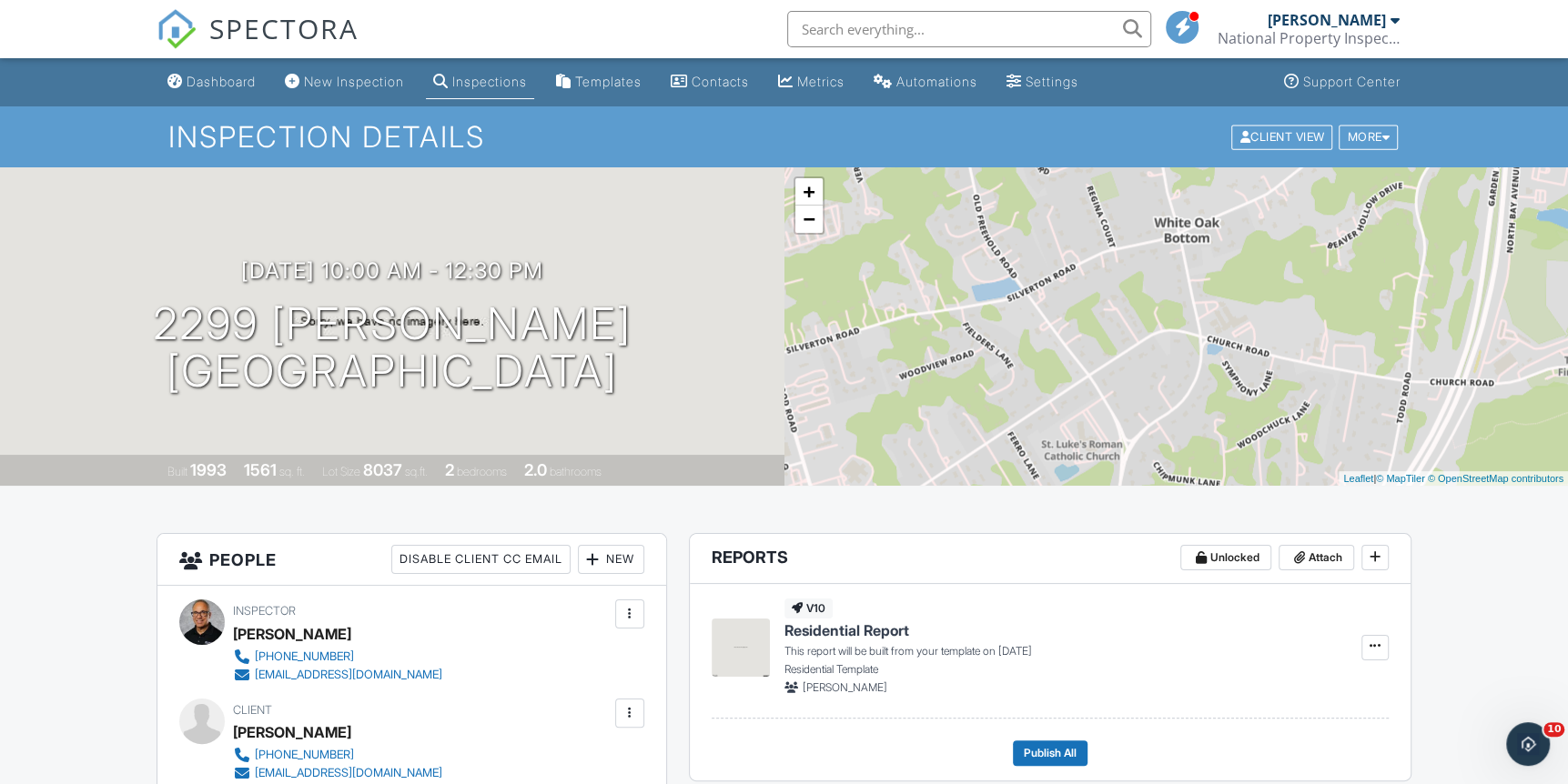
drag, startPoint x: 1288, startPoint y: 404, endPoint x: 1238, endPoint y: 178, distance: 231.5
click at [1240, 178] on div "+ − Leaflet | © MapTiler © OpenStreetMap contributors" at bounding box center [1176, 327] width 784 height 318
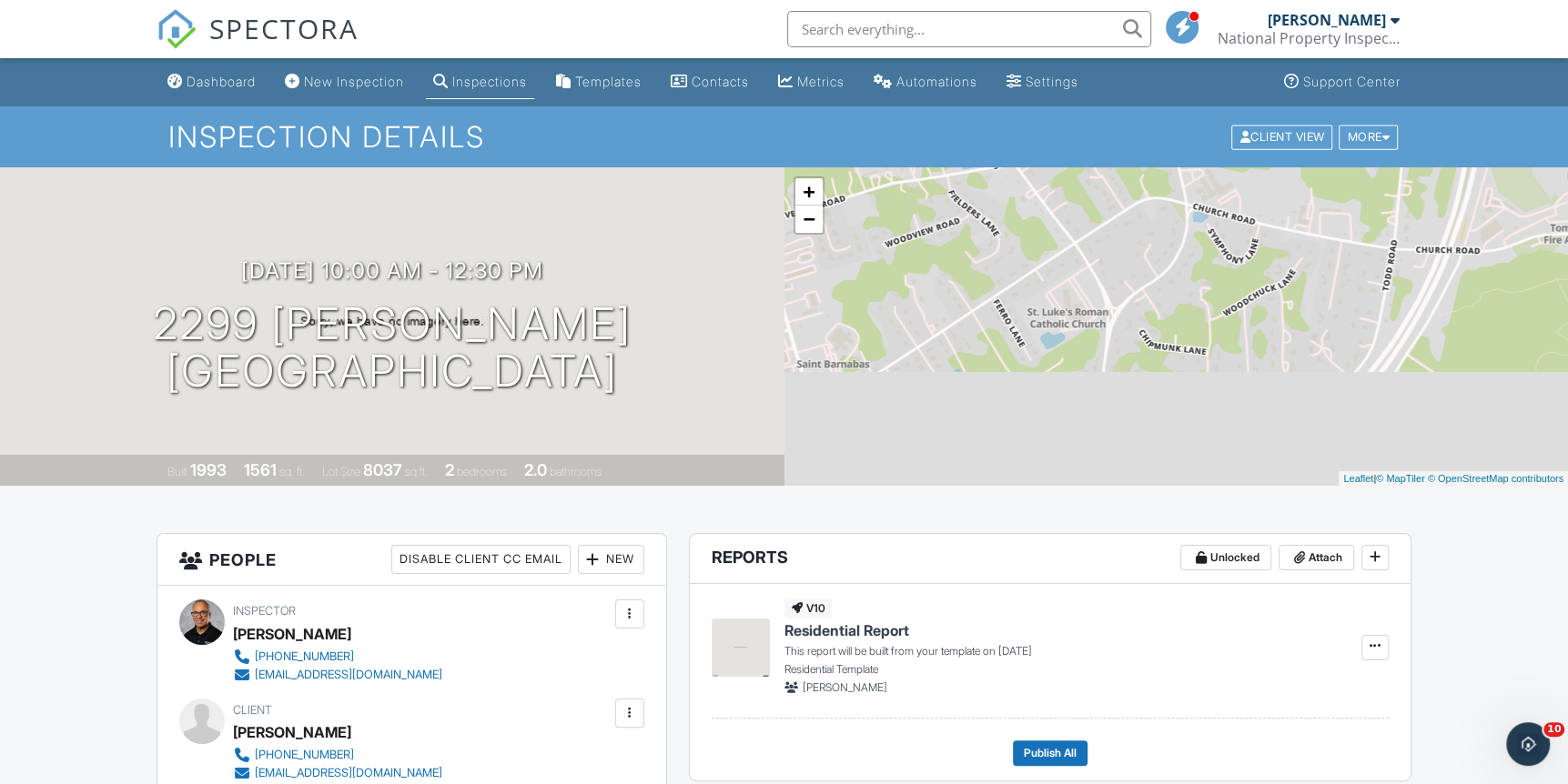
drag, startPoint x: 1273, startPoint y: 331, endPoint x: 1269, endPoint y: 210, distance: 121.1
click at [1269, 210] on div "+ − Leaflet | © MapTiler © OpenStreetMap contributors" at bounding box center [1176, 327] width 784 height 318
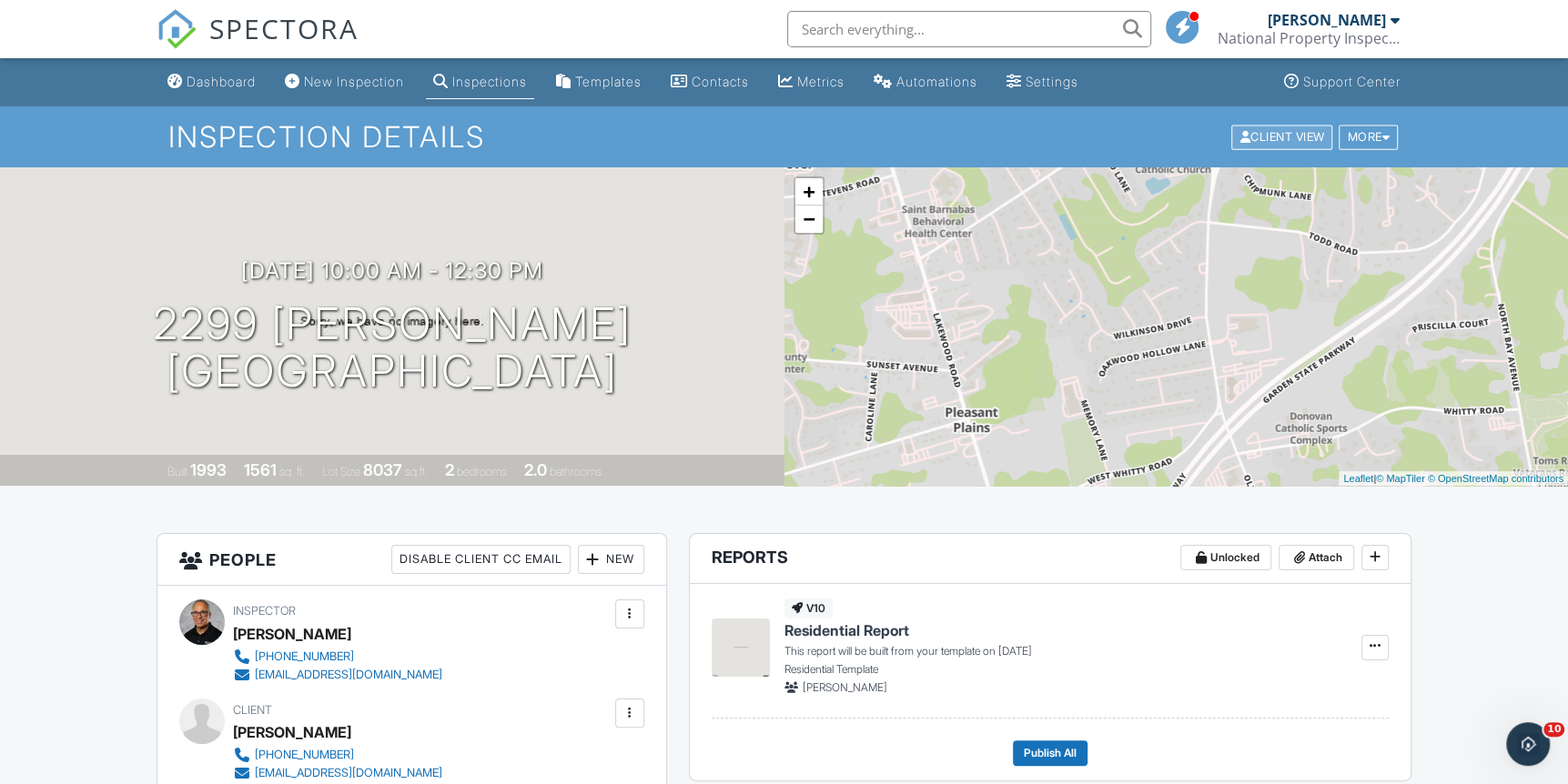
drag, startPoint x: 1226, startPoint y: 284, endPoint x: 1323, endPoint y: 132, distance: 180.3
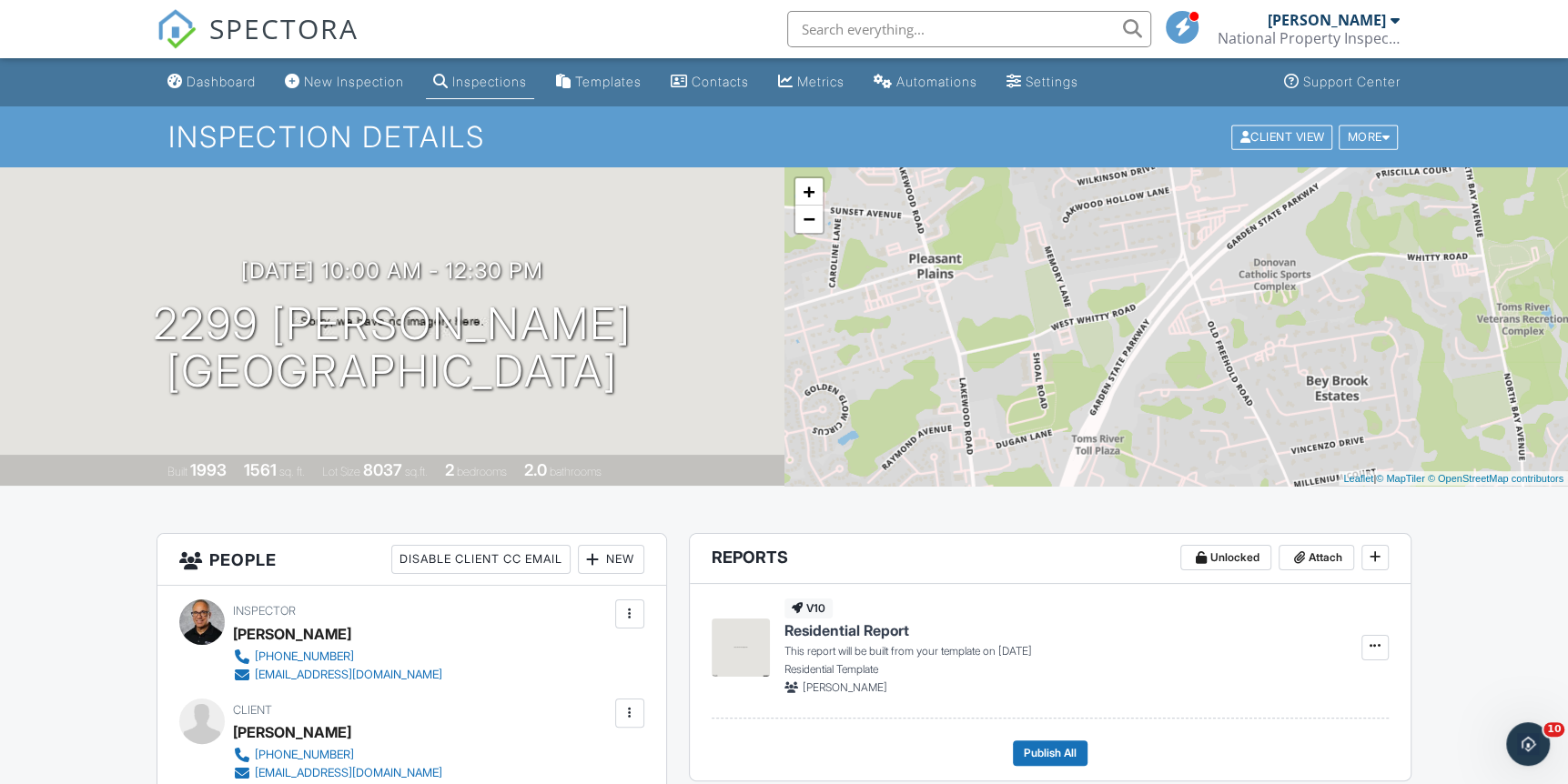
drag, startPoint x: 1332, startPoint y: 389, endPoint x: 1280, endPoint y: 286, distance: 115.4
click at [1280, 286] on div "+ − Leaflet | © MapTiler © OpenStreetMap contributors" at bounding box center [1176, 327] width 784 height 318
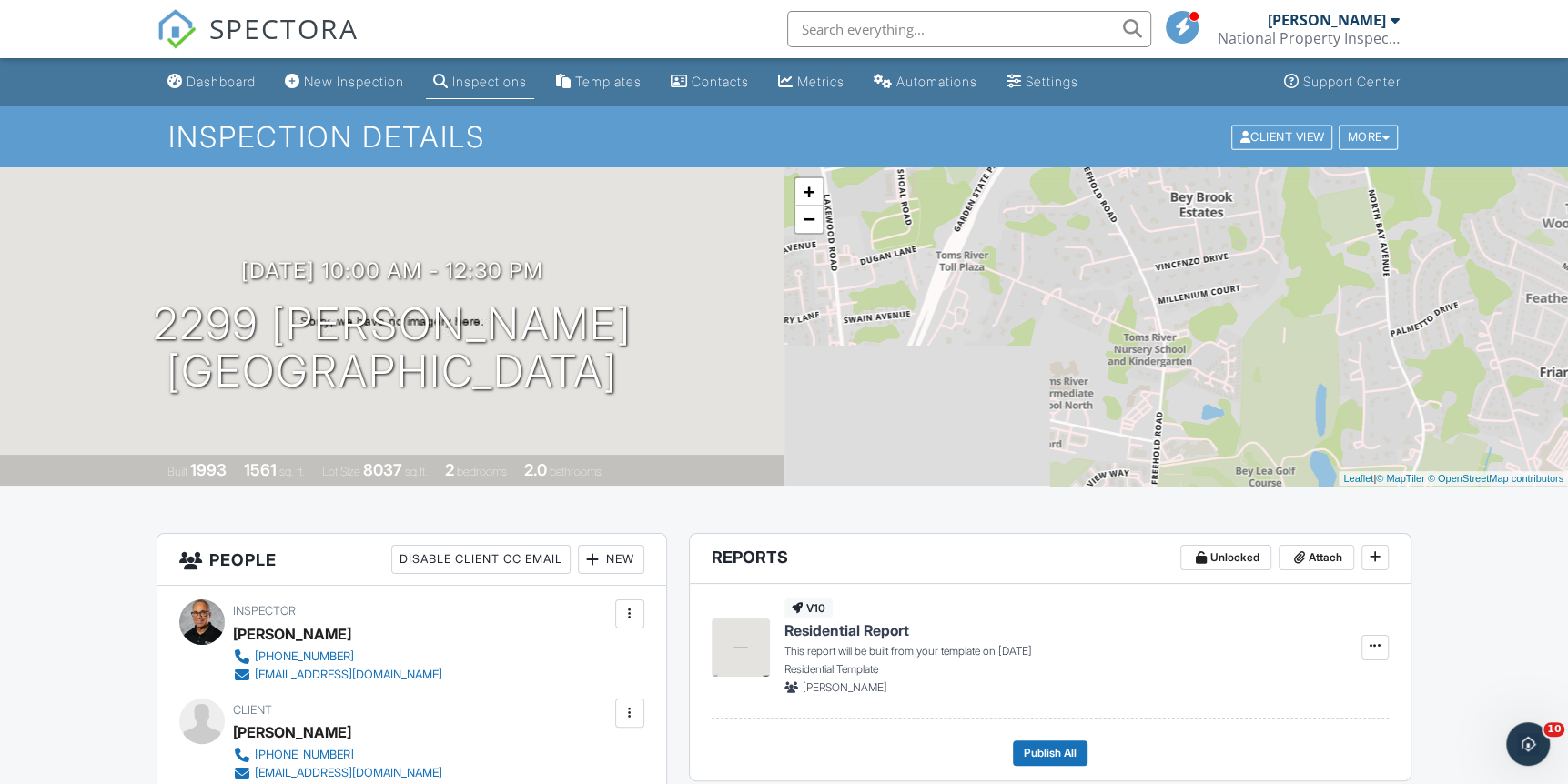
drag, startPoint x: 1297, startPoint y: 399, endPoint x: 1158, endPoint y: 212, distance: 233.0
click at [1158, 212] on div "+ − Leaflet | © MapTiler © OpenStreetMap contributors" at bounding box center [1176, 327] width 784 height 318
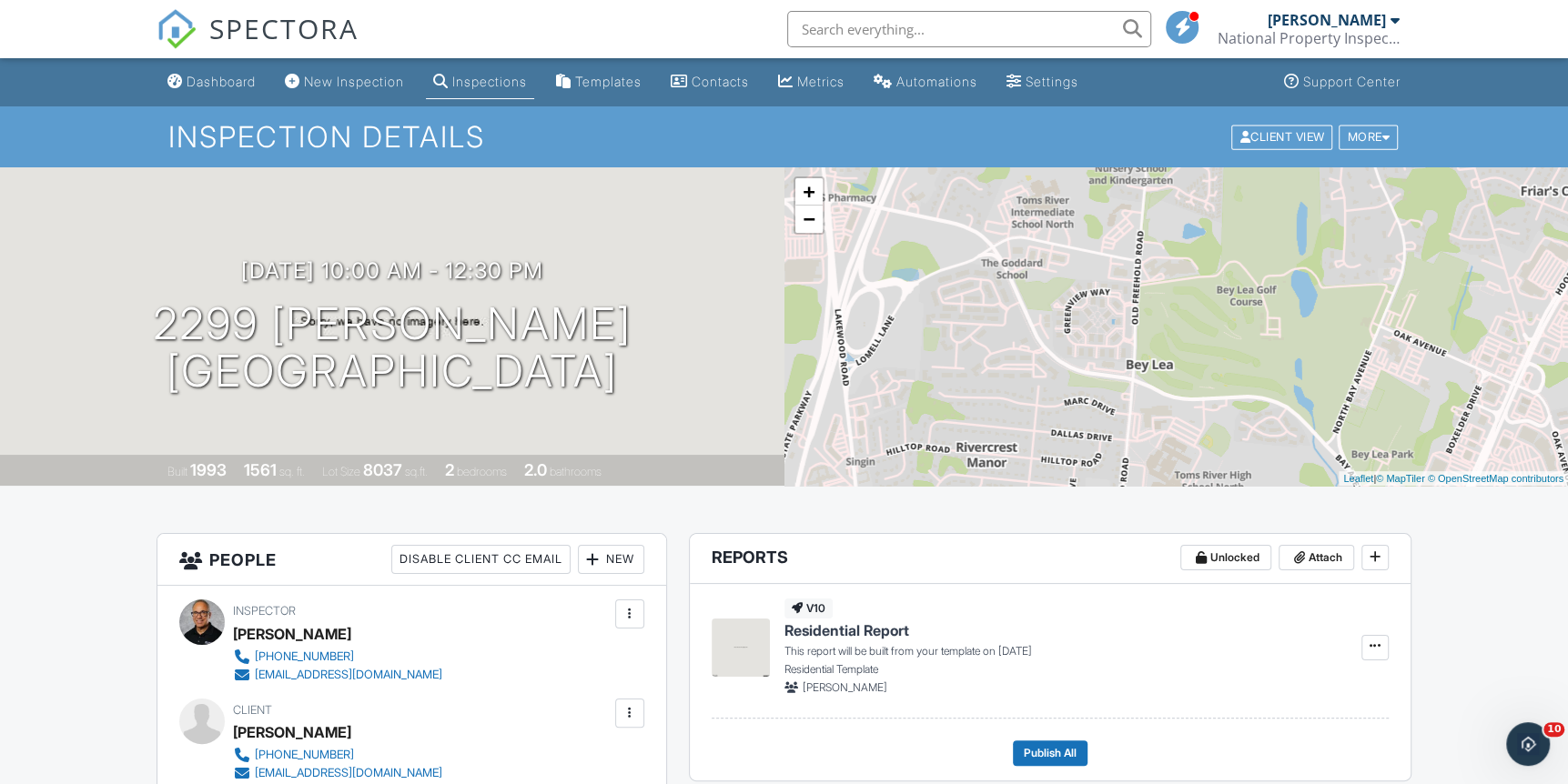
drag, startPoint x: 1209, startPoint y: 421, endPoint x: 1191, endPoint y: 234, distance: 187.9
click at [1191, 234] on div "+ − Leaflet | © MapTiler © OpenStreetMap contributors" at bounding box center [1176, 327] width 784 height 318
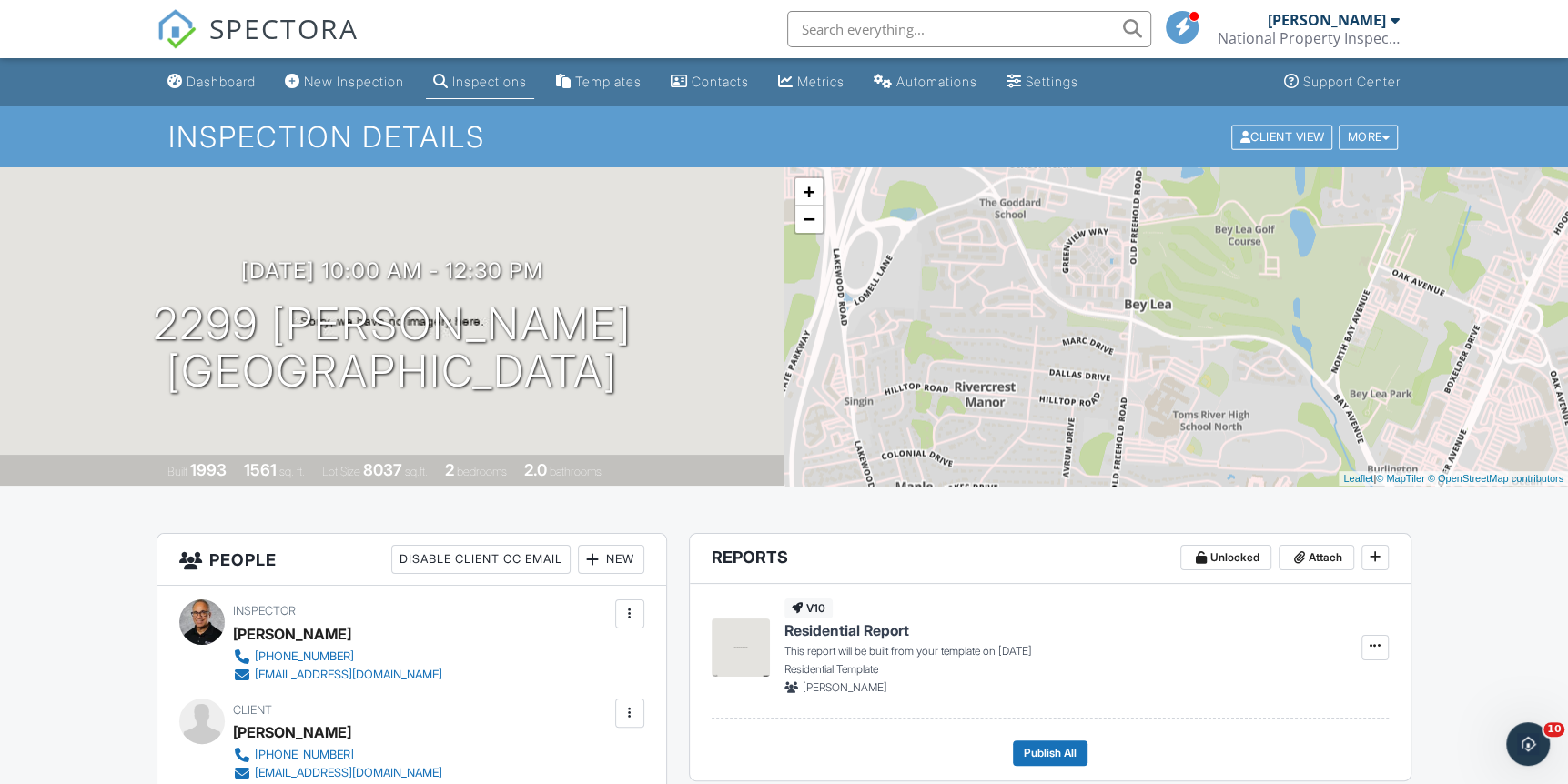
drag, startPoint x: 1201, startPoint y: 428, endPoint x: 1199, endPoint y: 363, distance: 65.0
click at [1199, 363] on div "+ − Leaflet | © MapTiler © OpenStreetMap contributors" at bounding box center [1176, 327] width 784 height 318
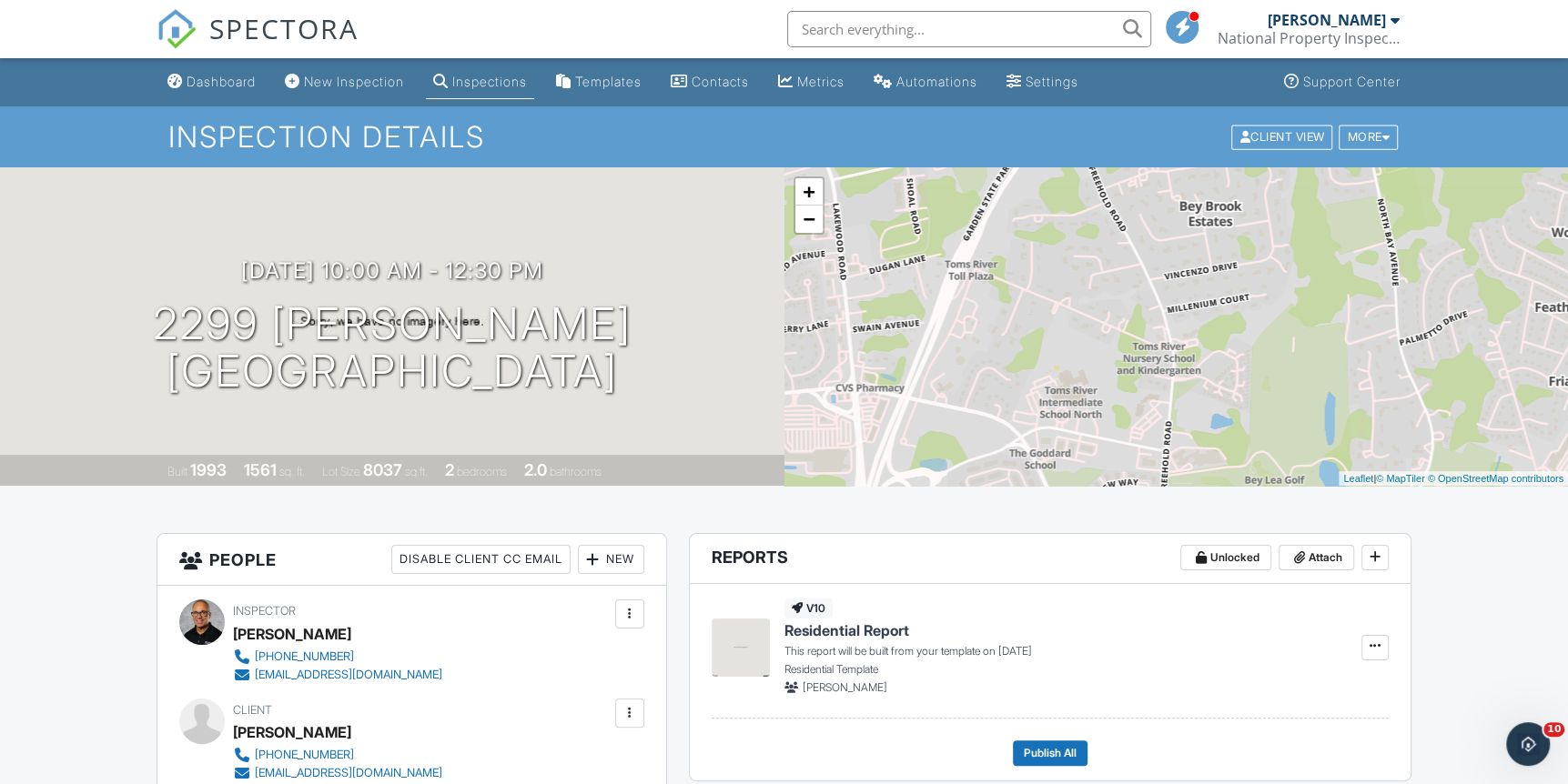
drag, startPoint x: 1134, startPoint y: 254, endPoint x: 1164, endPoint y: 510, distance: 257.8
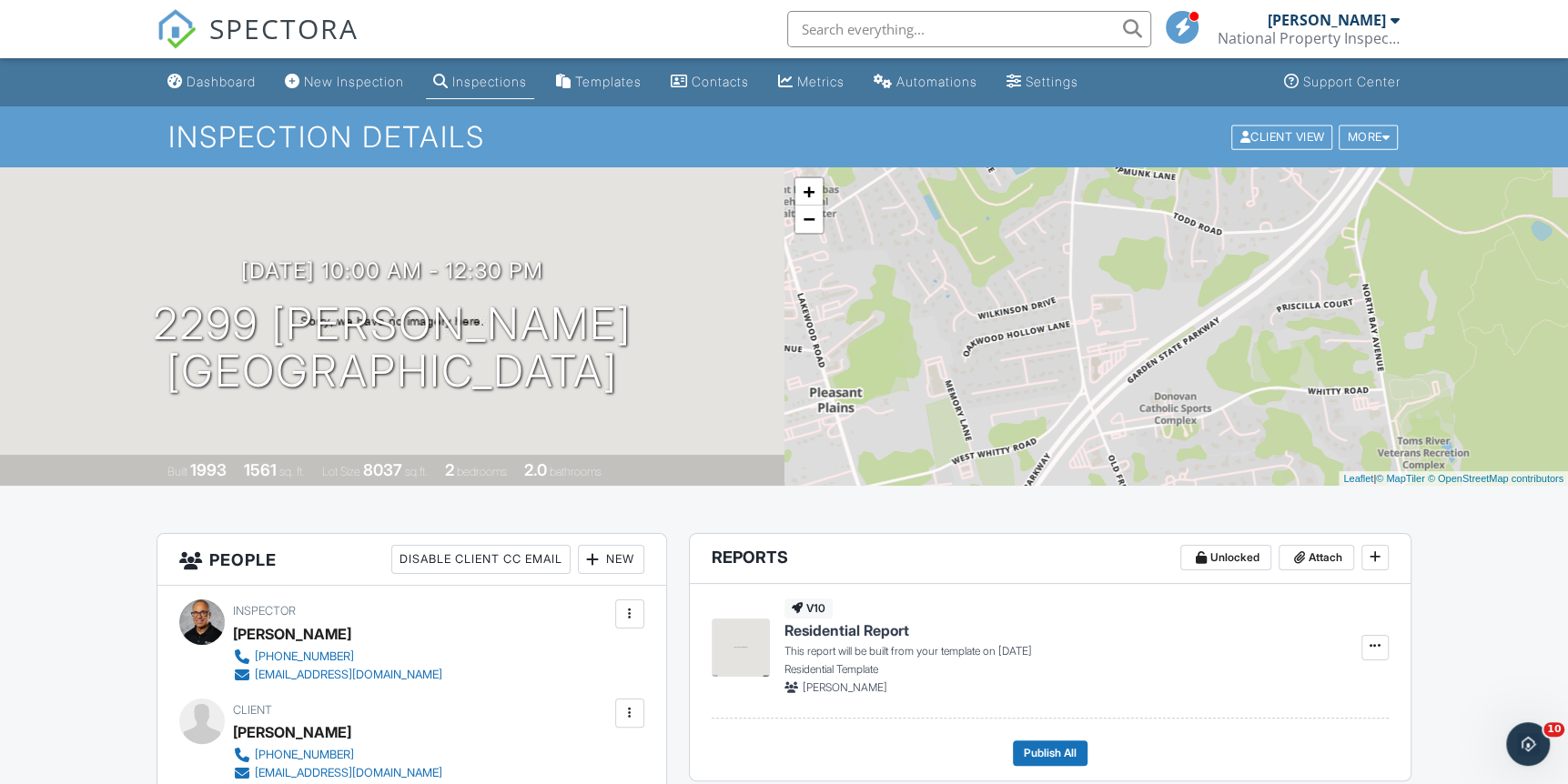
drag, startPoint x: 1101, startPoint y: 245, endPoint x: 1130, endPoint y: 564, distance: 320.3
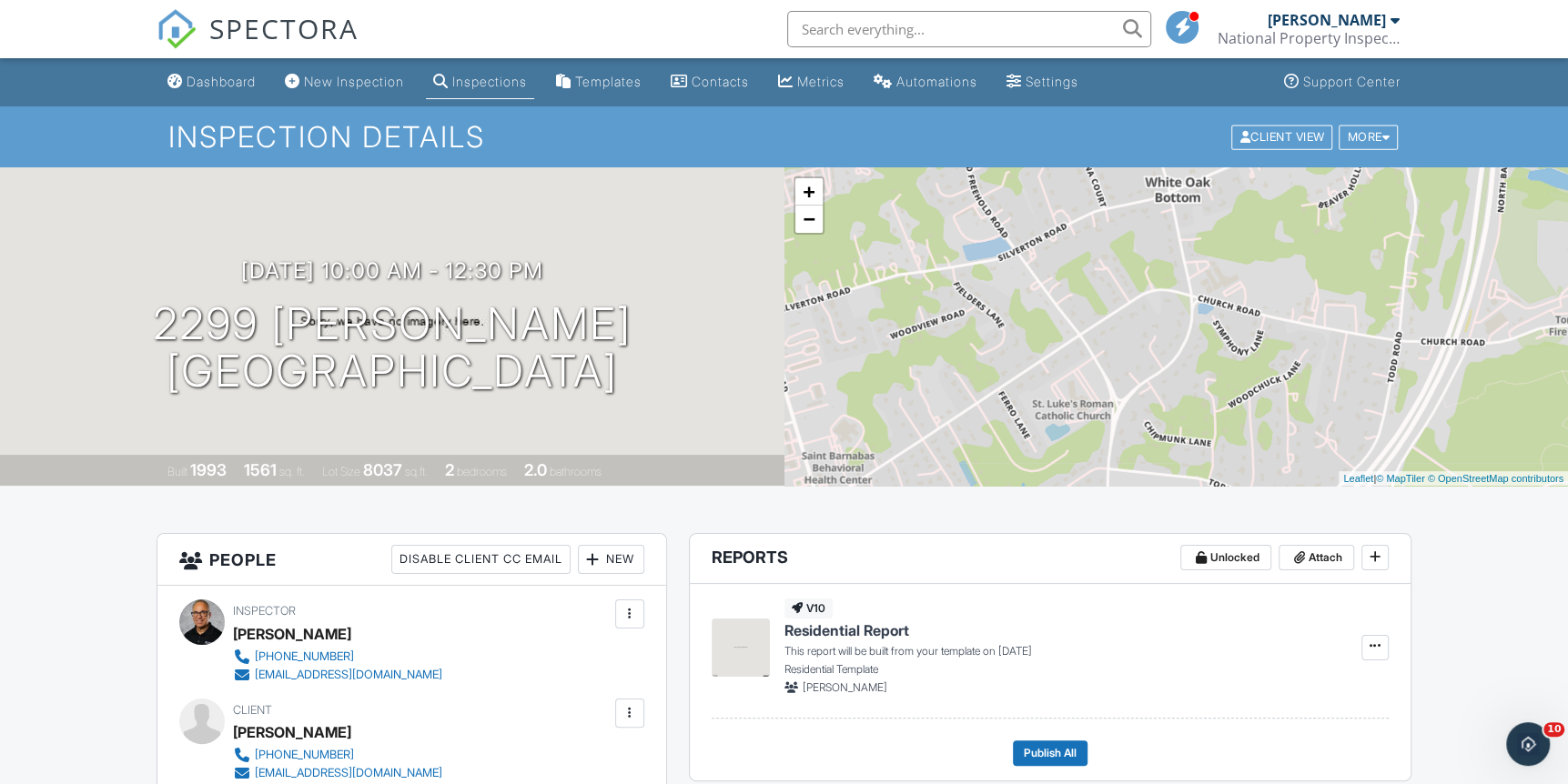
drag, startPoint x: 1067, startPoint y: 340, endPoint x: 1098, endPoint y: 578, distance: 240.0
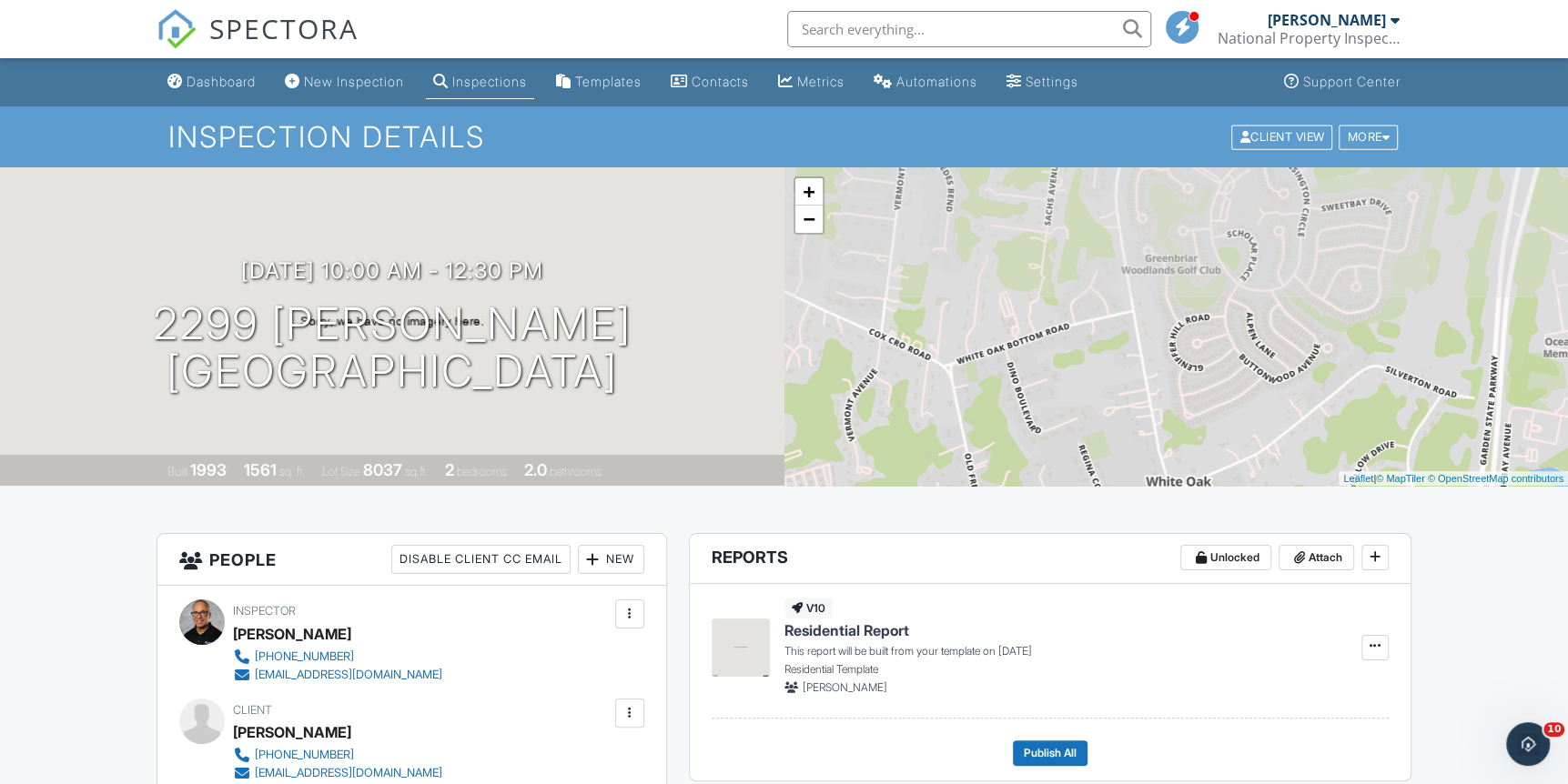
drag, startPoint x: 1176, startPoint y: 265, endPoint x: 1177, endPoint y: 546, distance: 281.0
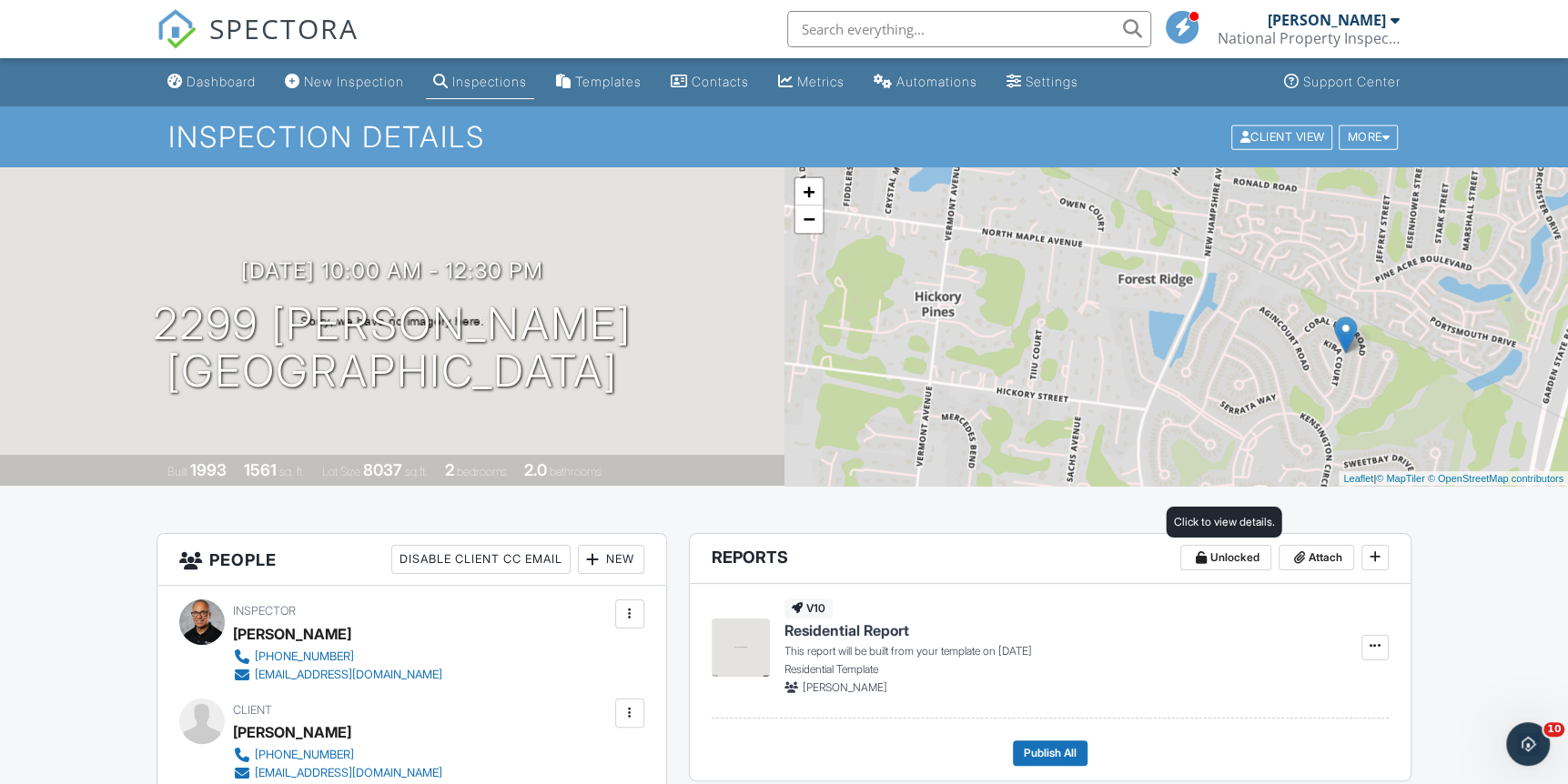
drag, startPoint x: 1162, startPoint y: 298, endPoint x: 1178, endPoint y: 474, distance: 176.7
